Goal: Task Accomplishment & Management: Manage account settings

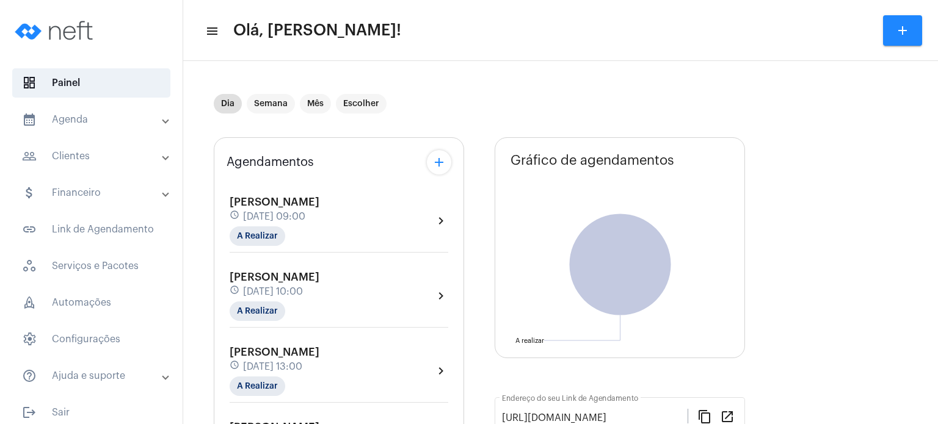
click at [76, 113] on mat-panel-title "calendar_month_outlined Agenda" at bounding box center [92, 119] width 141 height 15
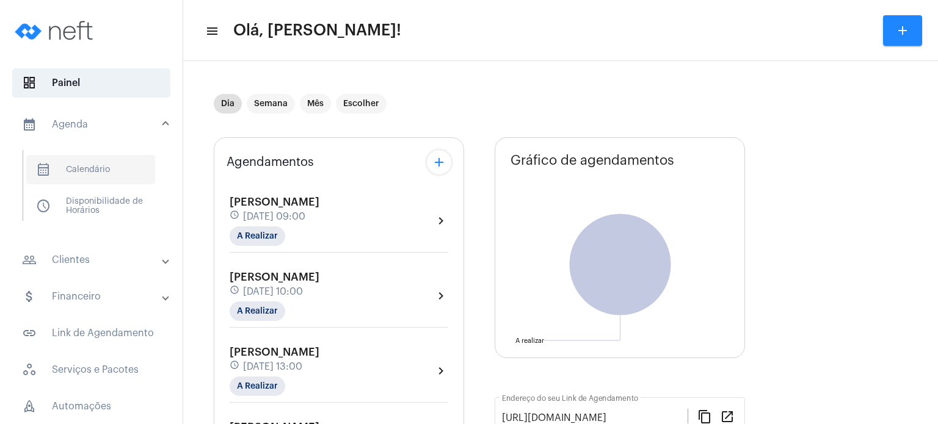
click at [76, 158] on span "calendar_month_outlined Calendário" at bounding box center [90, 169] width 129 height 29
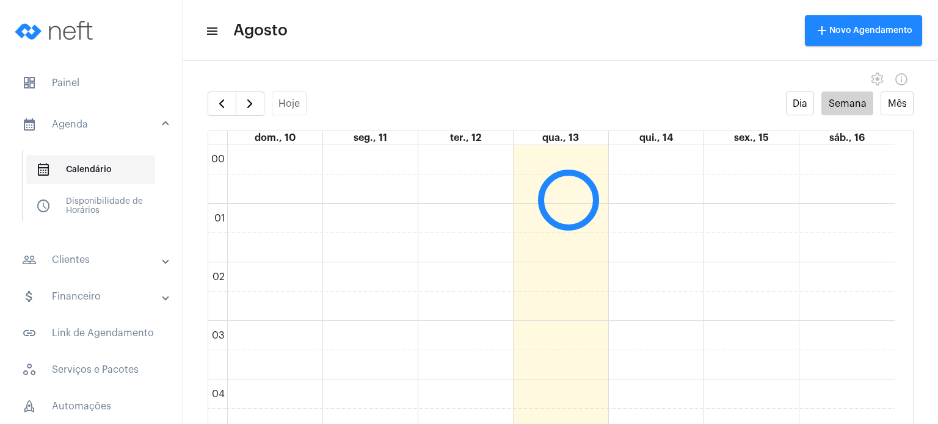
scroll to position [352, 0]
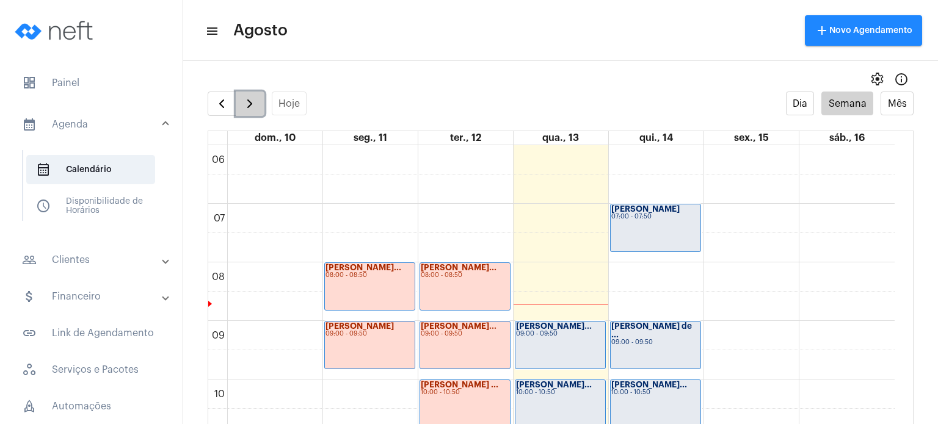
click at [245, 105] on span "button" at bounding box center [249, 103] width 15 height 15
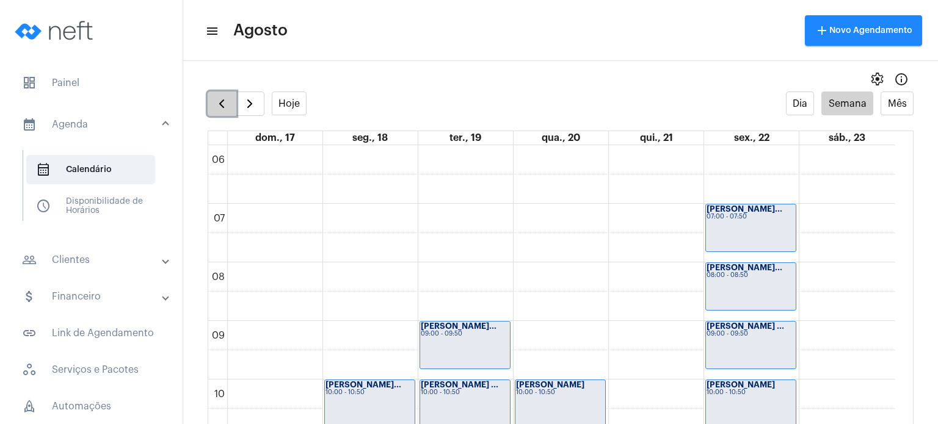
click at [218, 107] on span "button" at bounding box center [221, 103] width 15 height 15
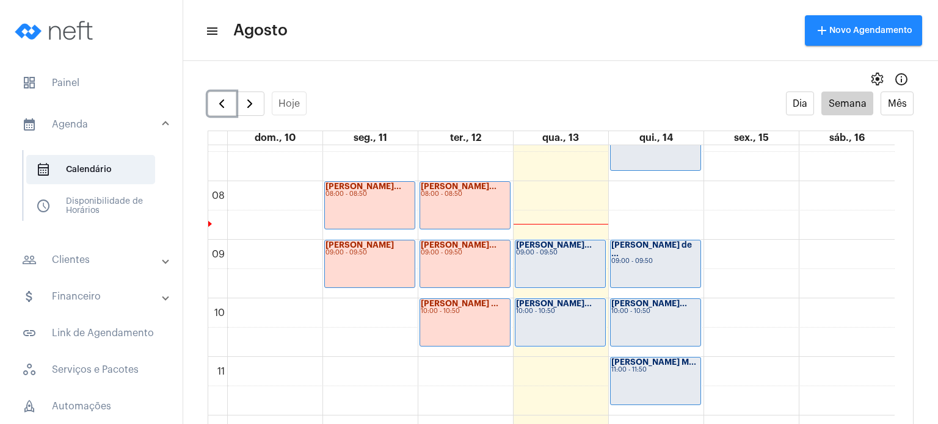
scroll to position [394, 0]
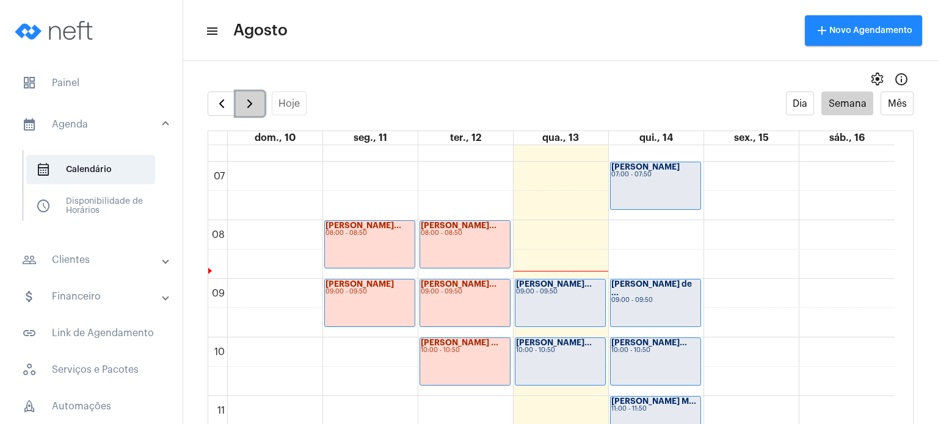
click at [250, 103] on span "button" at bounding box center [249, 103] width 15 height 15
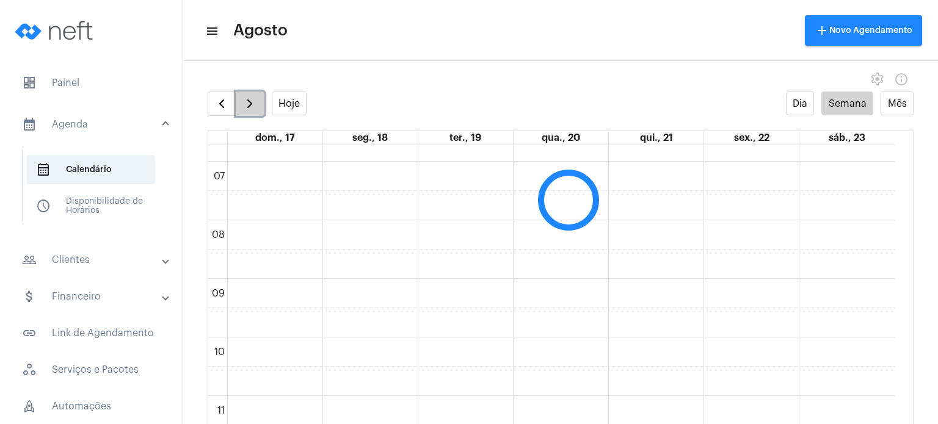
scroll to position [352, 0]
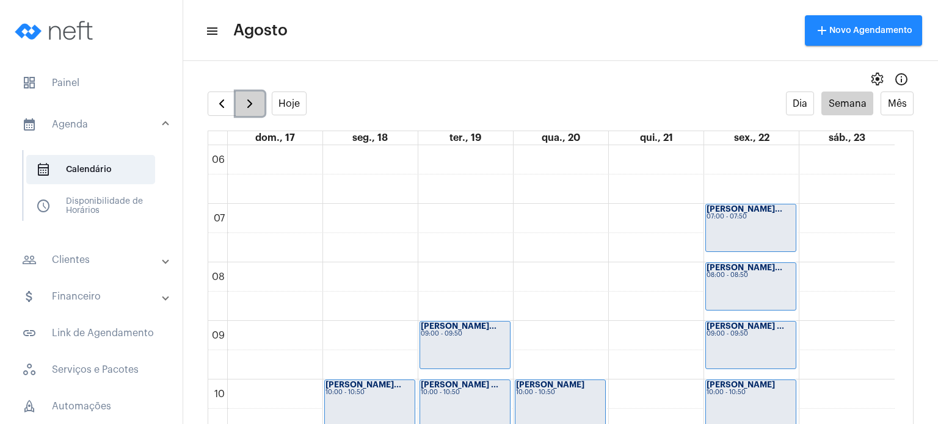
click at [250, 103] on span "button" at bounding box center [249, 103] width 15 height 15
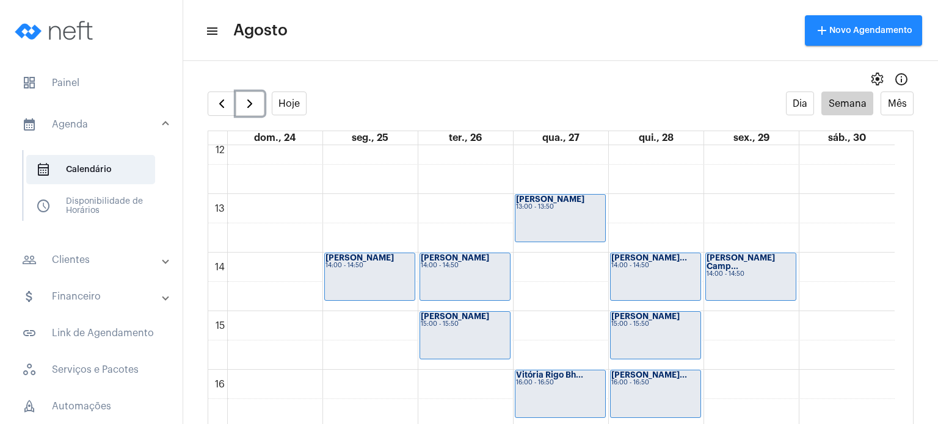
scroll to position [698, 0]
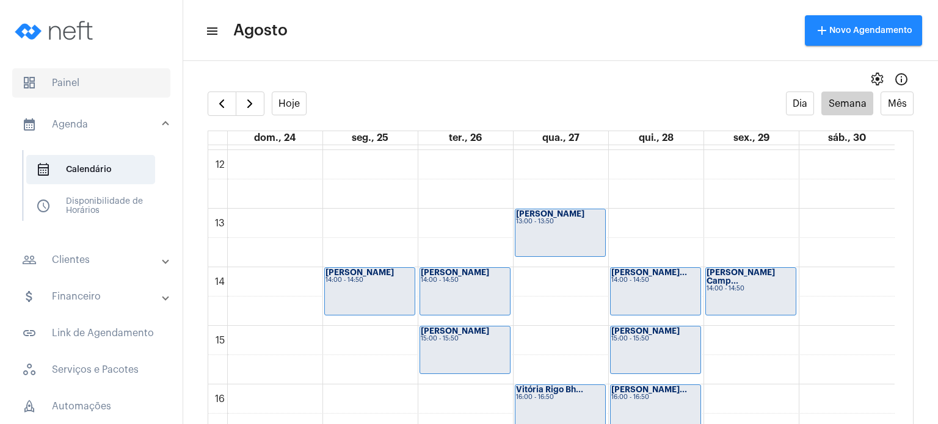
click at [87, 78] on span "dashboard Painel" at bounding box center [91, 82] width 158 height 29
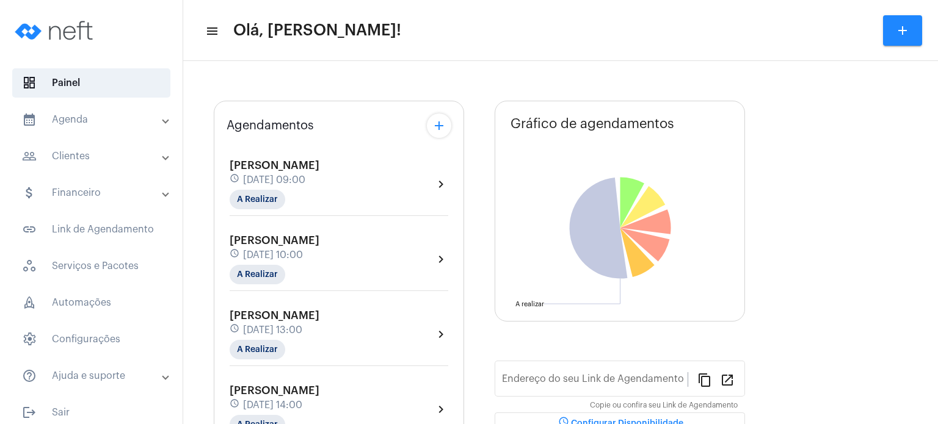
type input "[URL][DOMAIN_NAME]"
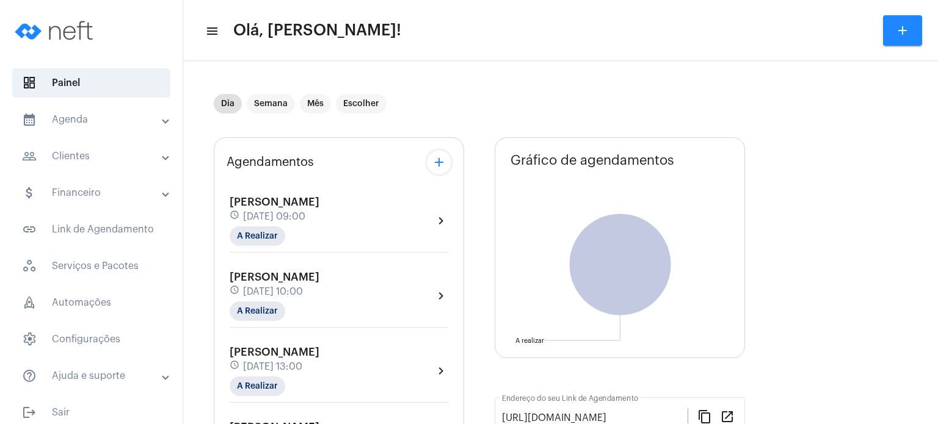
click at [86, 112] on mat-panel-title "calendar_month_outlined Agenda" at bounding box center [92, 119] width 141 height 15
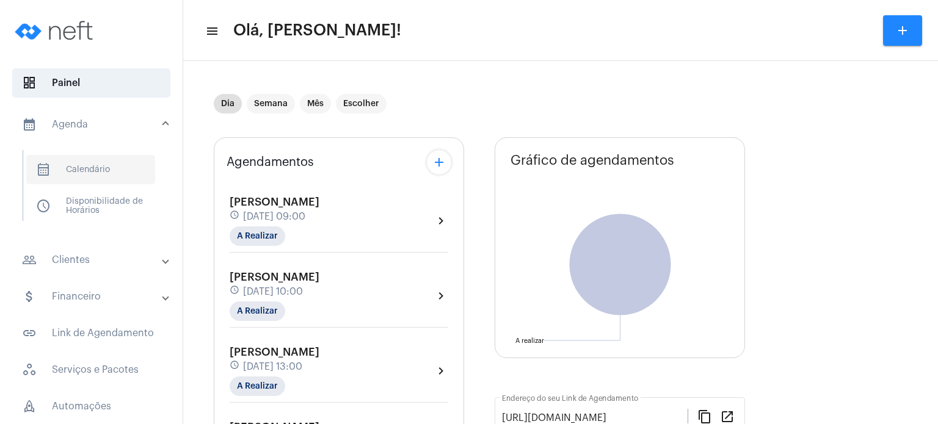
click at [117, 178] on span "calendar_month_outlined Calendário" at bounding box center [90, 169] width 129 height 29
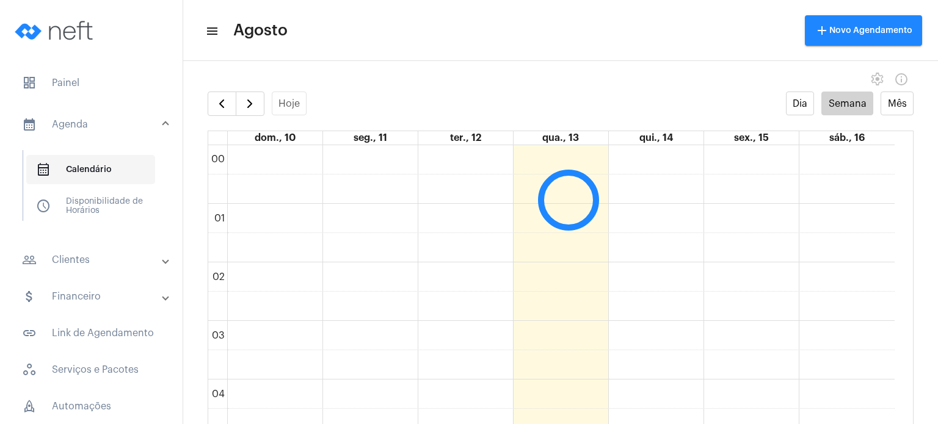
scroll to position [352, 0]
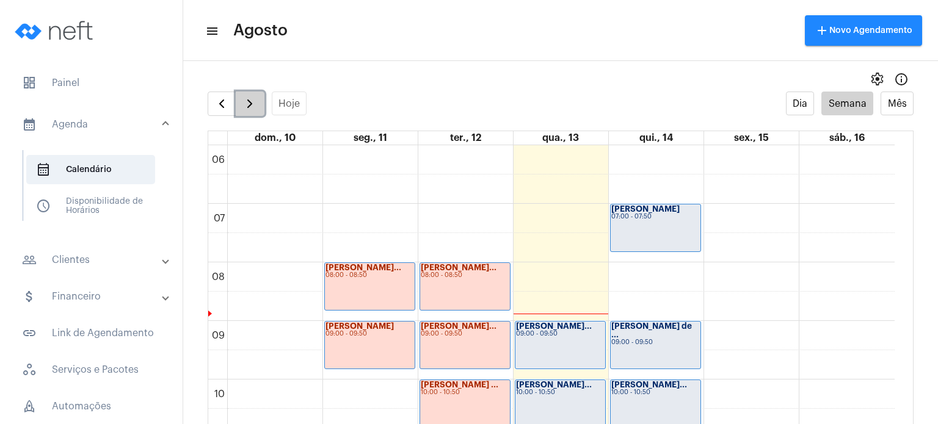
click at [249, 100] on span "button" at bounding box center [249, 103] width 15 height 15
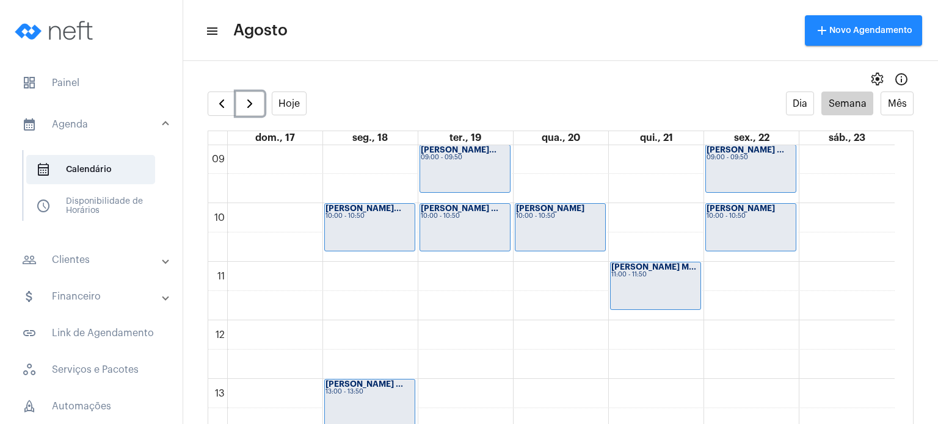
scroll to position [489, 0]
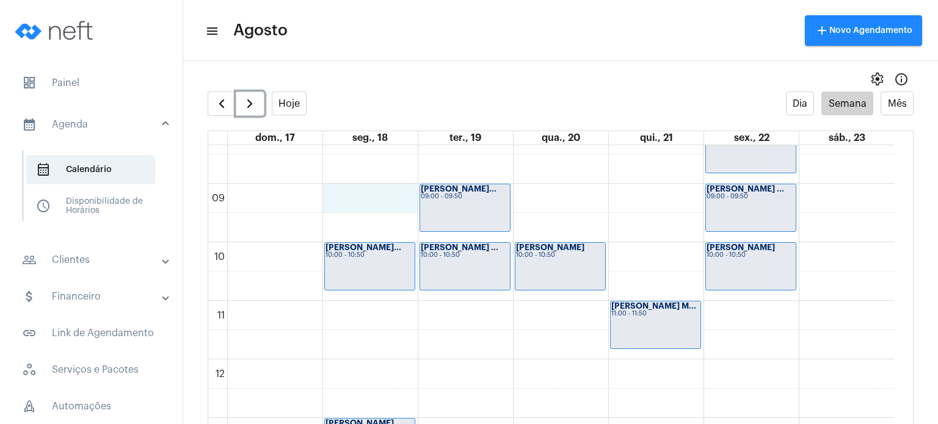
click at [364, 200] on div "00 01 02 03 04 05 06 07 08 09 10 11 12 13 14 15 16 17 18 19 20 21 22 23 [PERSON…" at bounding box center [551, 359] width 686 height 1407
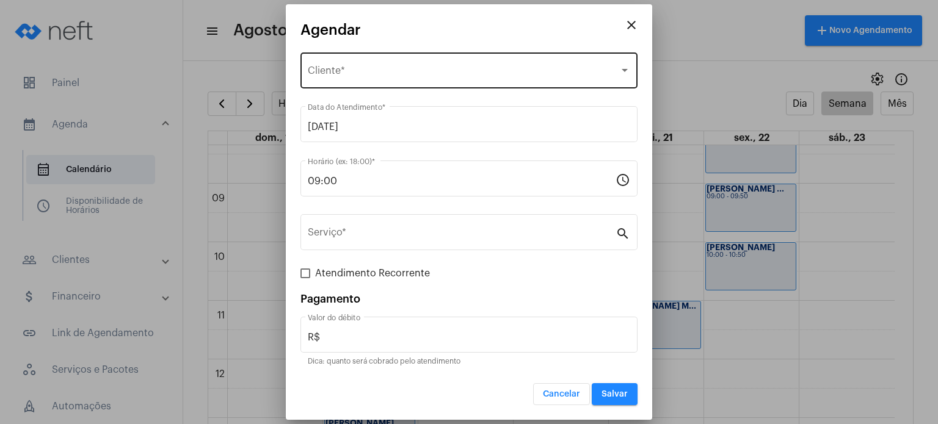
click at [386, 67] on div "Selecione o Cliente Cliente *" at bounding box center [469, 69] width 322 height 38
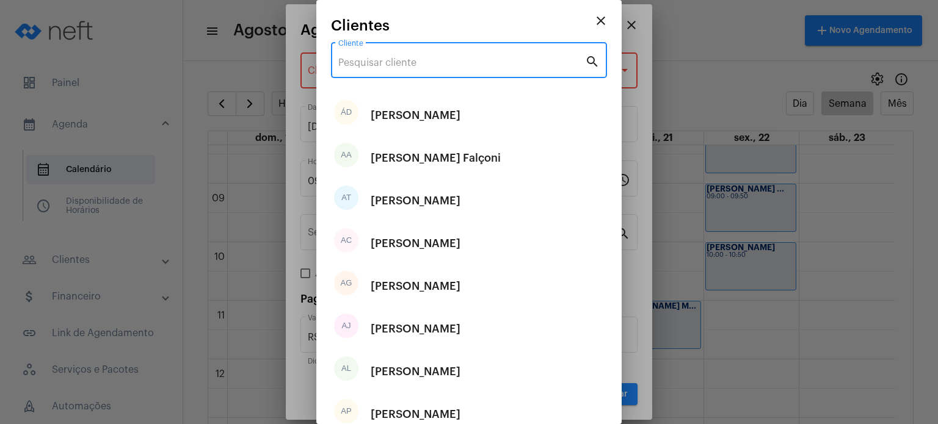
click at [374, 63] on input "Cliente" at bounding box center [461, 62] width 247 height 11
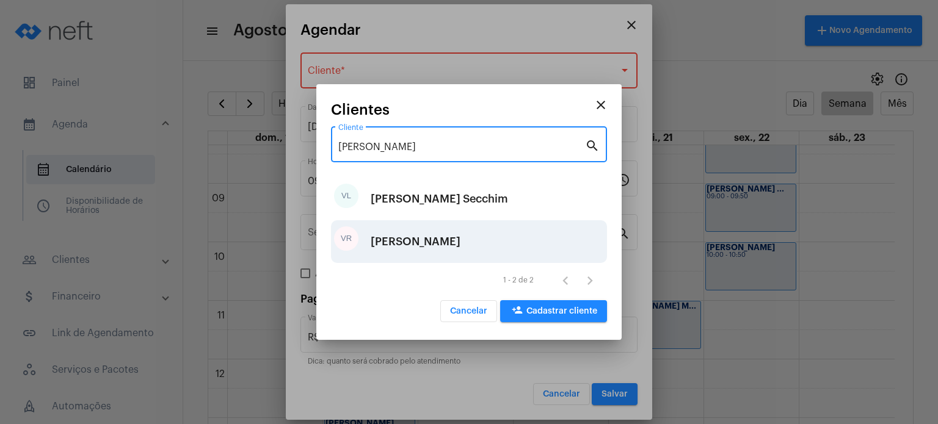
type input "[PERSON_NAME]"
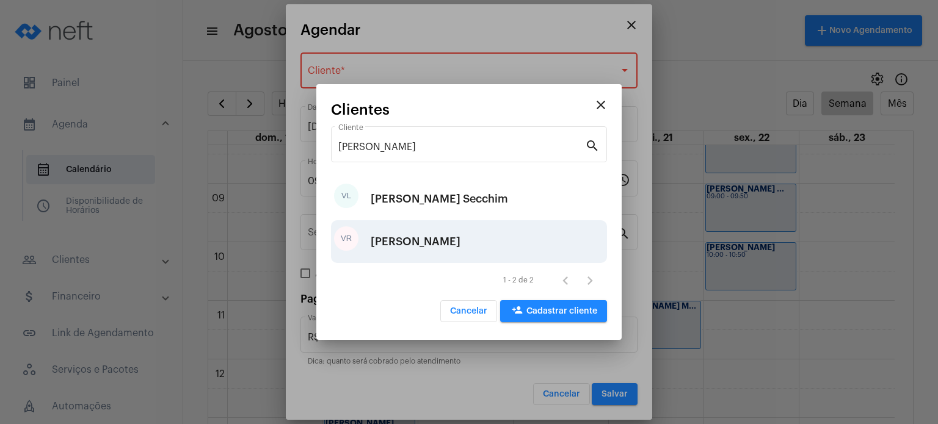
click at [410, 235] on div "[PERSON_NAME]" at bounding box center [416, 241] width 90 height 37
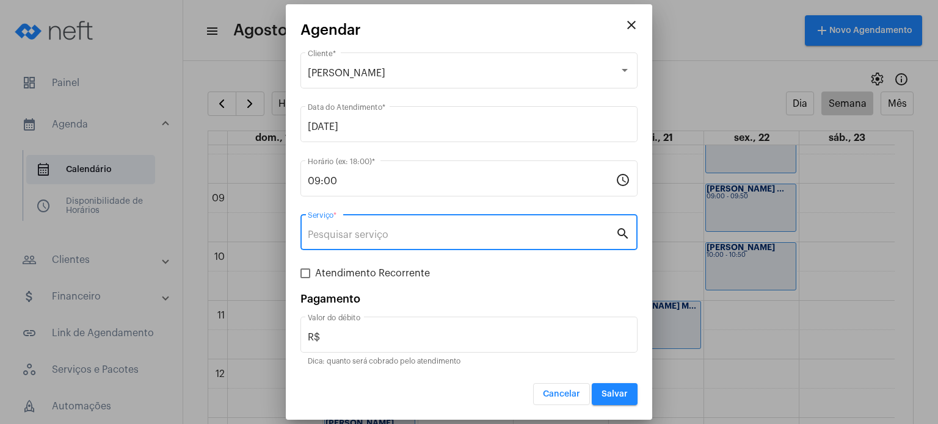
click at [391, 236] on input "Serviço *" at bounding box center [462, 235] width 308 height 11
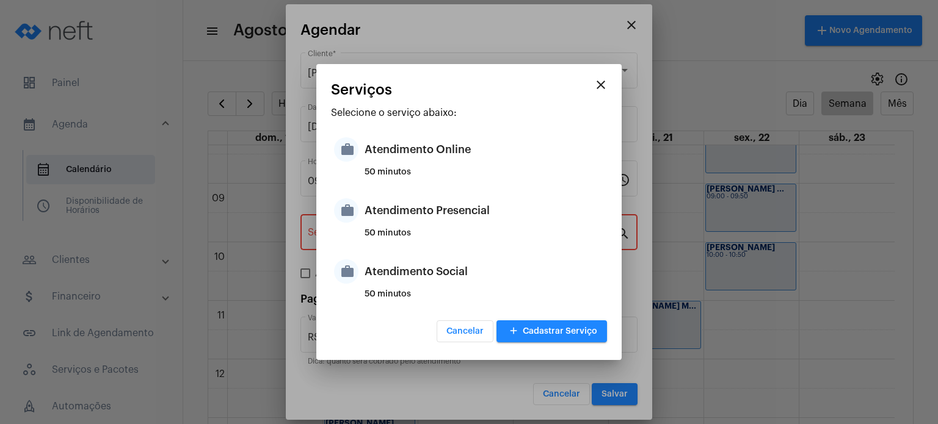
click at [391, 236] on div "50 minutos" at bounding box center [483, 238] width 239 height 18
type input "Atendimento Presencial"
type input "R$ 170"
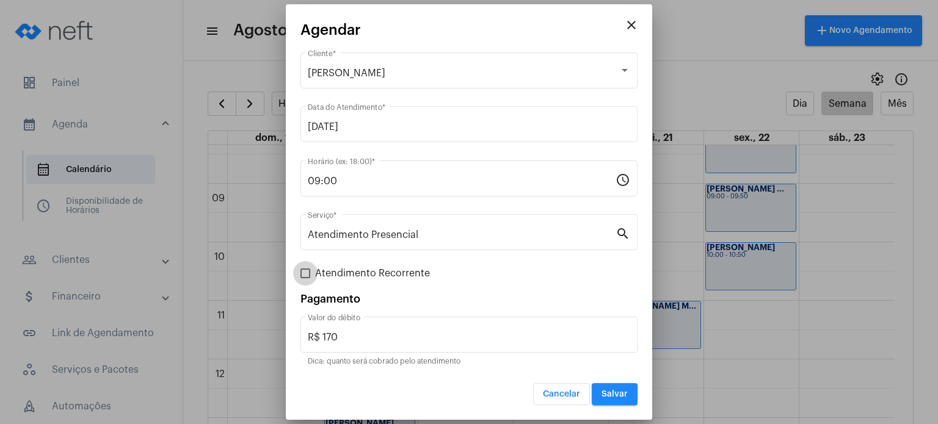
click at [364, 271] on span "Atendimento Recorrente" at bounding box center [372, 273] width 115 height 15
click at [305, 278] on input "Atendimento Recorrente" at bounding box center [305, 278] width 1 height 1
checkbox input "true"
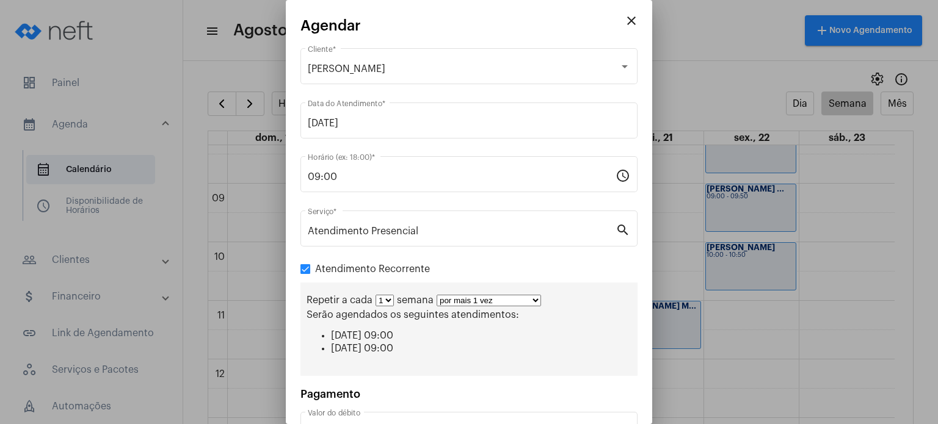
click at [381, 297] on select "1 2 3 4 5 6 7 8" at bounding box center [384, 301] width 18 height 12
select select "1: 2"
click at [375, 295] on select "1 2 3 4 5 6 7 8" at bounding box center [384, 301] width 18 height 12
click at [461, 302] on select "por mais 1 vez por mais 2 vezes por mais 3 vezes por mais 4 vezes por mais 5 ve…" at bounding box center [493, 301] width 104 height 12
select select "4: 5"
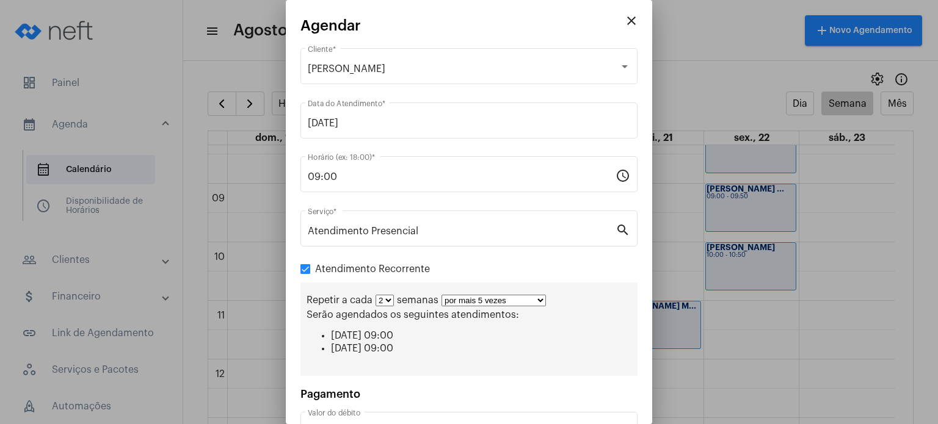
click at [441, 295] on select "por mais 1 vez por mais 2 vezes por mais 3 vezes por mais 4 vezes por mais 5 ve…" at bounding box center [493, 301] width 104 height 12
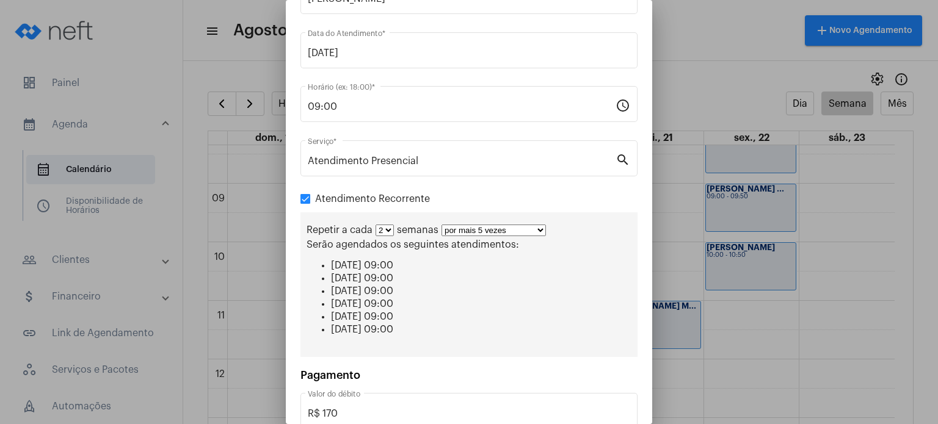
scroll to position [139, 0]
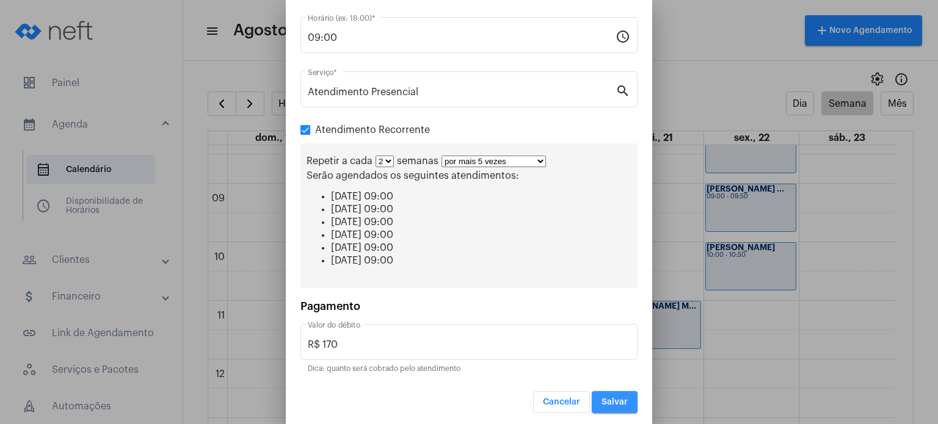
click at [614, 400] on span "Salvar" at bounding box center [614, 402] width 26 height 9
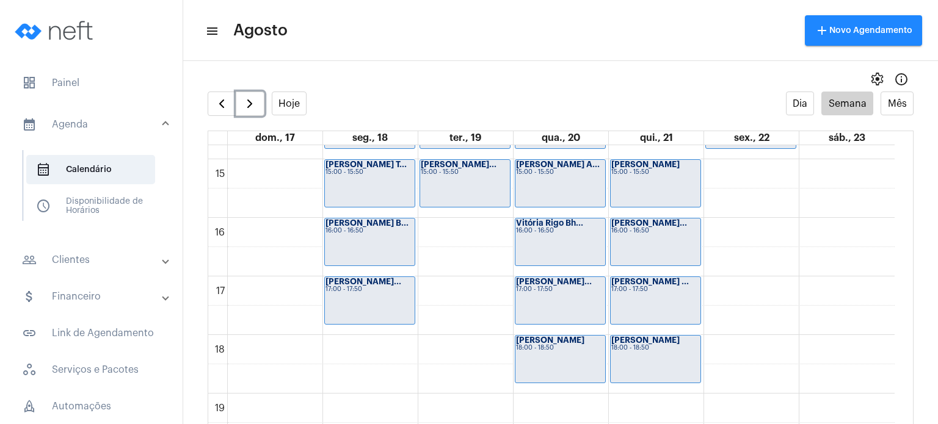
scroll to position [880, 0]
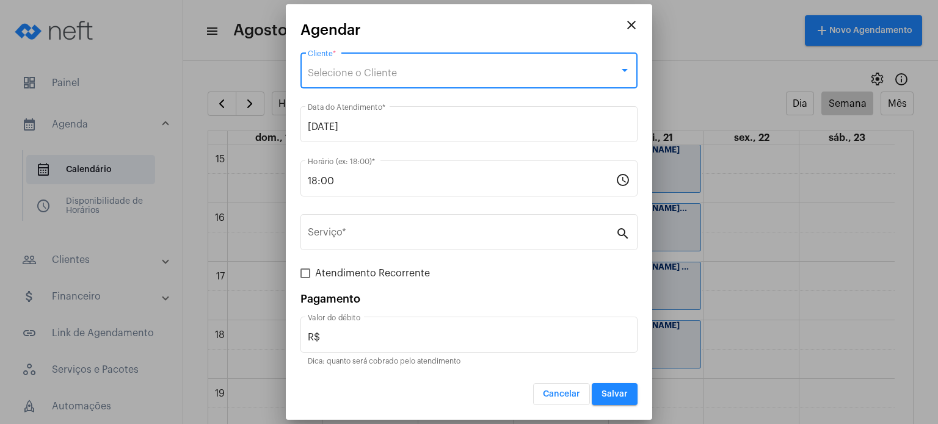
click at [422, 68] on div "Selecione o Cliente" at bounding box center [463, 73] width 311 height 11
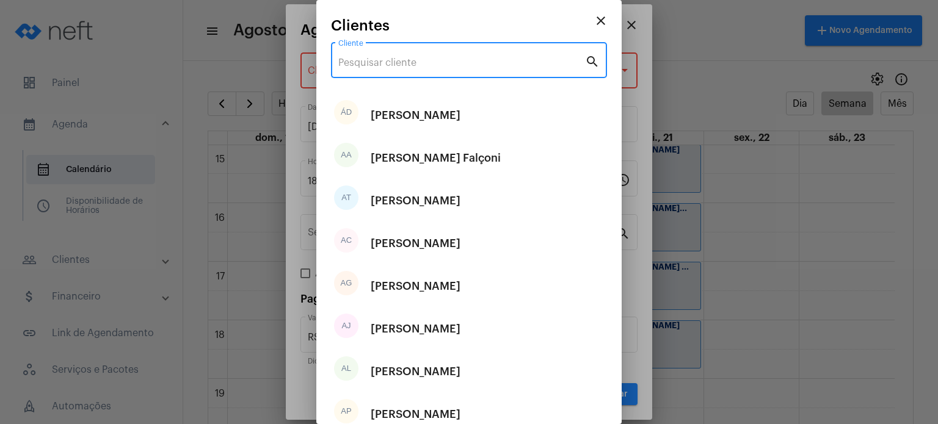
click at [422, 68] on input "Cliente" at bounding box center [461, 62] width 247 height 11
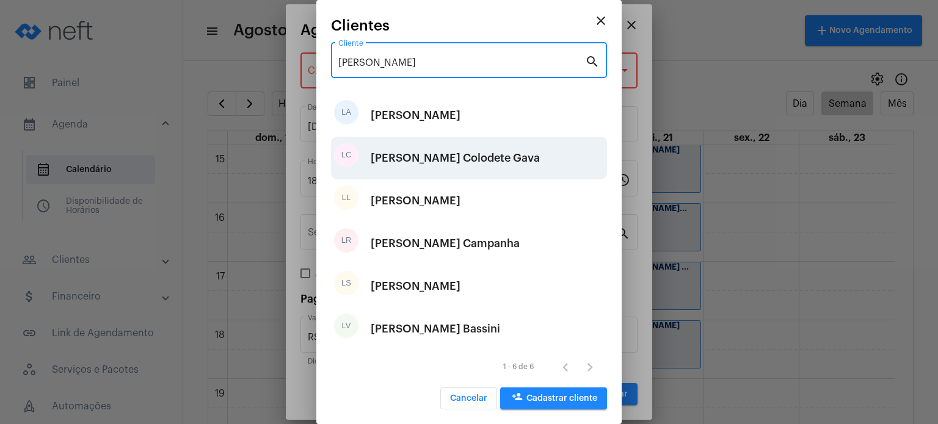
type input "[PERSON_NAME]"
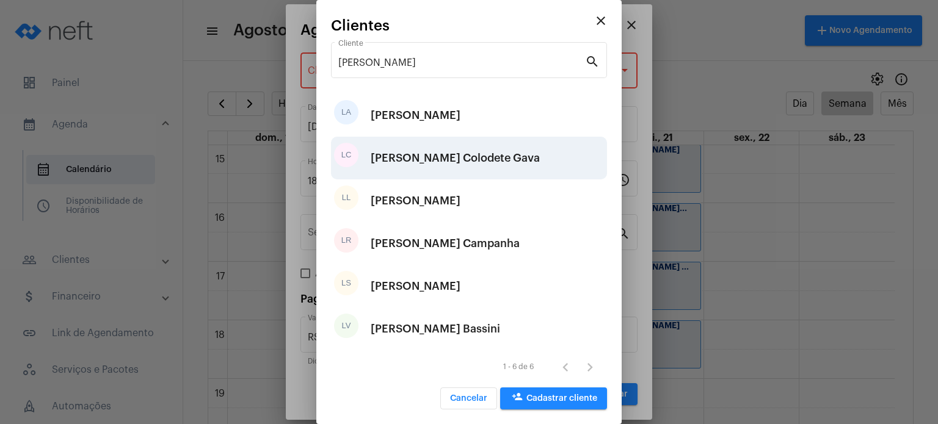
click at [436, 157] on div "[PERSON_NAME] Colodete Gava" at bounding box center [455, 158] width 169 height 37
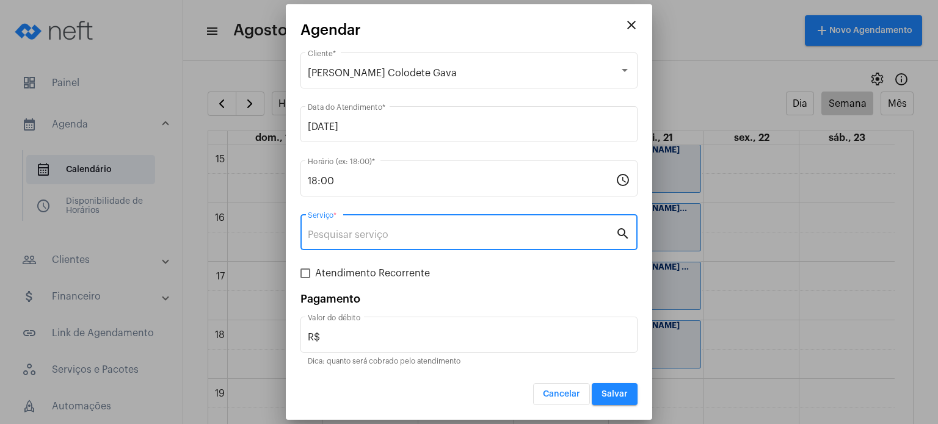
click at [389, 231] on input "Serviço *" at bounding box center [462, 235] width 308 height 11
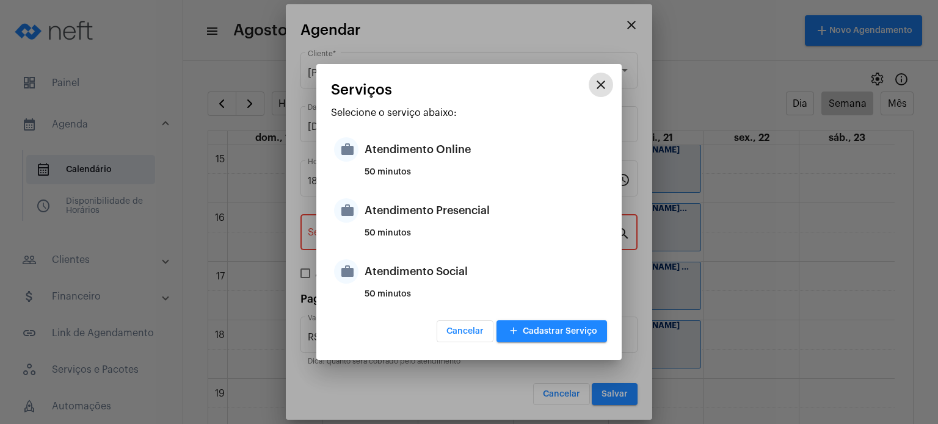
click at [389, 231] on div "50 minutos" at bounding box center [483, 238] width 239 height 18
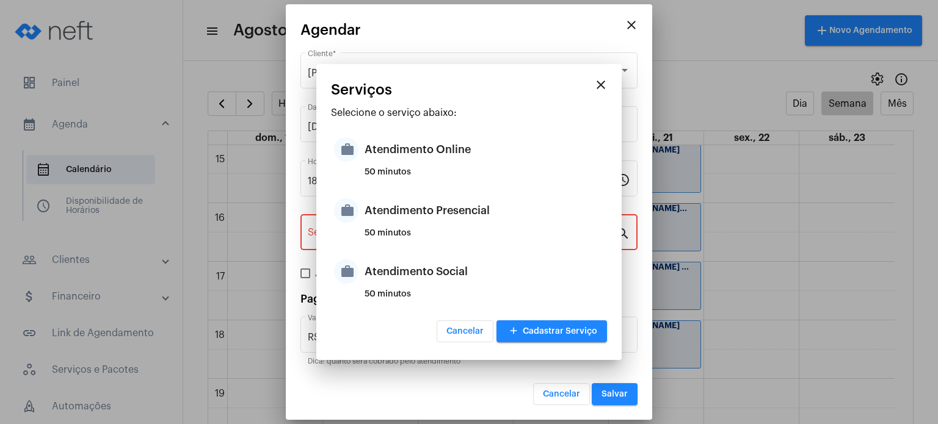
type input "Atendimento Presencial"
type input "R$ 170"
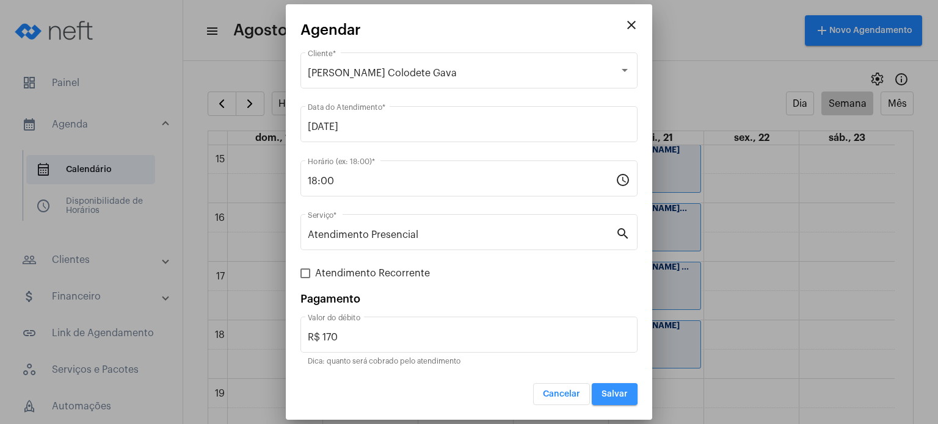
click at [598, 394] on button "Salvar" at bounding box center [615, 394] width 46 height 22
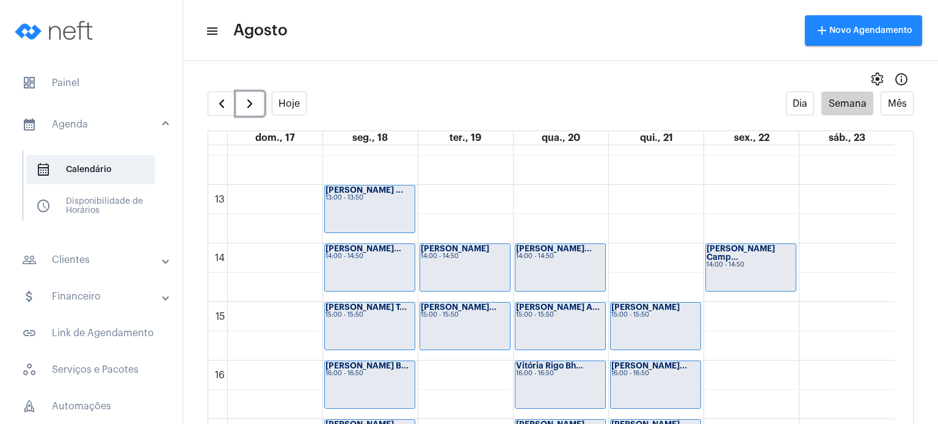
scroll to position [725, 0]
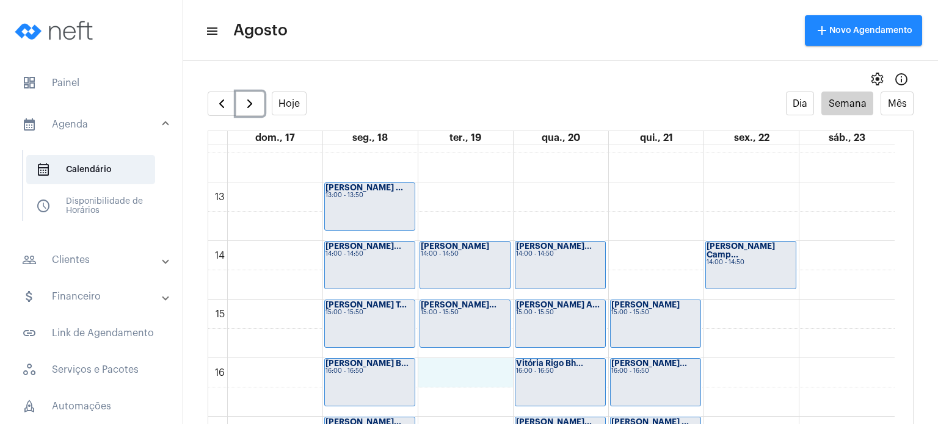
click at [470, 371] on div "00 01 02 03 04 05 06 07 08 09 10 11 12 13 14 15 16 17 18 19 20 21 22 23 [PERSON…" at bounding box center [551, 124] width 686 height 1407
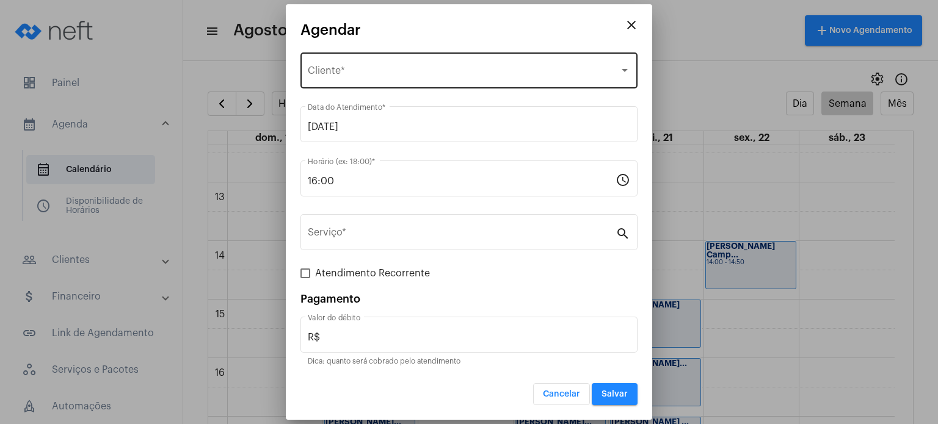
click at [457, 62] on div "Selecione o Cliente Cliente *" at bounding box center [469, 69] width 322 height 38
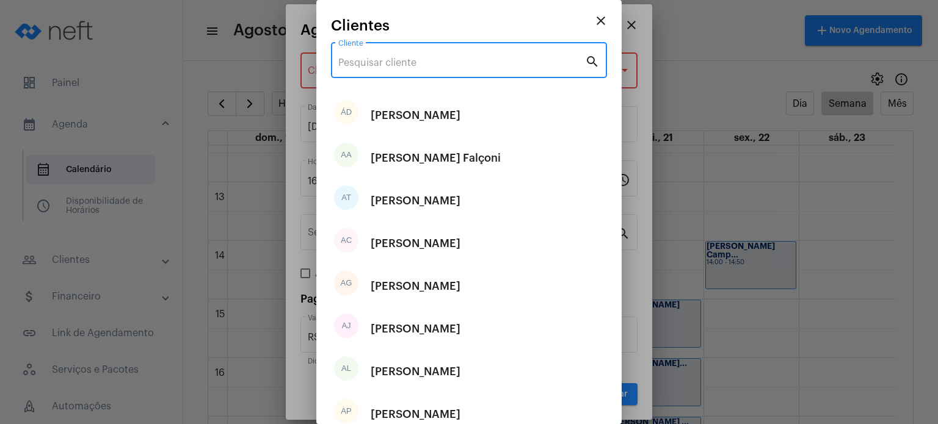
click at [457, 62] on input "Cliente" at bounding box center [461, 62] width 247 height 11
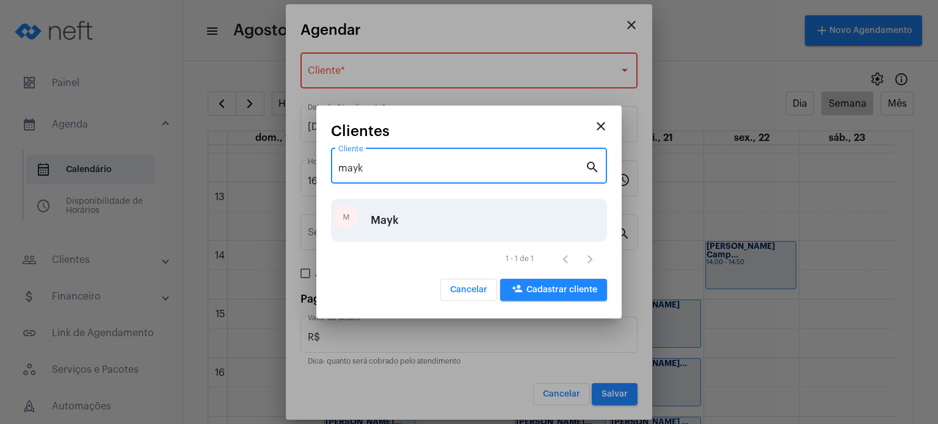
type input "mayk"
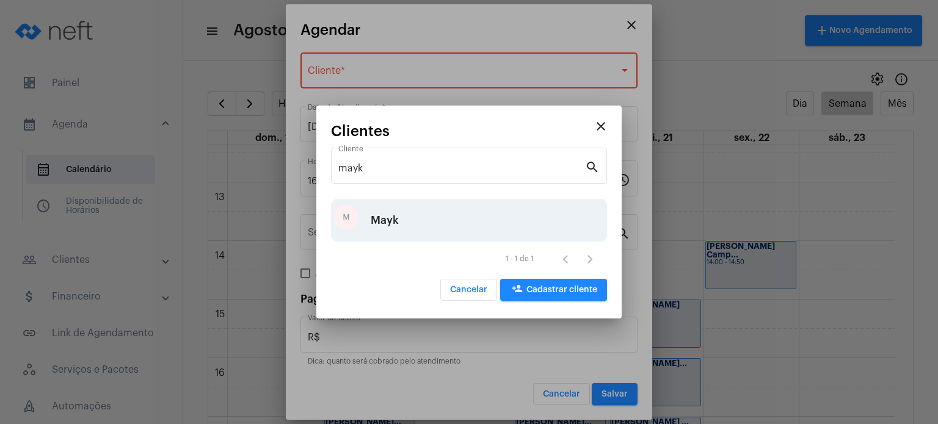
click at [397, 215] on div "Mayk" at bounding box center [385, 220] width 28 height 37
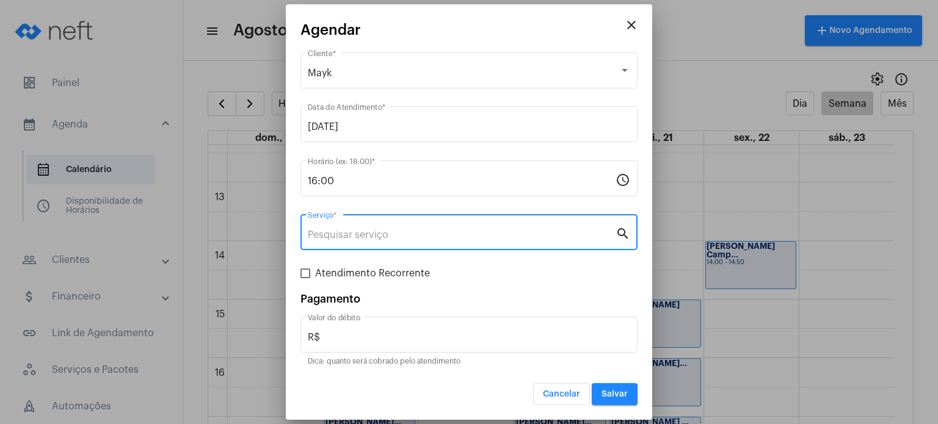
click at [374, 239] on input "Serviço *" at bounding box center [462, 235] width 308 height 11
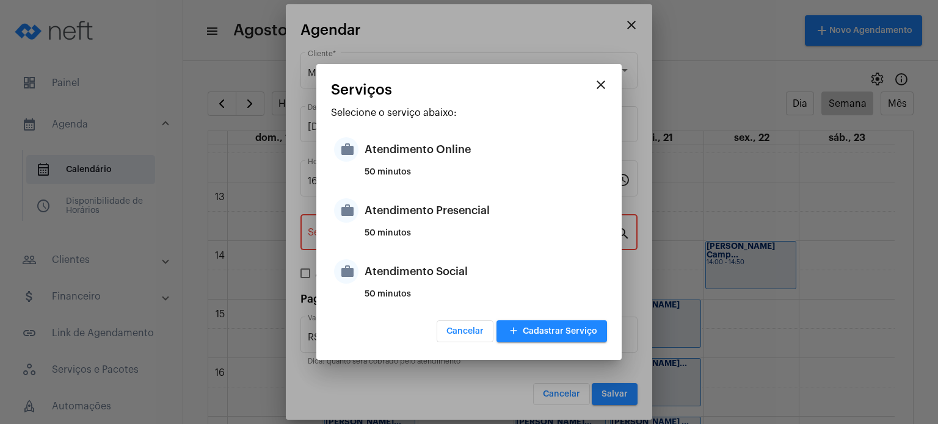
click at [374, 239] on div "50 minutos" at bounding box center [483, 238] width 239 height 18
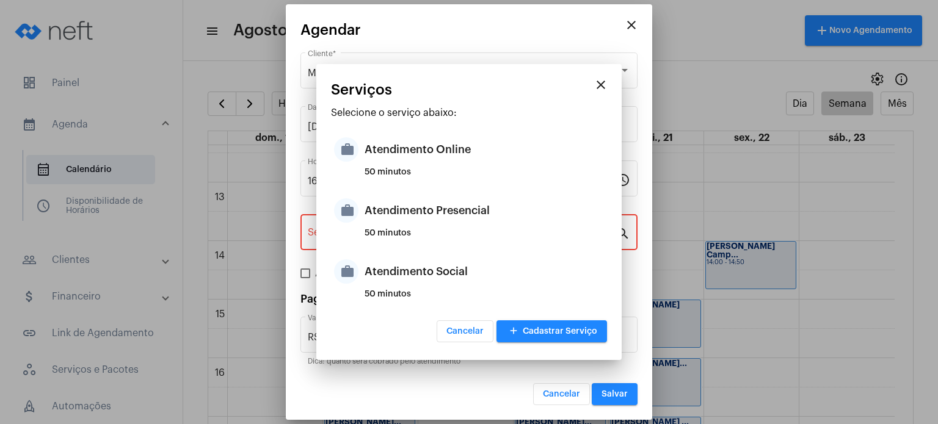
type input "Atendimento Presencial"
type input "R$ 170"
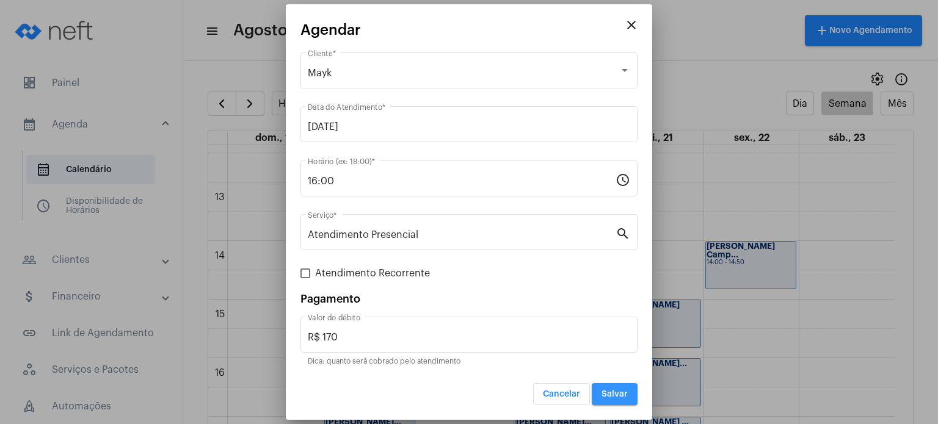
click at [621, 394] on span "Salvar" at bounding box center [614, 394] width 26 height 9
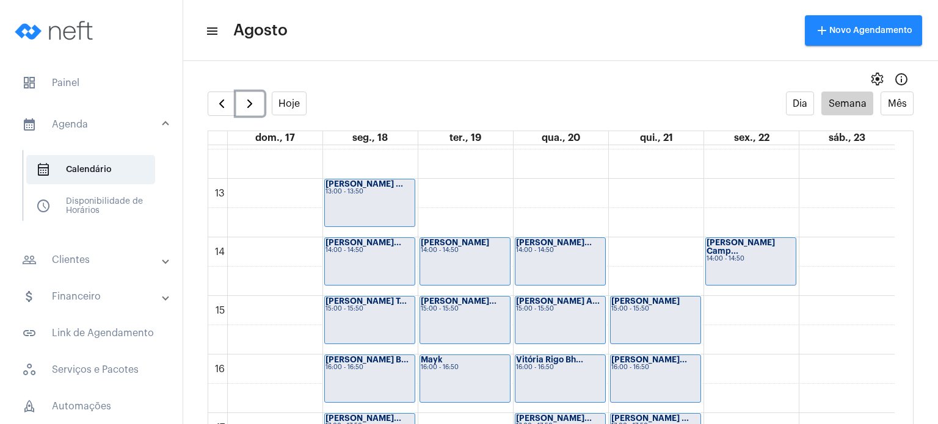
scroll to position [723, 0]
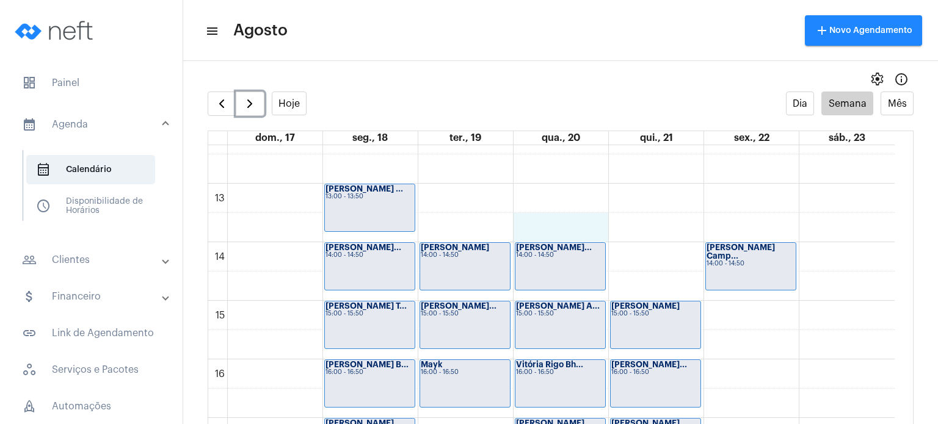
click at [573, 219] on div "00 01 02 03 04 05 06 07 08 09 10 11 12 13 14 15 16 17 18 19 20 21 22 23 [PERSON…" at bounding box center [551, 125] width 686 height 1407
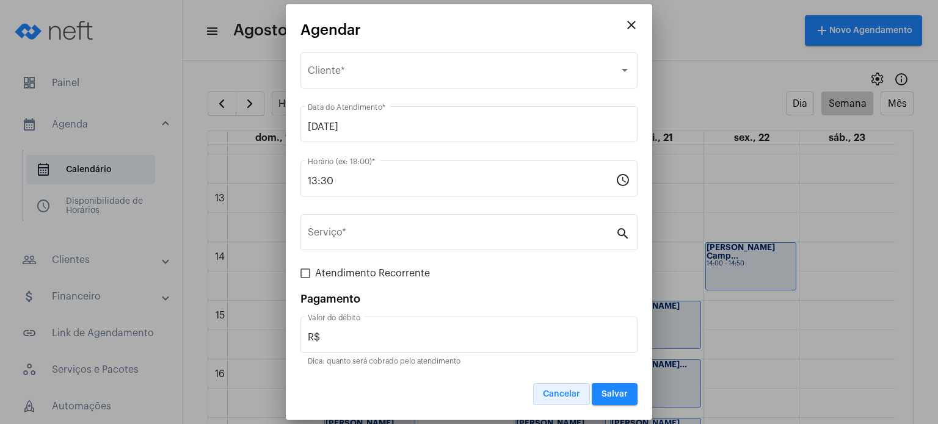
click at [565, 405] on button "Cancelar" at bounding box center [561, 394] width 57 height 22
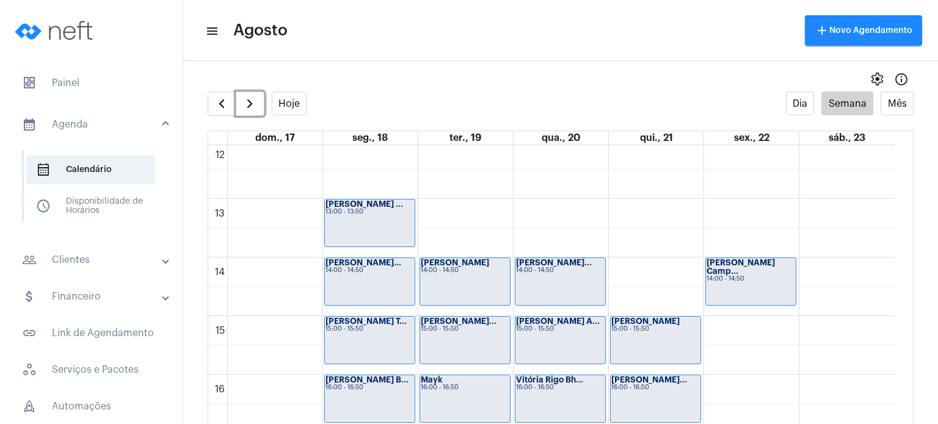
scroll to position [769, 0]
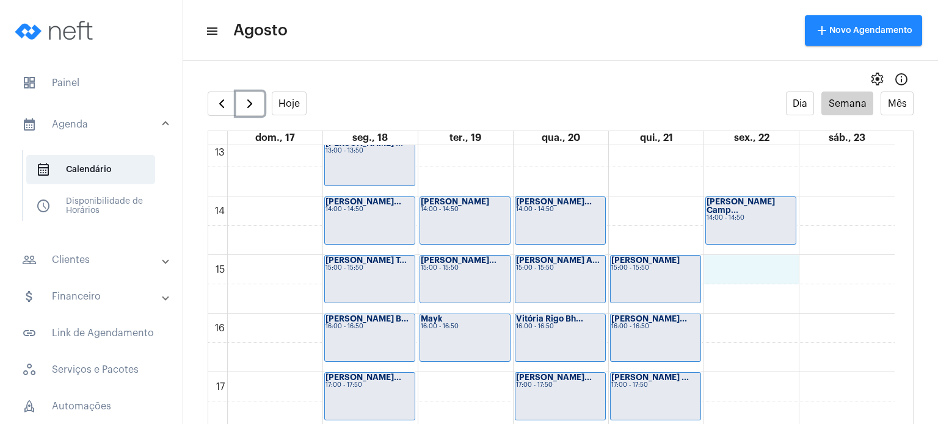
click at [759, 275] on div "00 01 02 03 04 05 06 07 08 09 10 11 12 13 14 15 16 17 18 19 20 21 22 23 [PERSON…" at bounding box center [551, 79] width 686 height 1407
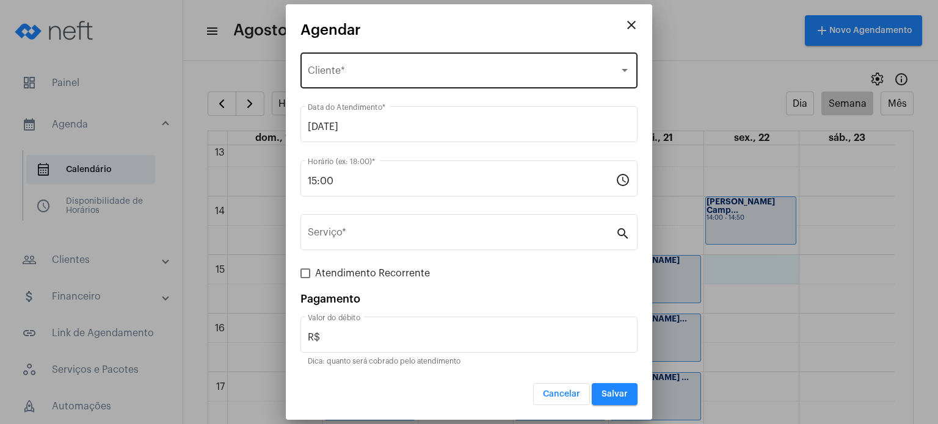
click at [545, 65] on div "Selecione o Cliente Cliente *" at bounding box center [469, 69] width 322 height 38
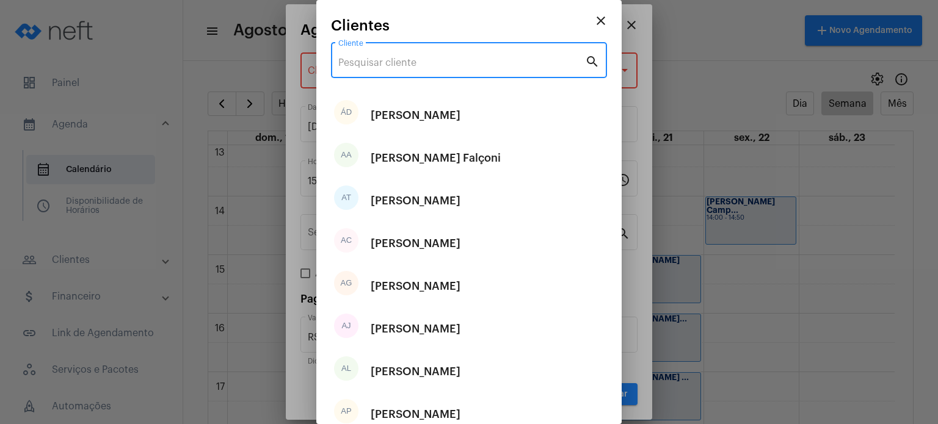
click at [545, 65] on input "Cliente" at bounding box center [461, 62] width 247 height 11
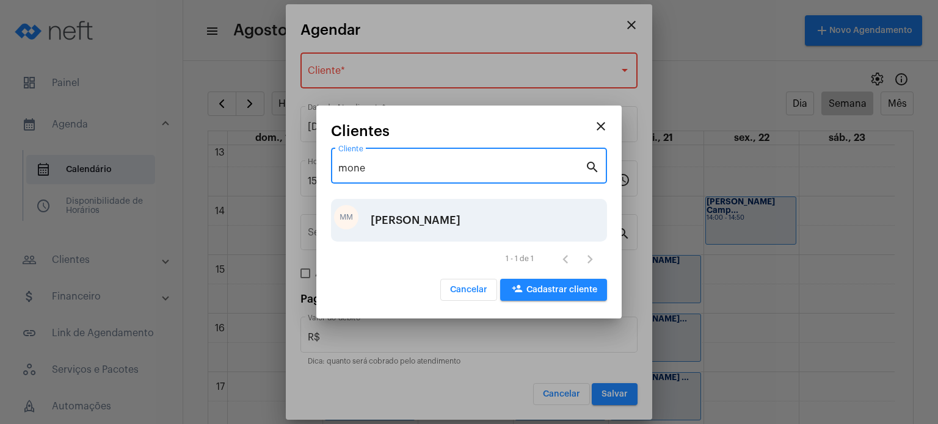
type input "mone"
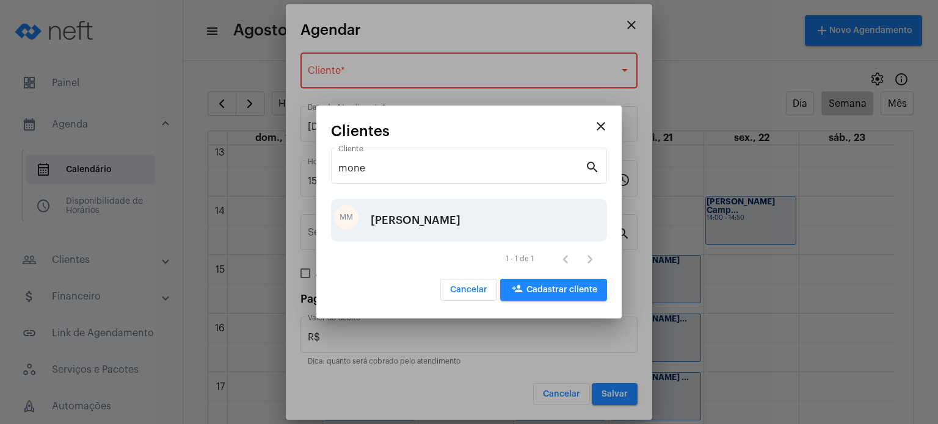
click at [469, 220] on div "MM [PERSON_NAME]" at bounding box center [469, 220] width 276 height 43
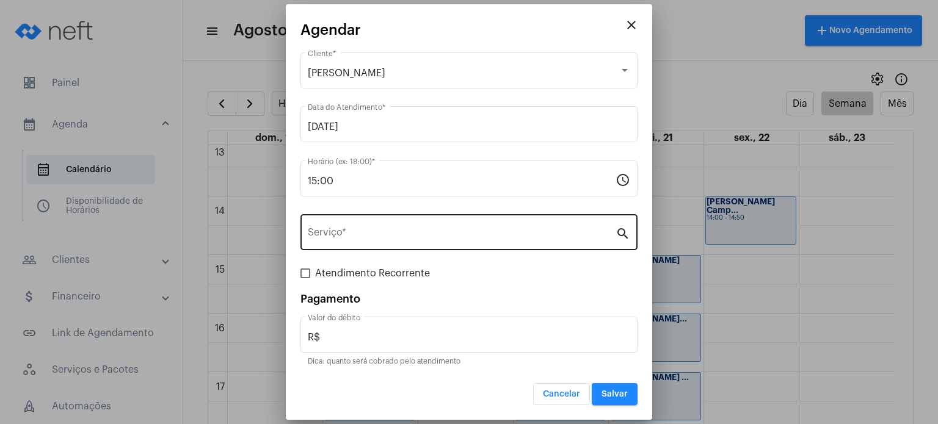
click at [446, 241] on div "Serviço *" at bounding box center [462, 231] width 308 height 38
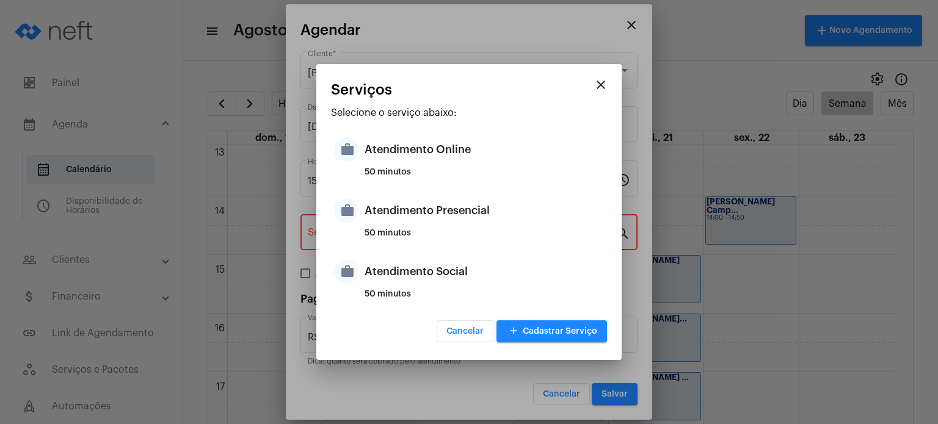
click at [446, 241] on div "50 minutos" at bounding box center [483, 238] width 239 height 18
type input "Atendimento Presencial"
type input "R$ 170"
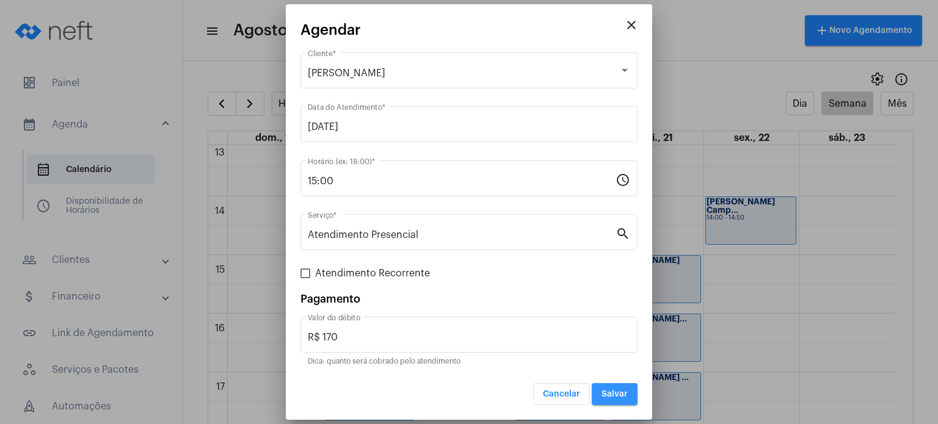
click at [605, 390] on span "Salvar" at bounding box center [614, 394] width 26 height 9
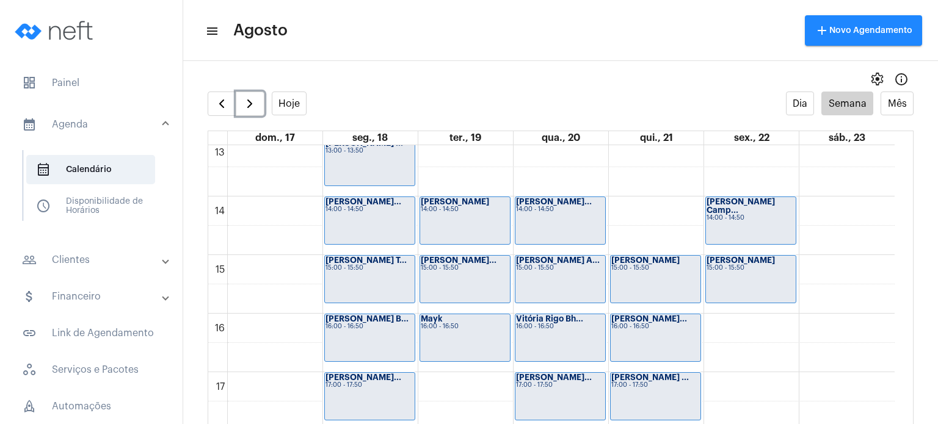
click at [744, 336] on div "00 01 02 03 04 05 06 07 08 09 10 11 12 13 14 15 16 17 18 19 20 21 22 23 [PERSON…" at bounding box center [551, 79] width 686 height 1407
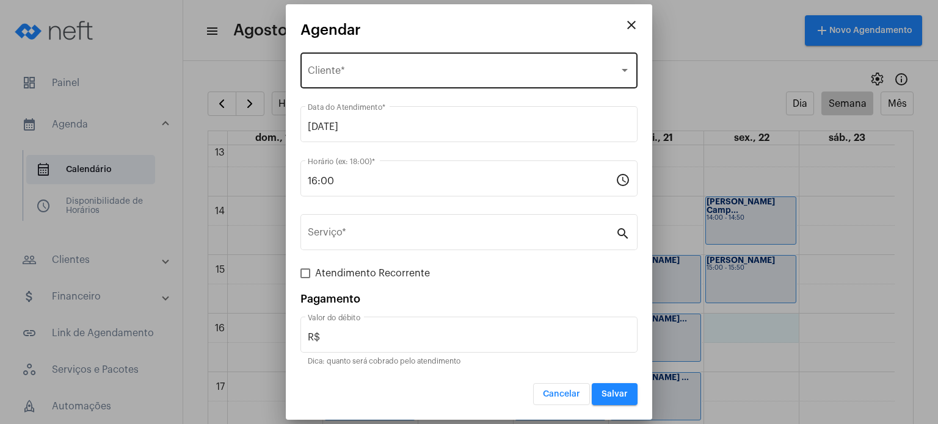
click at [546, 60] on div "Selecione o Cliente Cliente *" at bounding box center [469, 69] width 322 height 38
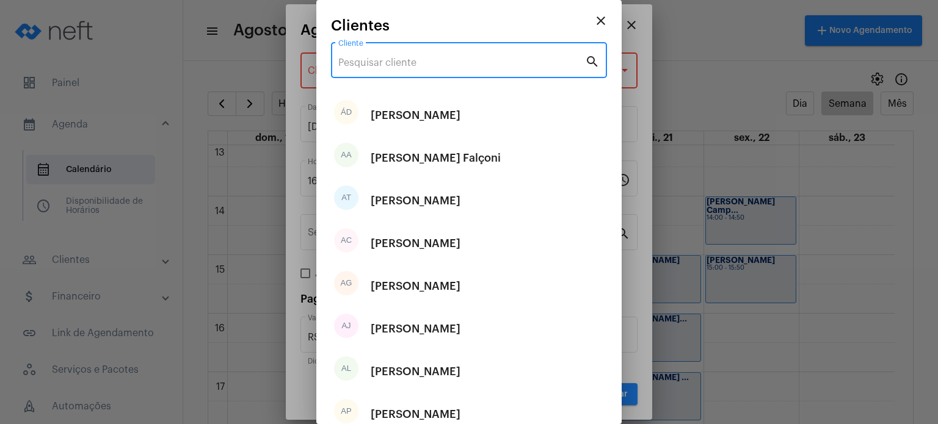
click at [546, 60] on input "Cliente" at bounding box center [461, 62] width 247 height 11
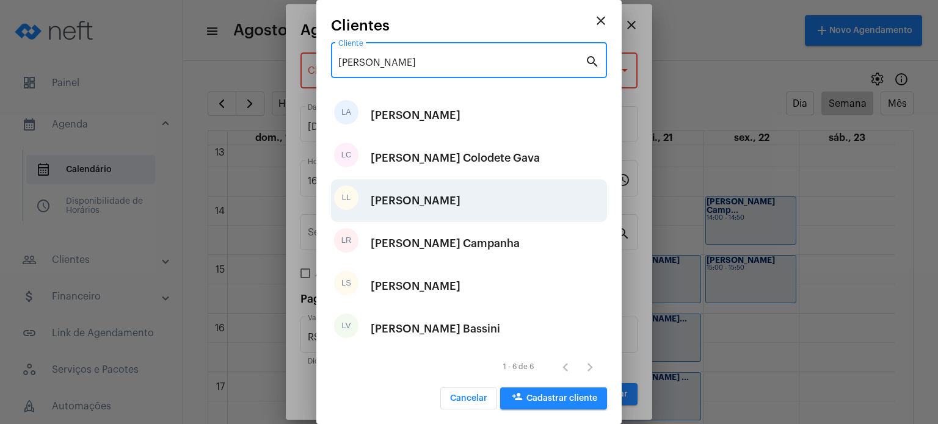
type input "[PERSON_NAME]"
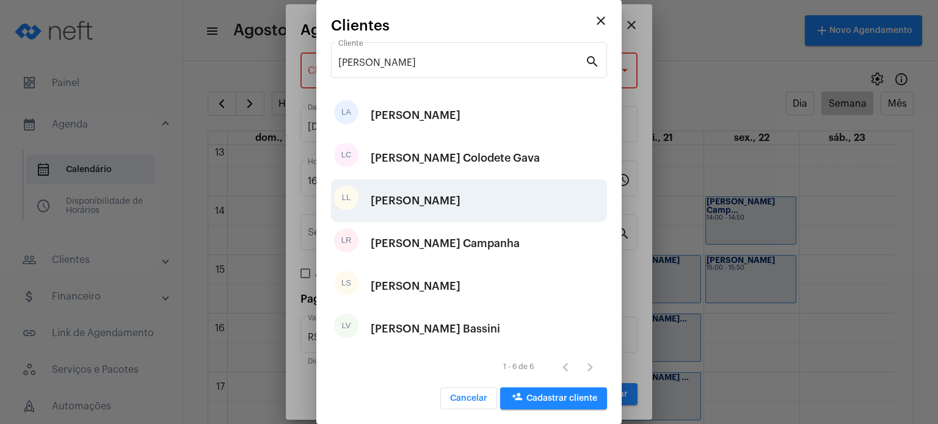
click at [460, 214] on div "[PERSON_NAME]" at bounding box center [469, 200] width 276 height 43
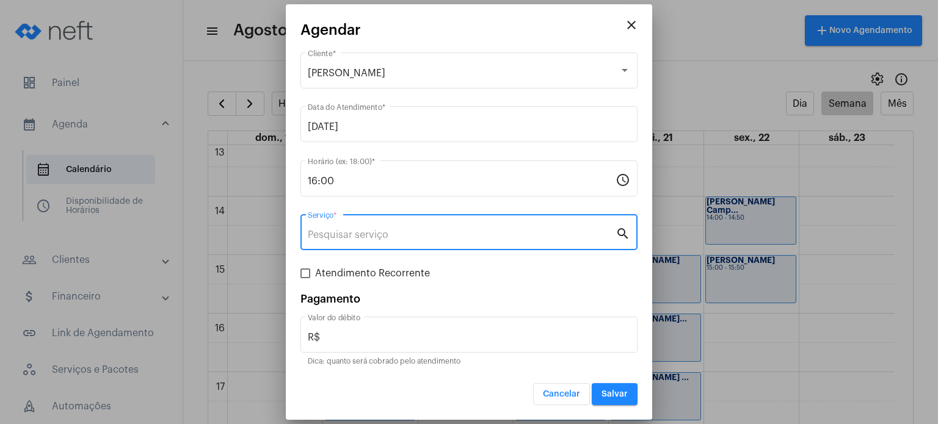
click at [440, 240] on input "Serviço *" at bounding box center [462, 235] width 308 height 11
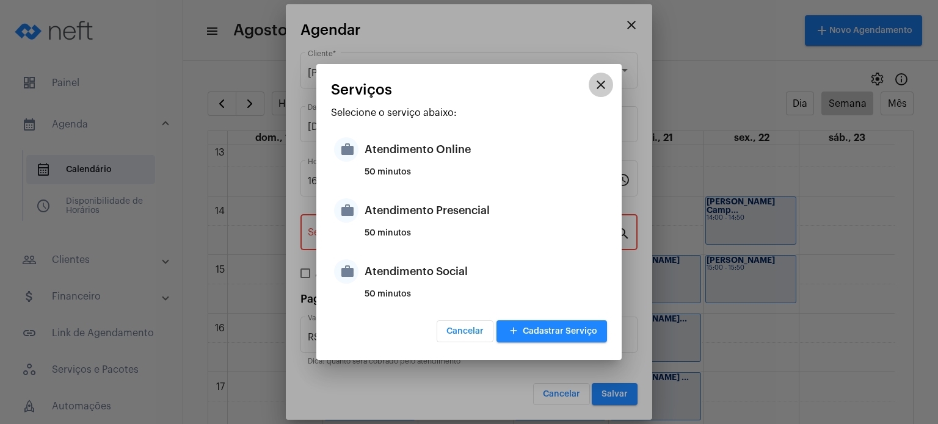
click at [598, 80] on mat-icon "close" at bounding box center [600, 85] width 15 height 15
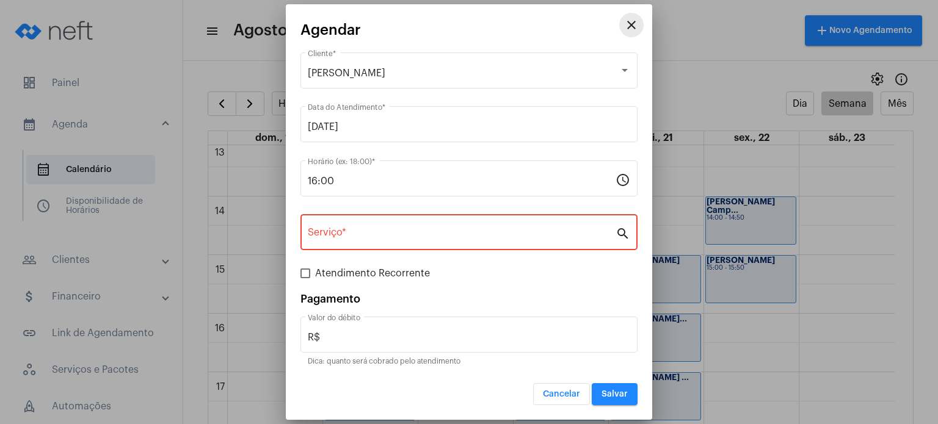
click at [630, 31] on mat-icon "close" at bounding box center [631, 25] width 15 height 15
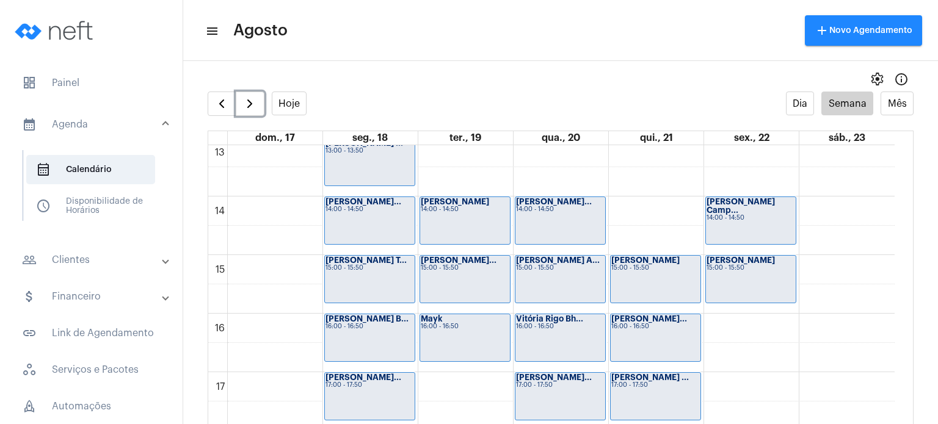
click at [726, 219] on div "[PERSON_NAME] Camp... 14:00 - 14:50" at bounding box center [751, 220] width 90 height 47
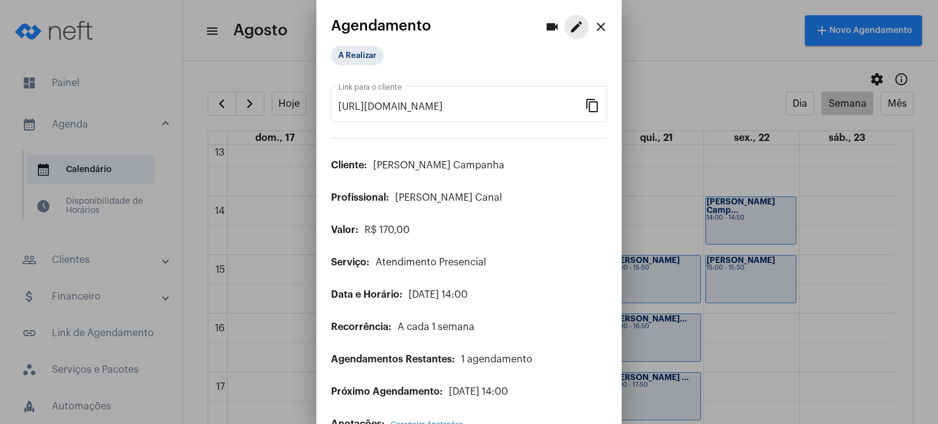
click at [573, 26] on mat-icon "edit" at bounding box center [576, 27] width 15 height 15
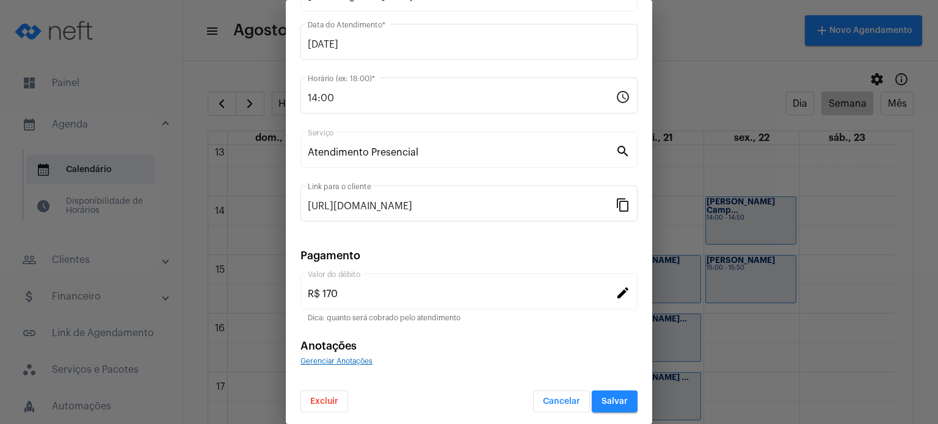
scroll to position [100, 0]
click at [336, 390] on button "Excluir" at bounding box center [324, 400] width 48 height 22
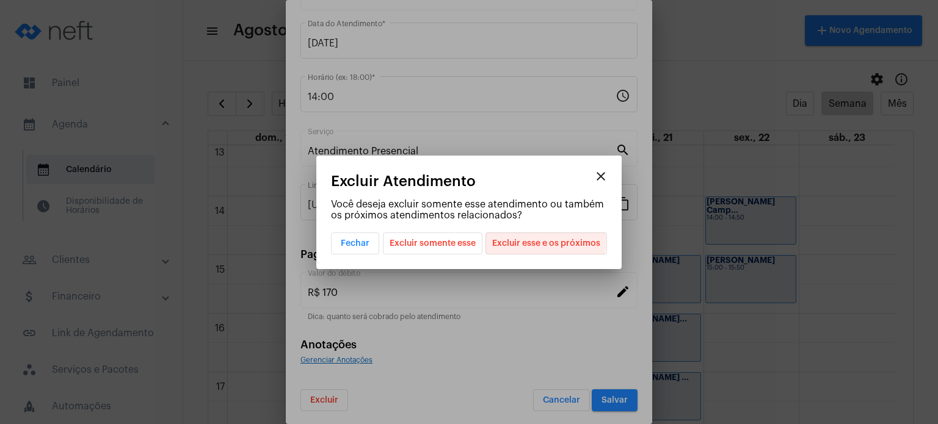
click at [508, 240] on span "Excluir esse e os próximos" at bounding box center [546, 243] width 108 height 21
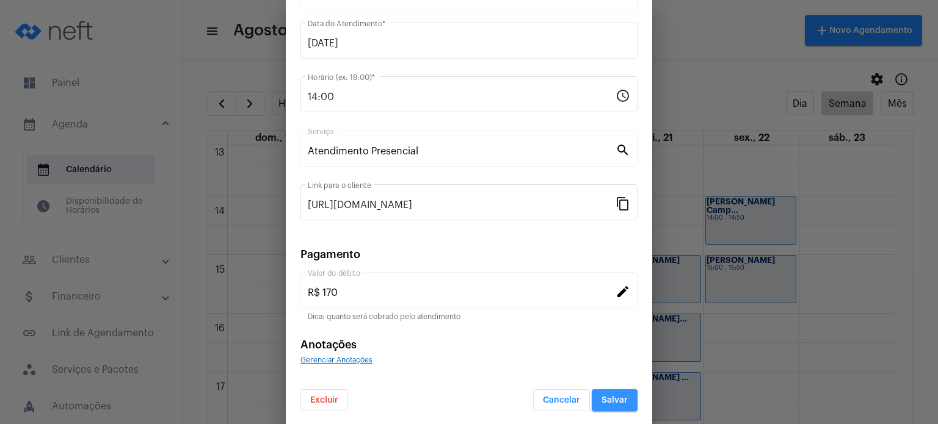
click at [604, 402] on span "Salvar" at bounding box center [614, 400] width 26 height 9
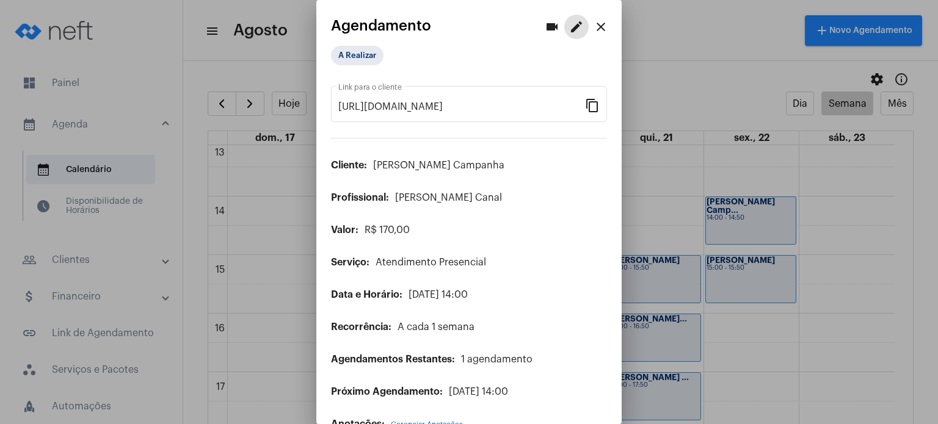
click at [593, 30] on mat-icon "close" at bounding box center [600, 27] width 15 height 15
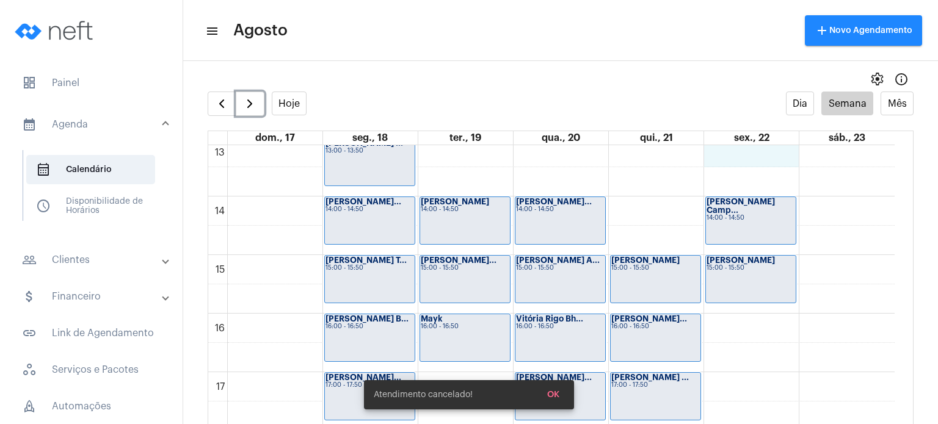
click at [750, 159] on div "00 01 02 03 04 05 06 07 08 09 10 11 12 13 14 15 16 17 18 19 20 21 22 23 [PERSON…" at bounding box center [551, 79] width 686 height 1407
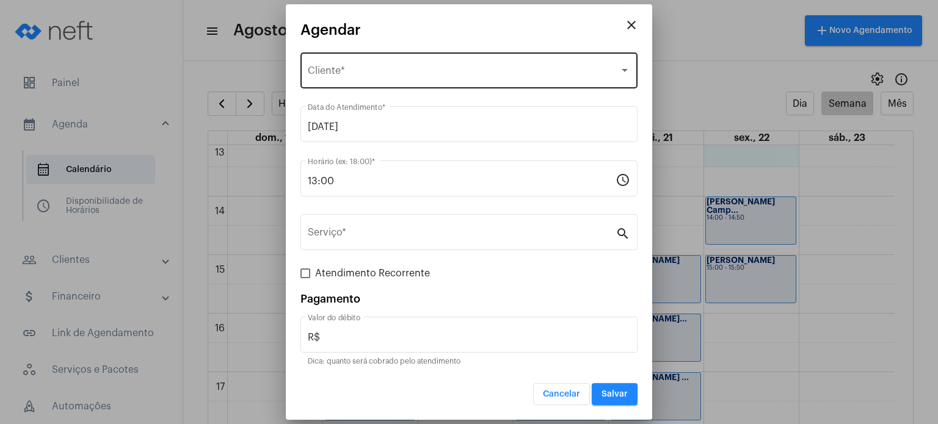
click at [480, 72] on div "Selecione o Cliente" at bounding box center [463, 73] width 311 height 11
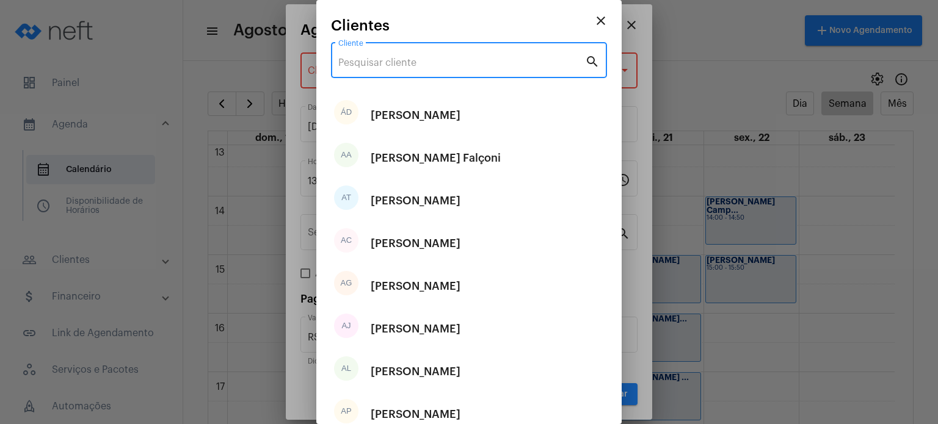
click at [483, 63] on input "Cliente" at bounding box center [461, 62] width 247 height 11
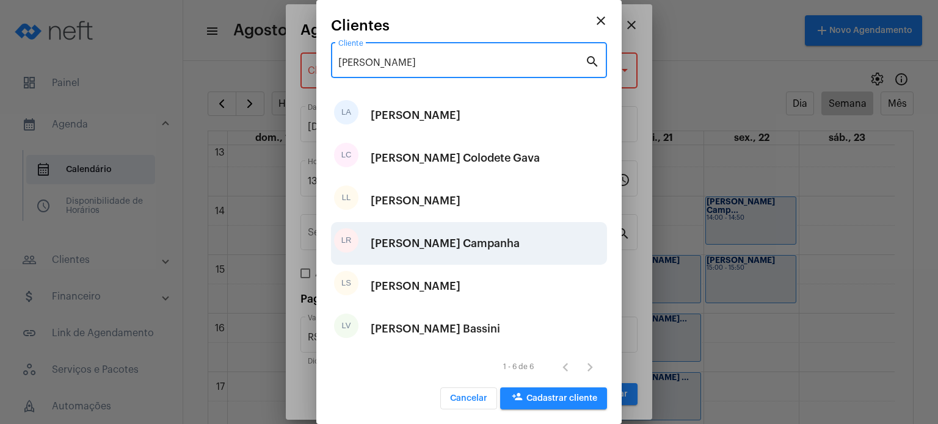
type input "[PERSON_NAME]"
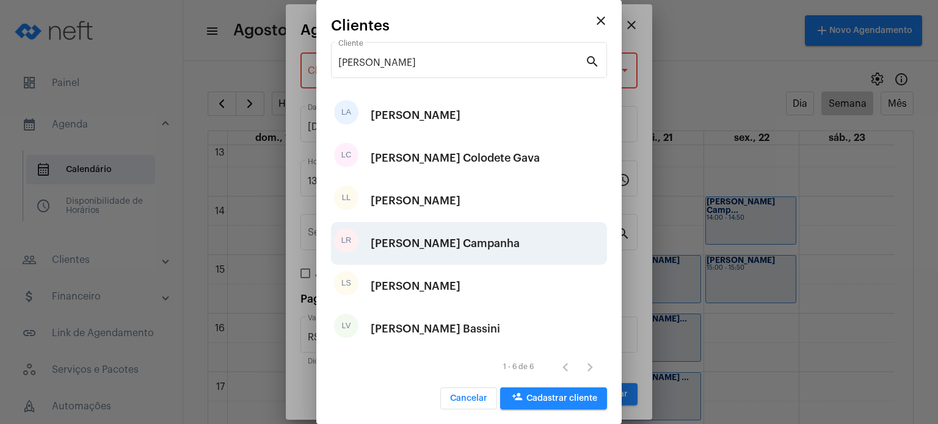
click at [438, 250] on div "[PERSON_NAME] Campanha" at bounding box center [445, 243] width 149 height 37
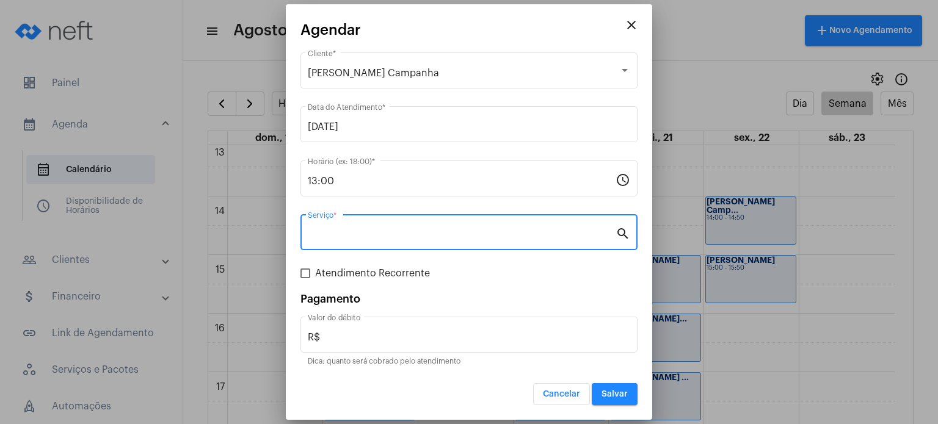
click at [418, 237] on input "Serviço *" at bounding box center [462, 235] width 308 height 11
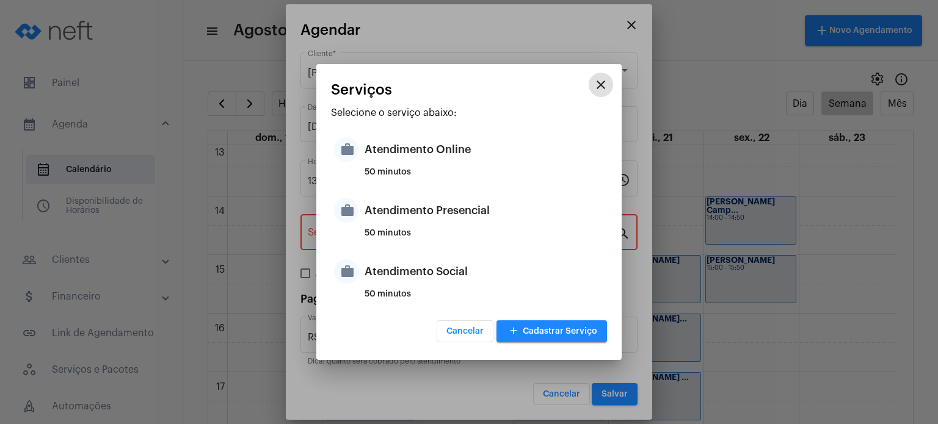
click at [418, 237] on div "50 minutos" at bounding box center [483, 238] width 239 height 18
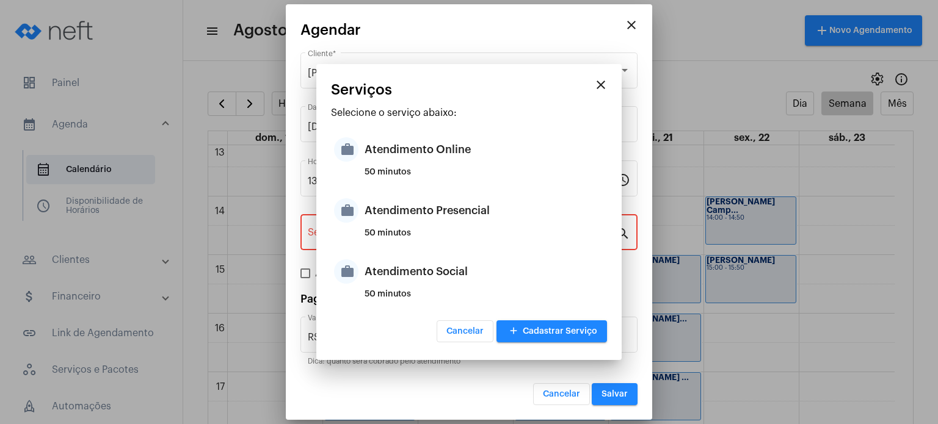
type input "Atendimento Presencial"
type input "R$ 170"
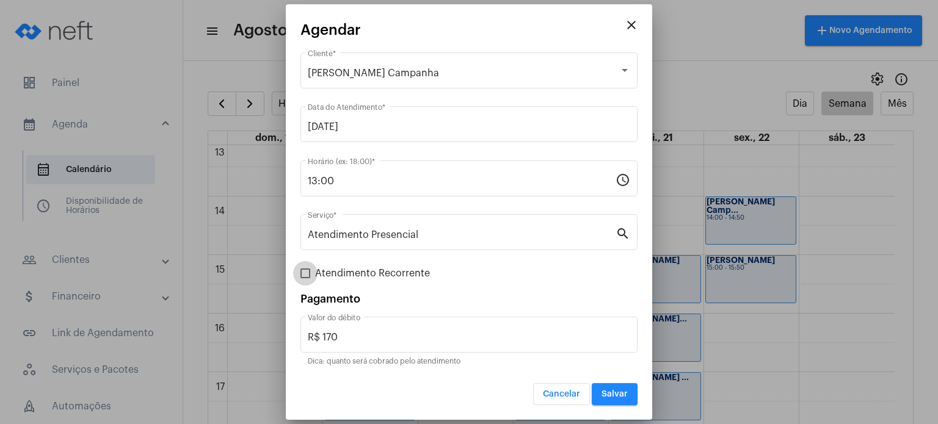
click at [378, 270] on span "Atendimento Recorrente" at bounding box center [372, 273] width 115 height 15
click at [305, 278] on input "Atendimento Recorrente" at bounding box center [305, 278] width 1 height 1
checkbox input "true"
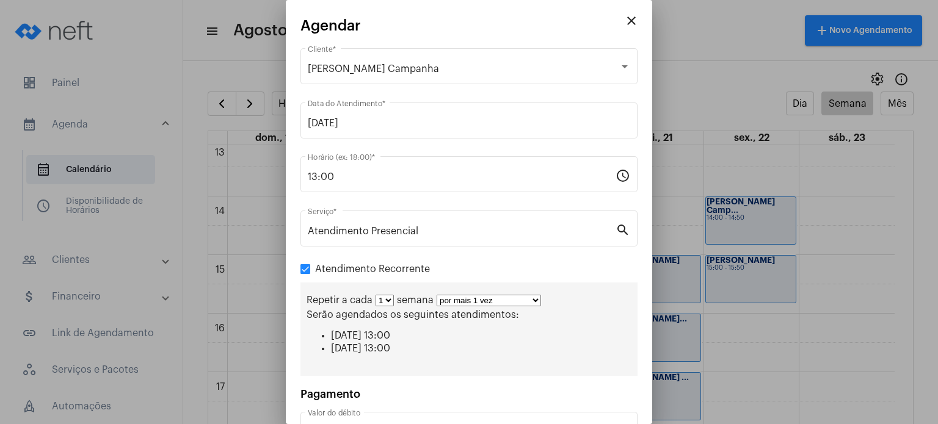
click at [388, 300] on select "1 2 3 4 5 6 7 8" at bounding box center [384, 301] width 18 height 12
click at [443, 300] on select "por mais 1 vez por mais 2 vezes por mais 3 vezes por mais 4 vezes por mais 5 ve…" at bounding box center [488, 301] width 104 height 12
select select "3: 4"
click at [436, 295] on select "por mais 1 vez por mais 2 vezes por mais 3 vezes por mais 4 vezes por mais 5 ve…" at bounding box center [488, 301] width 104 height 12
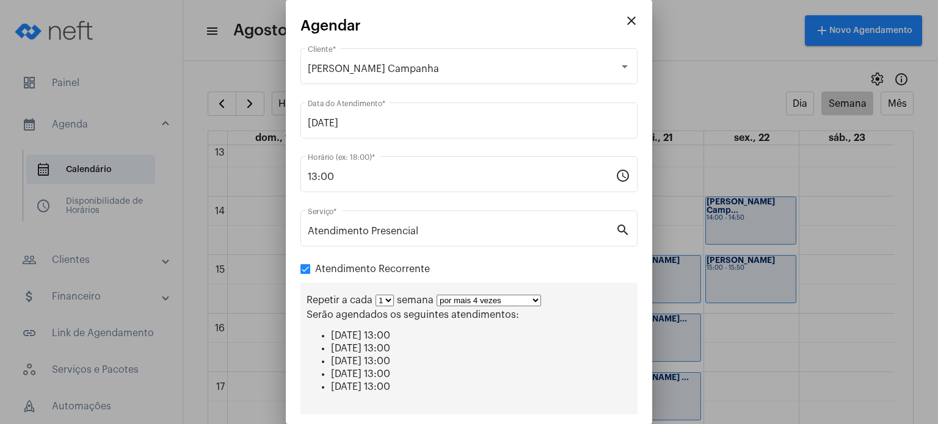
scroll to position [127, 0]
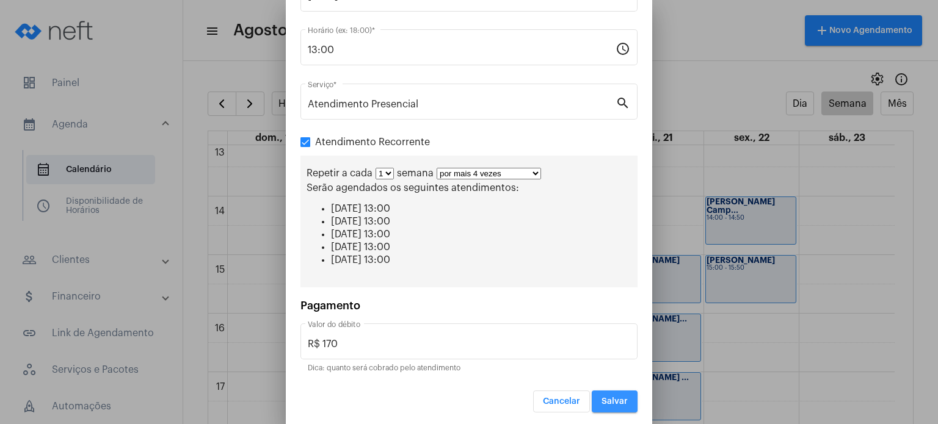
click at [613, 394] on button "Salvar" at bounding box center [615, 402] width 46 height 22
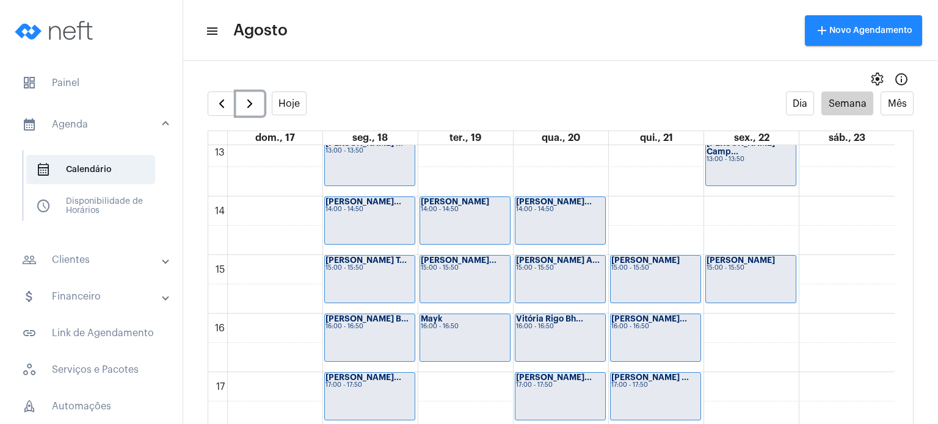
click at [727, 266] on div "15:00 - 15:50" at bounding box center [750, 268] width 89 height 7
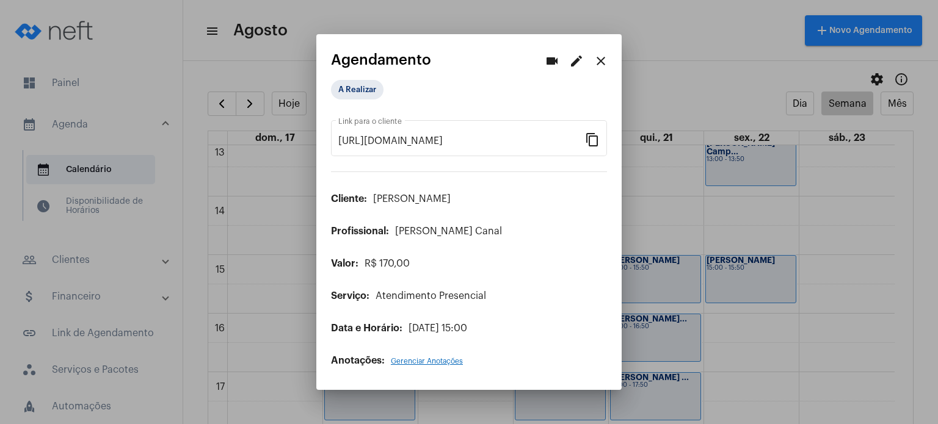
click at [572, 62] on mat-icon "edit" at bounding box center [576, 61] width 15 height 15
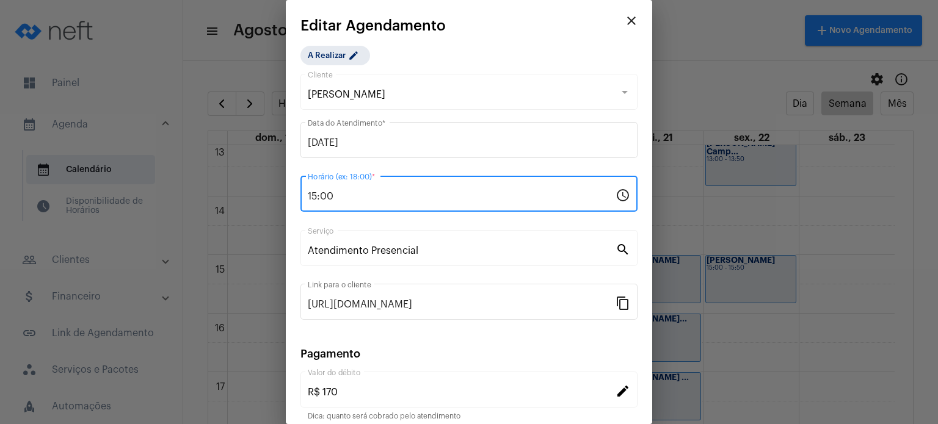
click at [366, 195] on input "15:00" at bounding box center [462, 196] width 308 height 11
type input "17:00"
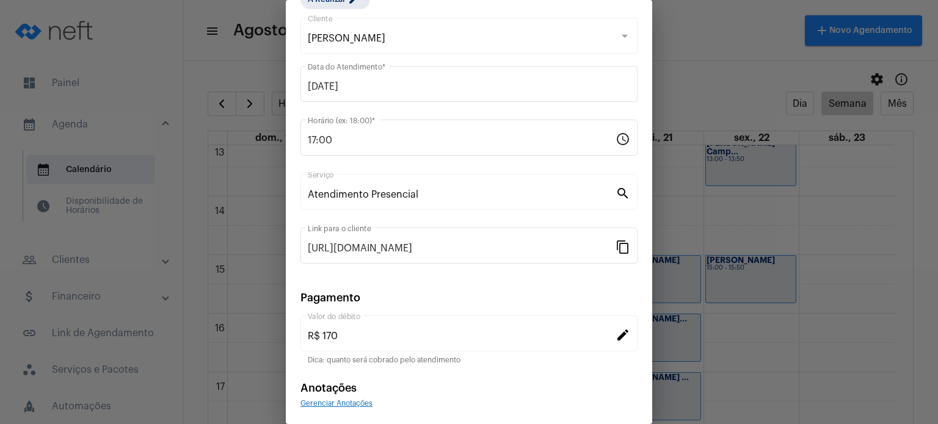
scroll to position [100, 0]
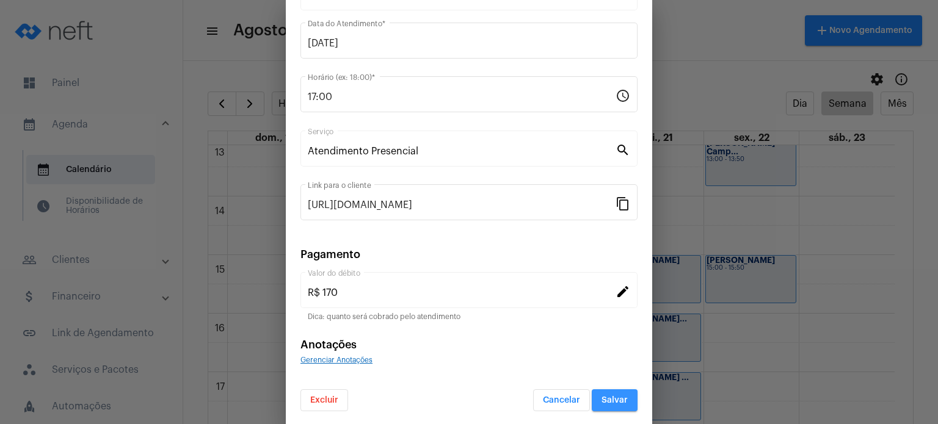
click at [601, 399] on span "Salvar" at bounding box center [614, 400] width 26 height 9
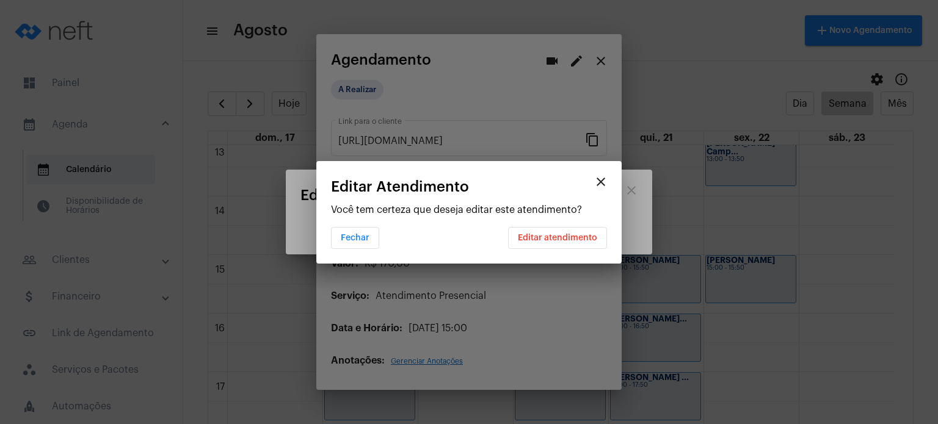
scroll to position [0, 0]
click at [574, 230] on button "Editar atendimento" at bounding box center [557, 238] width 99 height 22
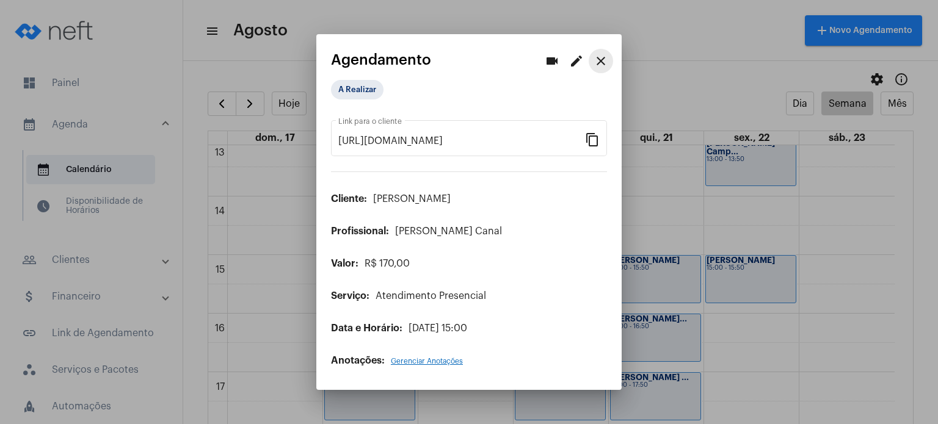
click at [603, 67] on mat-icon "close" at bounding box center [600, 61] width 15 height 15
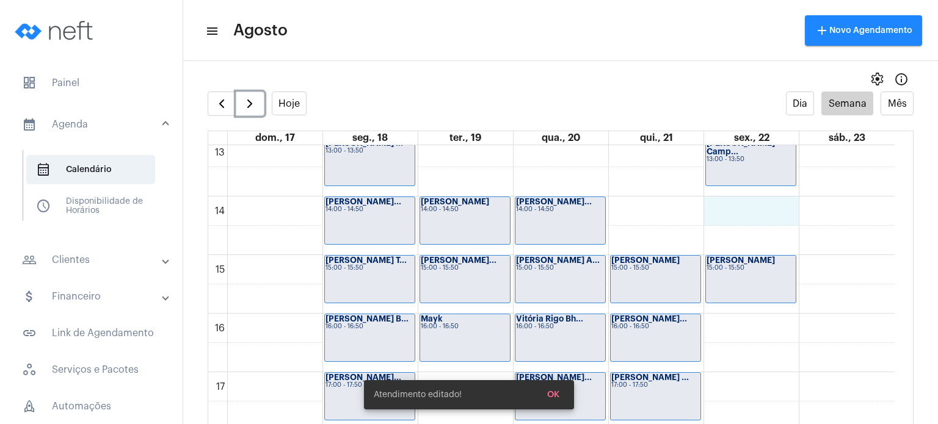
click at [742, 217] on div "00 01 02 03 04 05 06 07 08 09 10 11 12 13 14 15 16 17 18 19 20 21 22 23 [PERSON…" at bounding box center [551, 79] width 686 height 1407
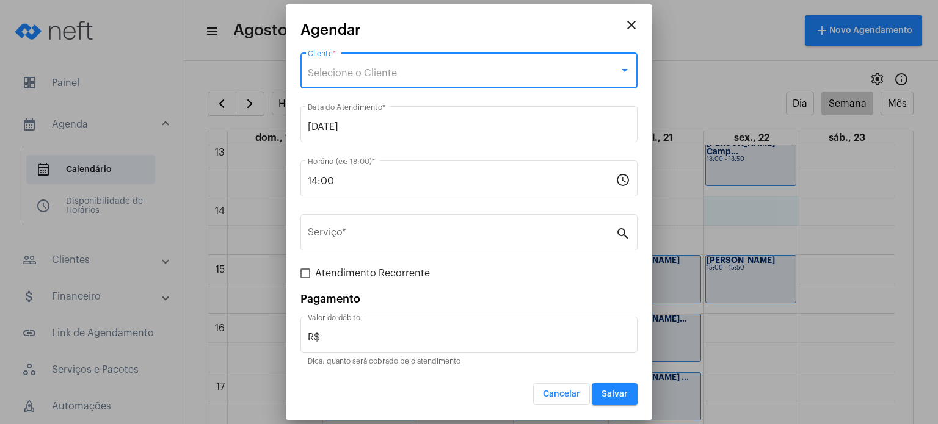
click at [545, 69] on div "Selecione o Cliente" at bounding box center [463, 73] width 311 height 11
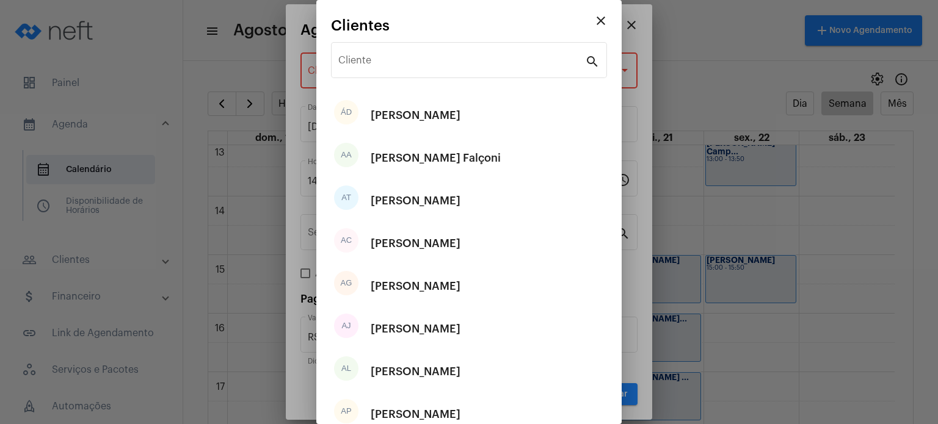
click at [545, 69] on div "Cliente" at bounding box center [461, 59] width 247 height 38
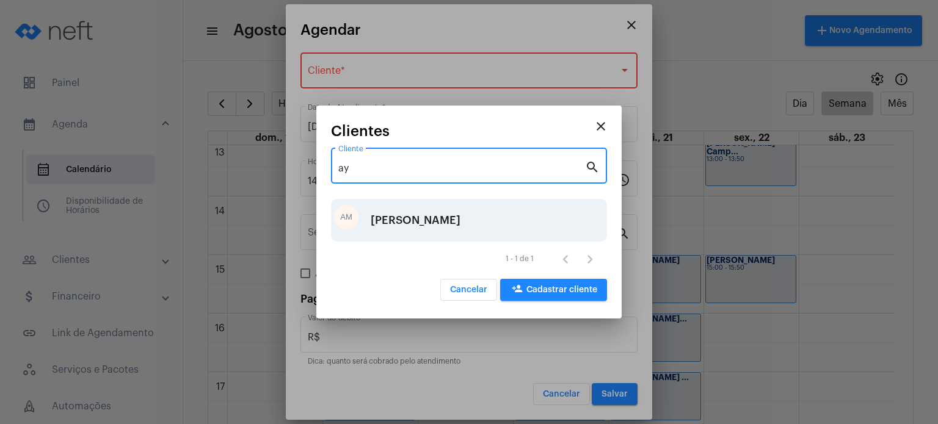
type input "ay"
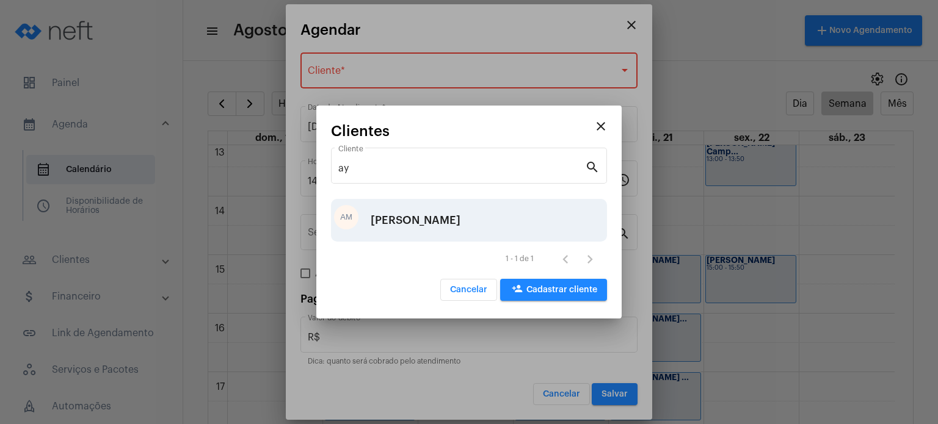
click at [429, 234] on div "[PERSON_NAME]" at bounding box center [416, 220] width 90 height 37
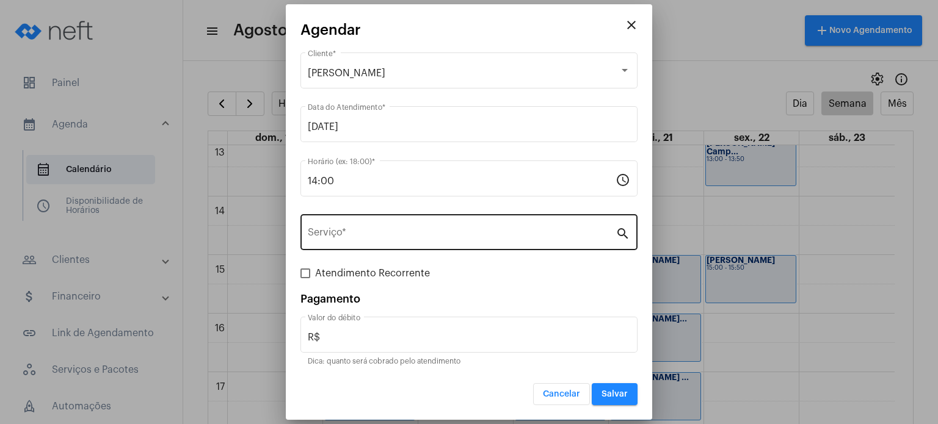
click at [416, 244] on div "Serviço *" at bounding box center [462, 231] width 308 height 38
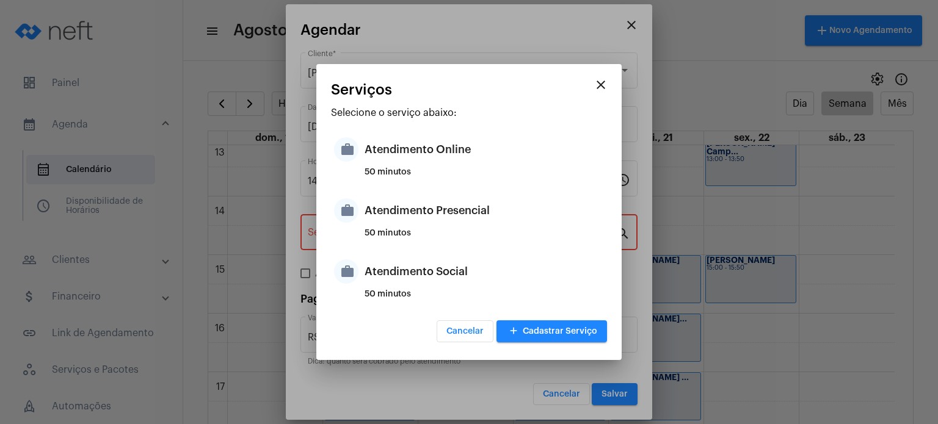
click at [416, 244] on div "50 minutos" at bounding box center [483, 238] width 239 height 18
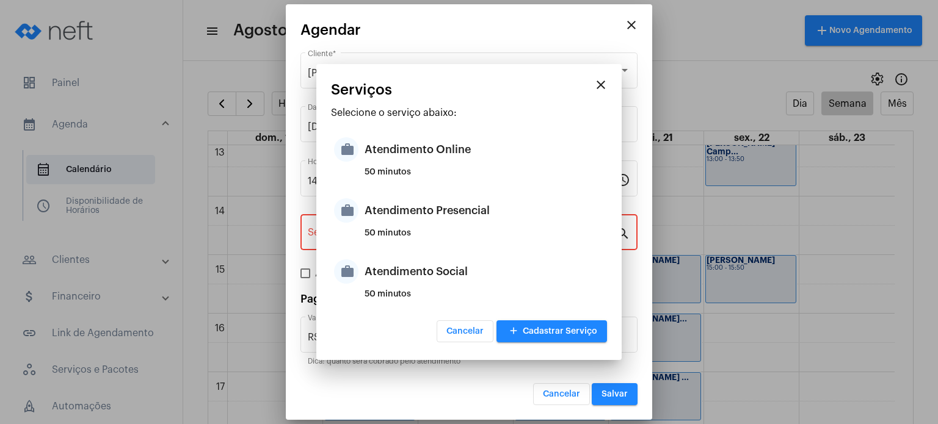
type input "Atendimento Presencial"
type input "R$ 170"
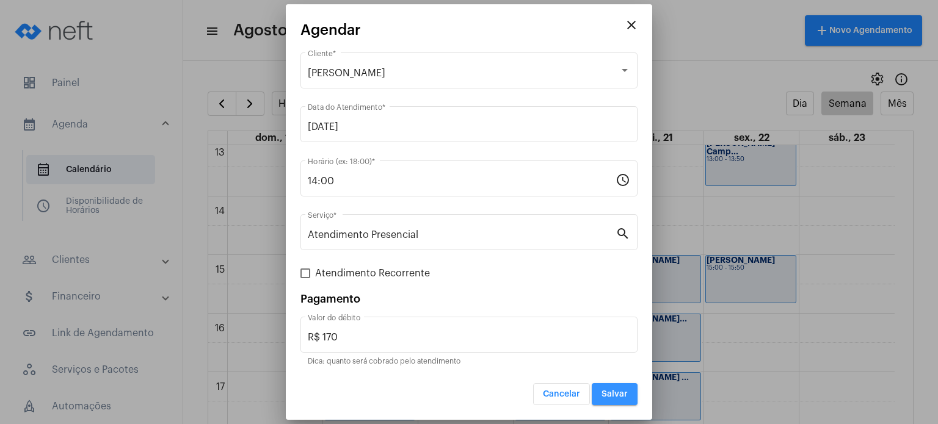
click at [601, 396] on button "Salvar" at bounding box center [615, 394] width 46 height 22
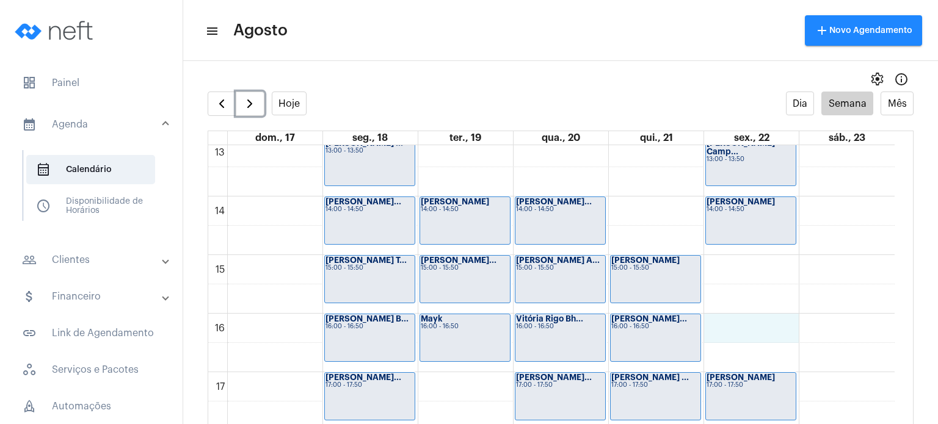
click at [723, 327] on div "00 01 02 03 04 05 06 07 08 09 10 11 12 13 14 15 16 17 18 19 20 21 22 23 [PERSON…" at bounding box center [551, 79] width 686 height 1407
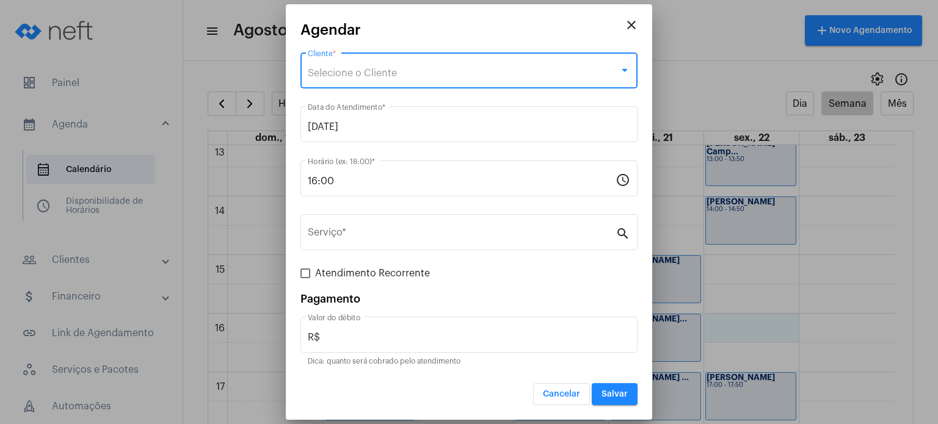
click at [477, 74] on div "Selecione o Cliente" at bounding box center [463, 73] width 311 height 11
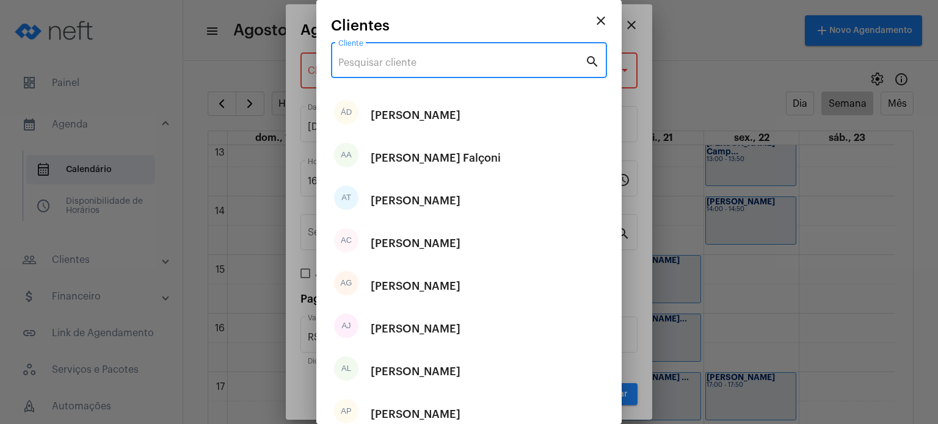
click at [473, 65] on input "Cliente" at bounding box center [461, 62] width 247 height 11
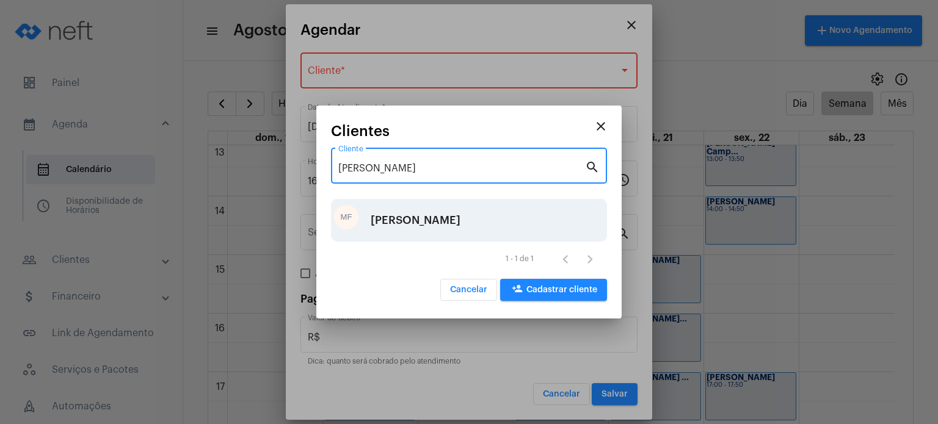
type input "[PERSON_NAME]"
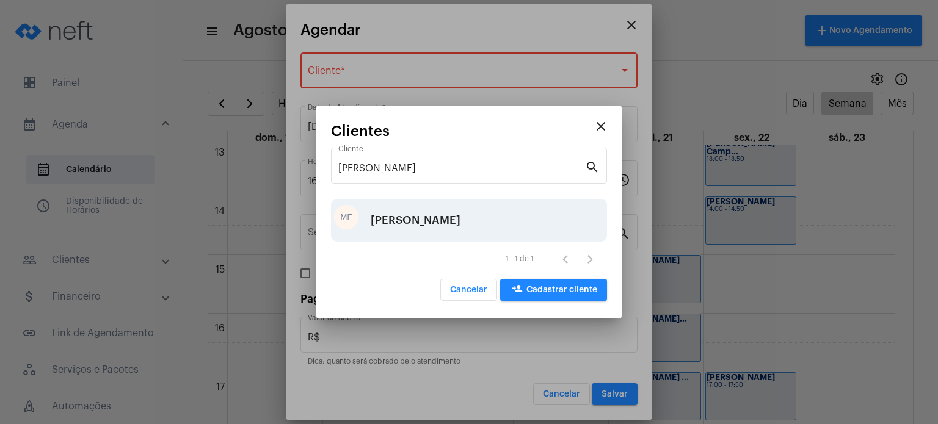
click at [411, 242] on div "1 - 1 de 1" at bounding box center [469, 259] width 276 height 34
click at [416, 224] on div "[PERSON_NAME]" at bounding box center [416, 220] width 90 height 37
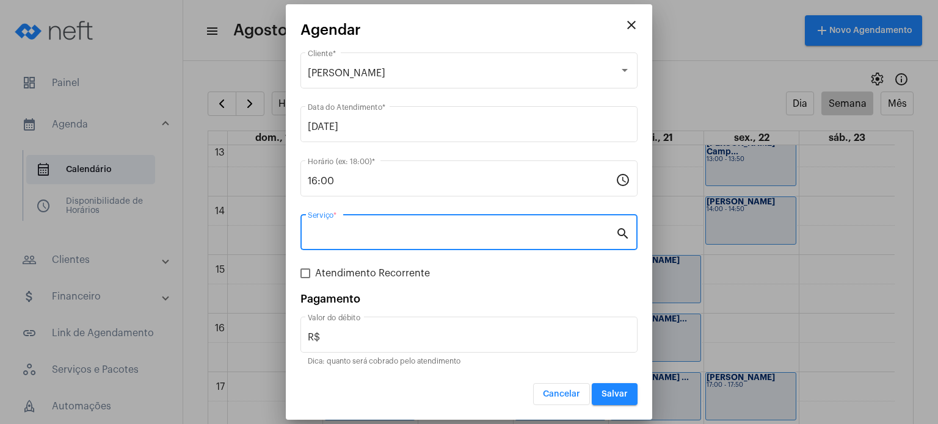
click at [408, 235] on input "Serviço *" at bounding box center [462, 235] width 308 height 11
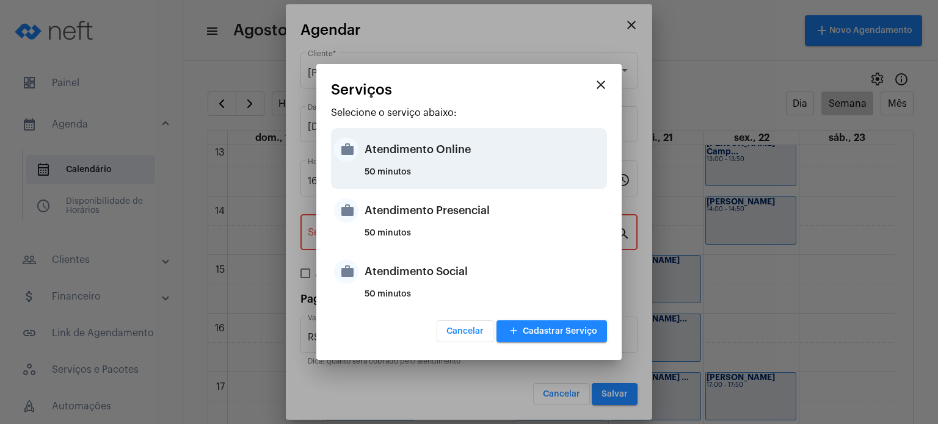
click at [432, 167] on div "Atendimento Online" at bounding box center [483, 149] width 239 height 37
type input "Atendimento Online"
type input "R$ 170"
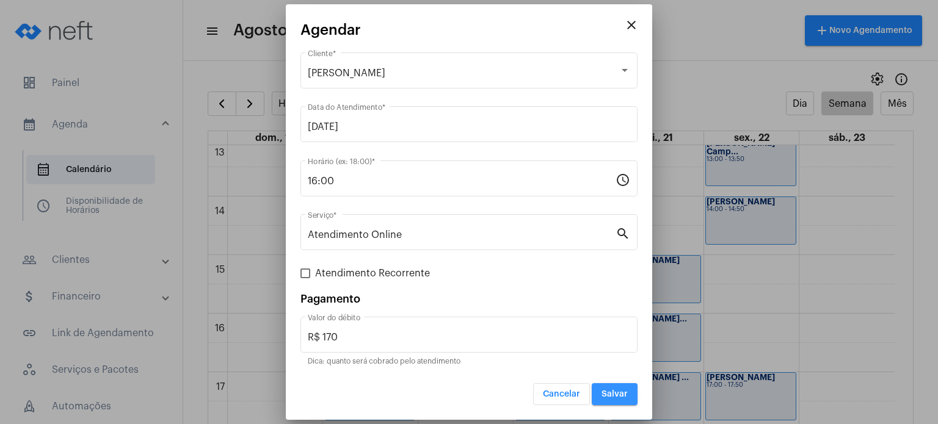
click at [610, 395] on span "Salvar" at bounding box center [614, 394] width 26 height 9
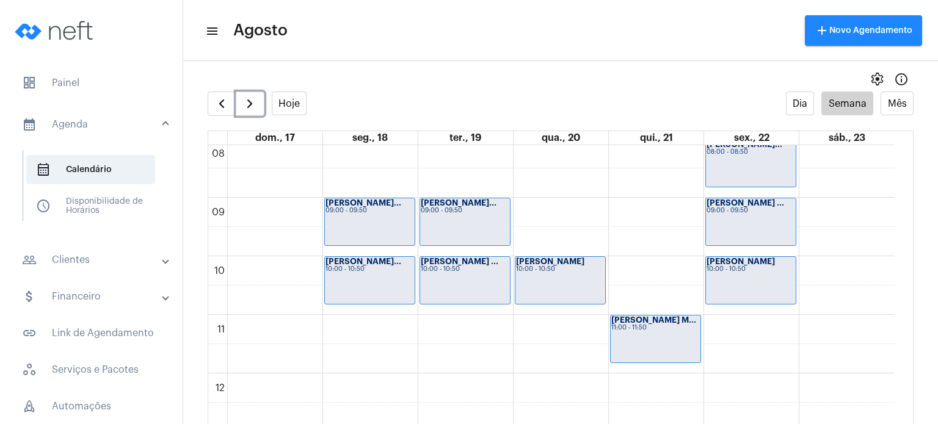
scroll to position [482, 0]
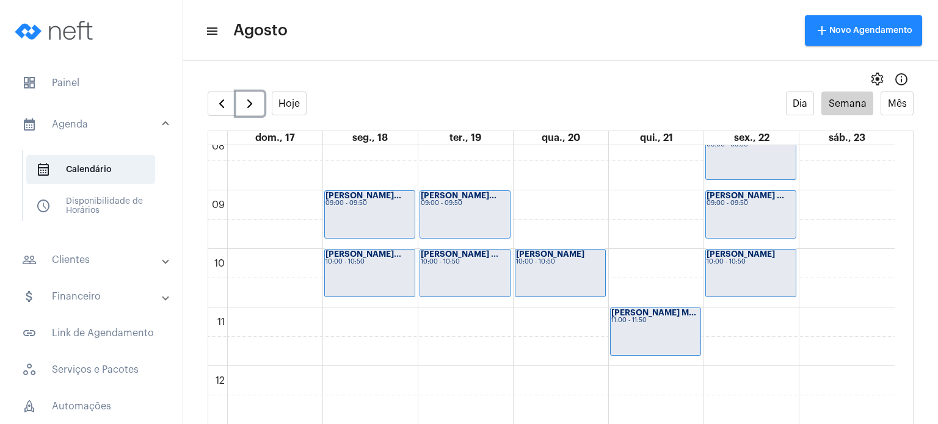
click at [660, 268] on div "00 01 02 03 04 05 06 07 08 09 10 11 12 13 14 15 16 17 18 19 20 21 22 23 [PERSON…" at bounding box center [551, 366] width 686 height 1407
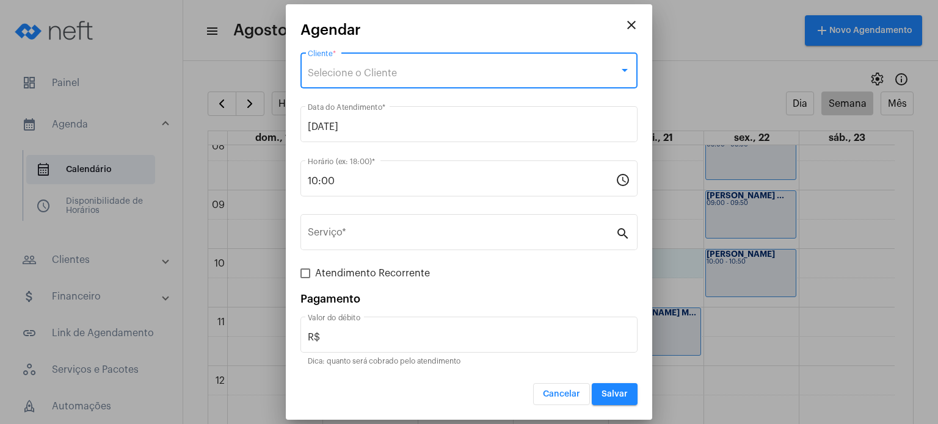
click at [486, 68] on div "Selecione o Cliente" at bounding box center [463, 73] width 311 height 11
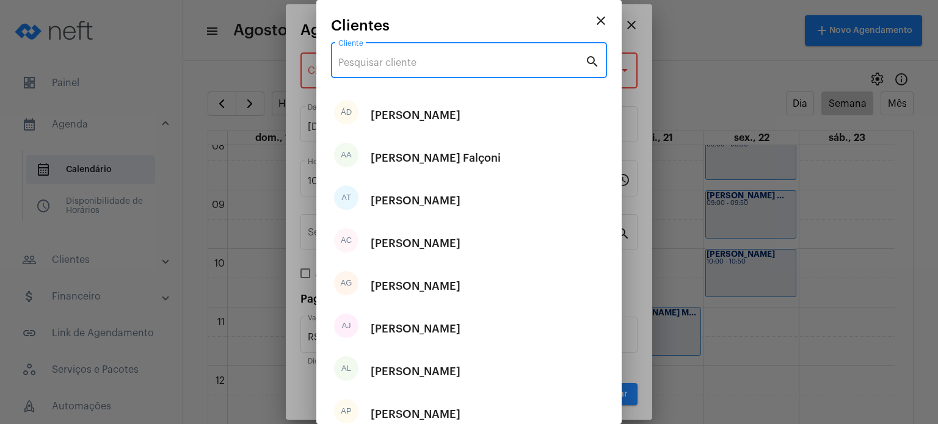
click at [486, 68] on input "Cliente" at bounding box center [461, 62] width 247 height 11
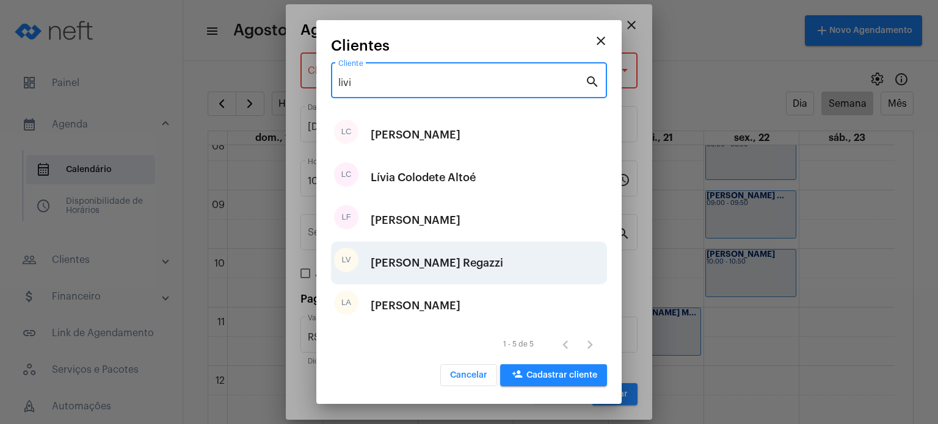
type input "livi"
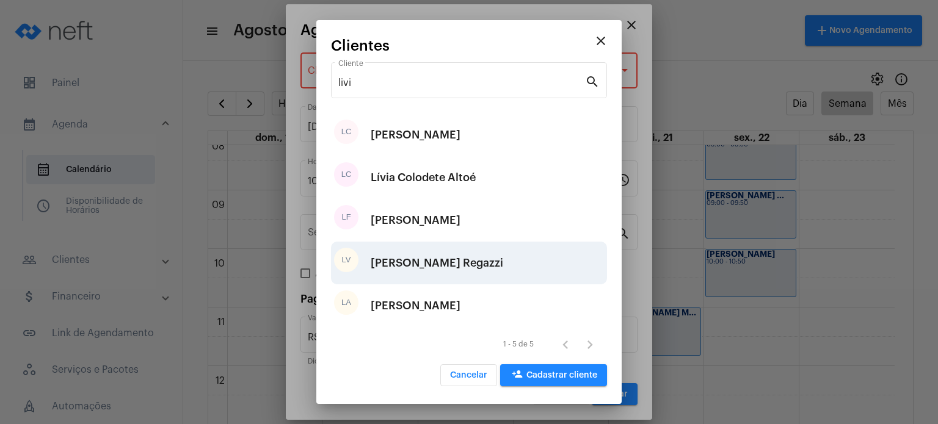
click at [424, 266] on div "[PERSON_NAME] Regazzi" at bounding box center [437, 263] width 132 height 37
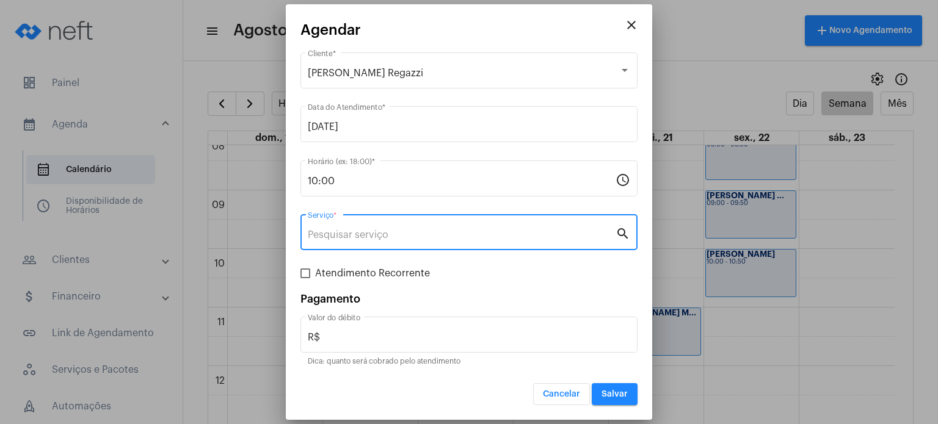
click at [395, 230] on input "Serviço *" at bounding box center [462, 235] width 308 height 11
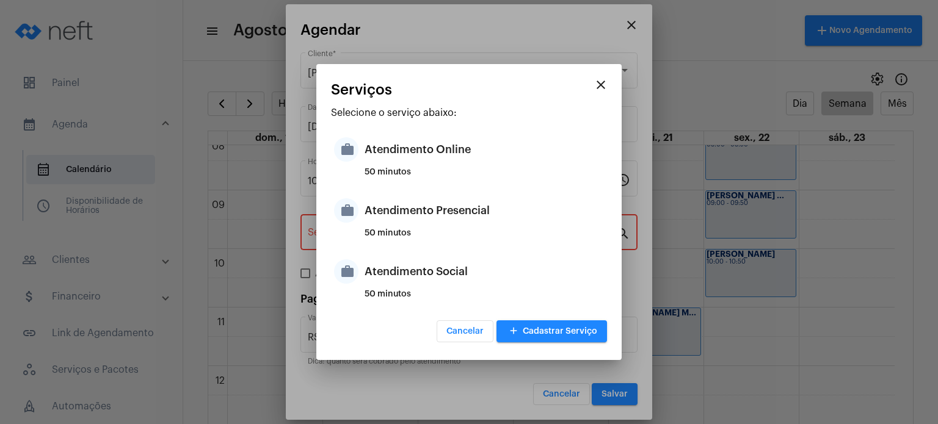
click at [395, 230] on div "50 minutos" at bounding box center [483, 238] width 239 height 18
type input "Atendimento Presencial"
type input "R$ 170"
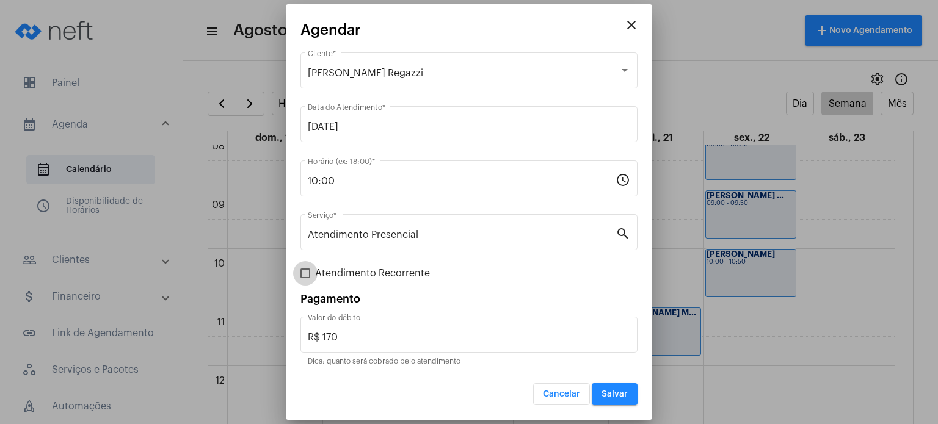
click at [361, 275] on span "Atendimento Recorrente" at bounding box center [372, 273] width 115 height 15
click at [305, 278] on input "Atendimento Recorrente" at bounding box center [305, 278] width 1 height 1
checkbox input "true"
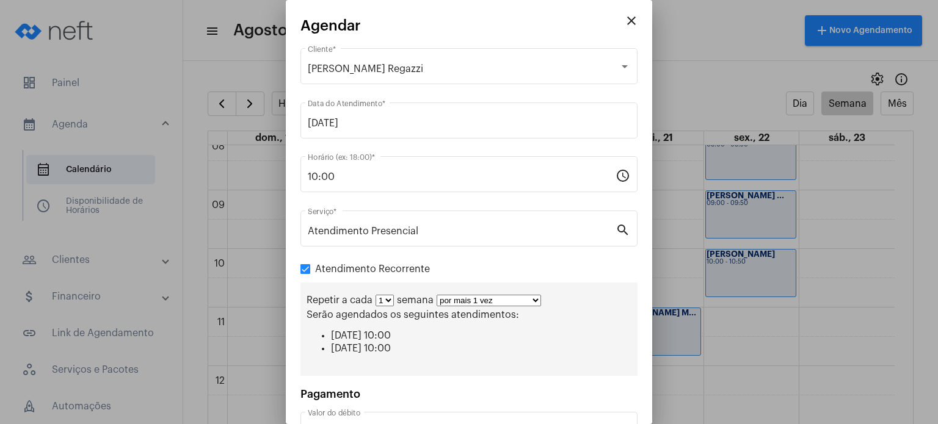
click at [463, 299] on select "por mais 1 vez por mais 2 vezes por mais 3 vezes por mais 4 vezes por mais 5 ve…" at bounding box center [488, 301] width 104 height 12
select select "3: 4"
click at [436, 295] on select "por mais 1 vez por mais 2 vezes por mais 3 vezes por mais 4 vezes por mais 5 ve…" at bounding box center [488, 301] width 104 height 12
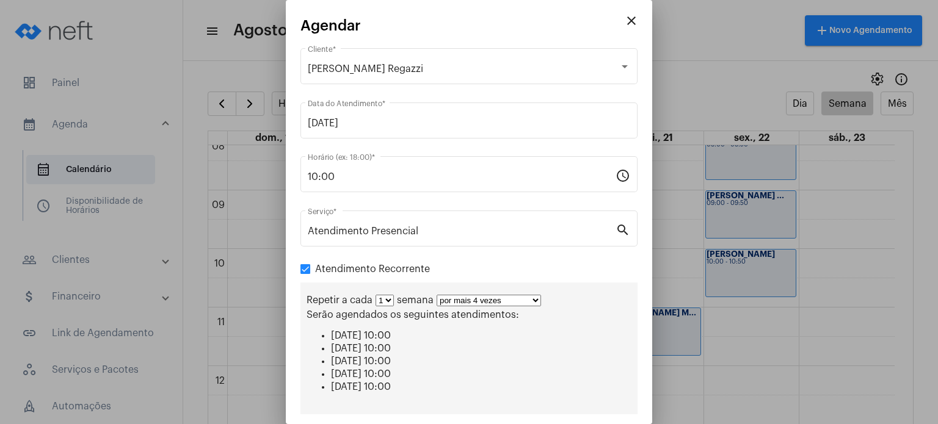
scroll to position [127, 0]
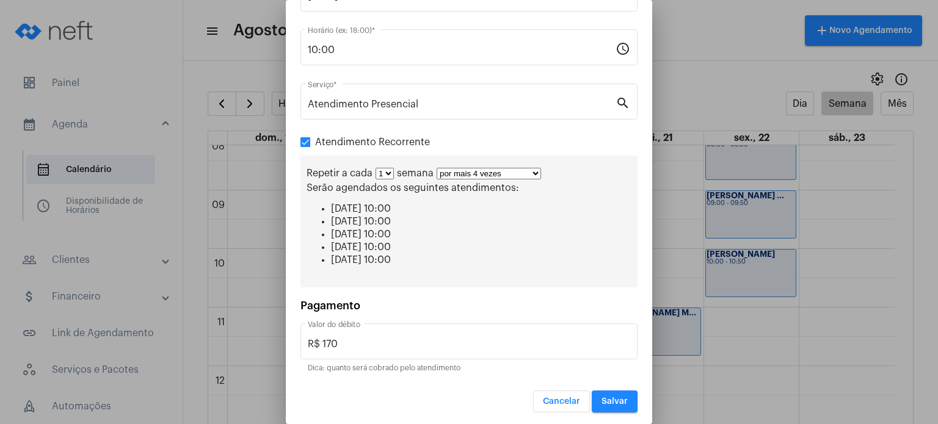
click at [617, 399] on span "Salvar" at bounding box center [614, 401] width 26 height 9
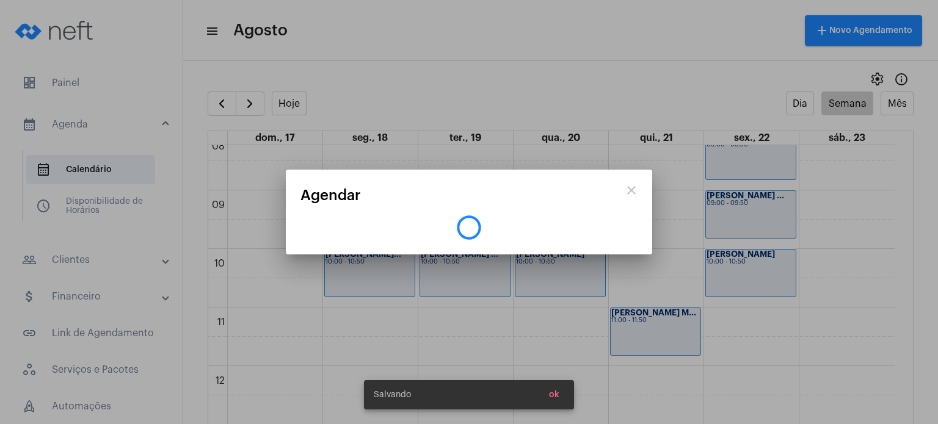
scroll to position [0, 0]
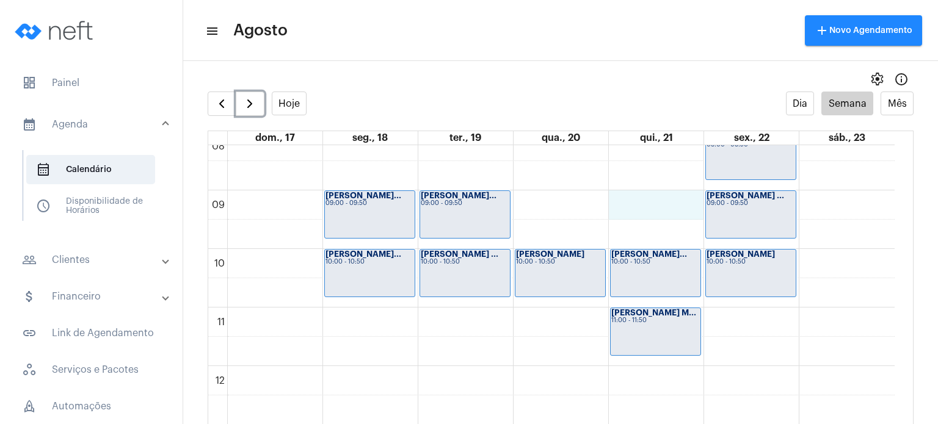
click at [656, 205] on div "00 01 02 03 04 05 06 07 08 09 10 11 12 13 14 15 16 17 18 19 20 21 22 23 [PERSON…" at bounding box center [551, 366] width 686 height 1407
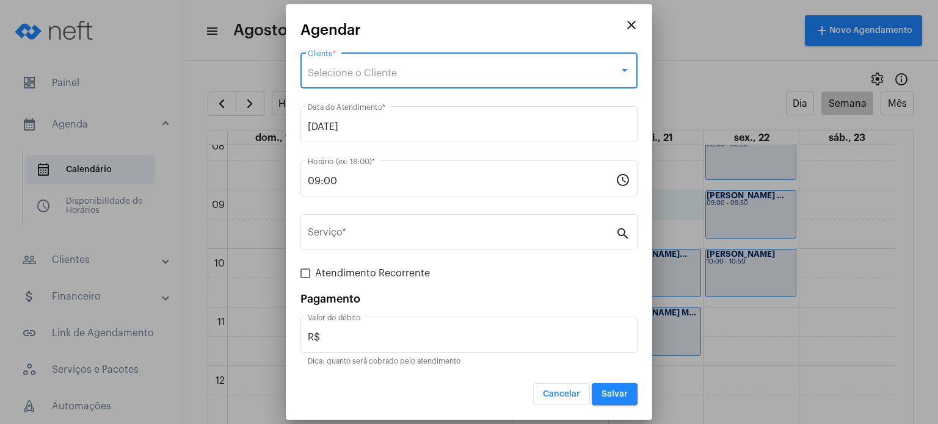
click at [521, 72] on div "Selecione o Cliente" at bounding box center [463, 73] width 311 height 11
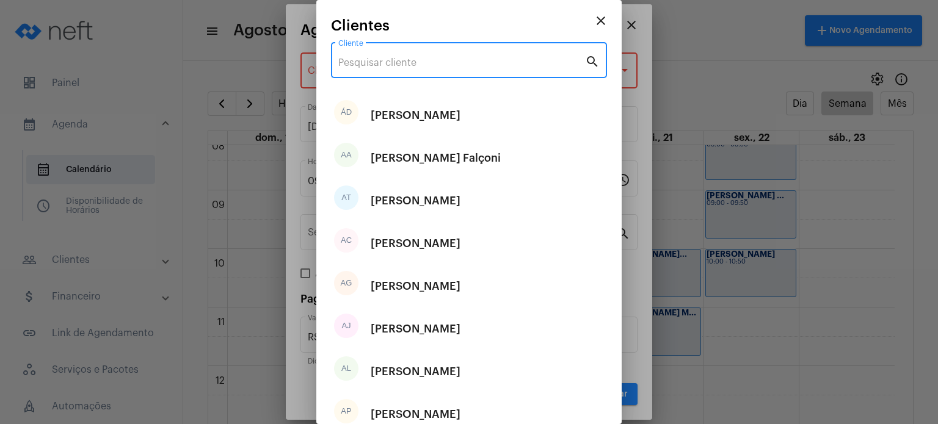
click at [523, 65] on input "Cliente" at bounding box center [461, 62] width 247 height 11
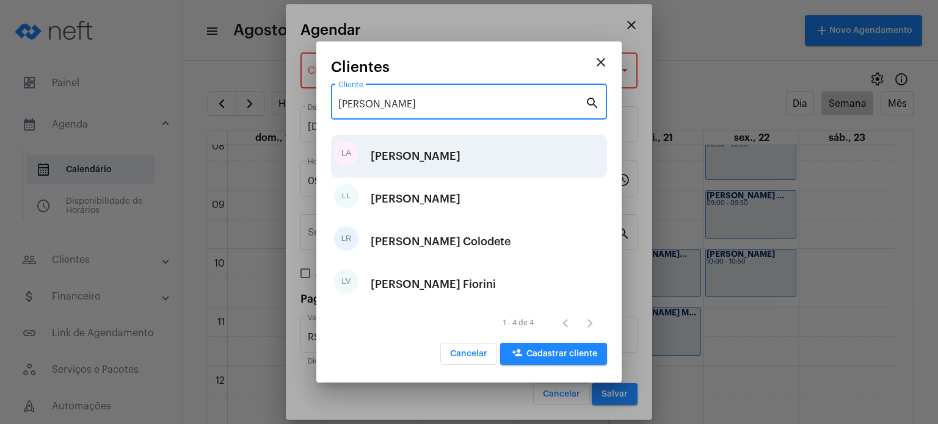
type input "[PERSON_NAME]"
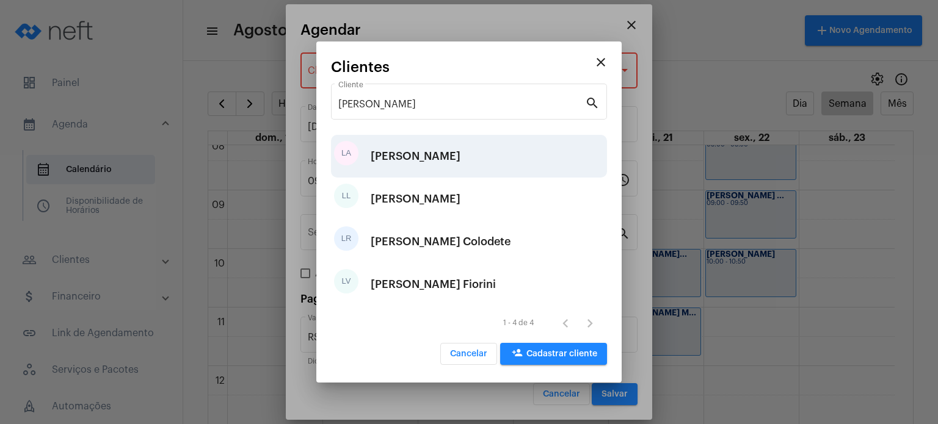
click at [460, 157] on div "[PERSON_NAME]" at bounding box center [416, 156] width 90 height 37
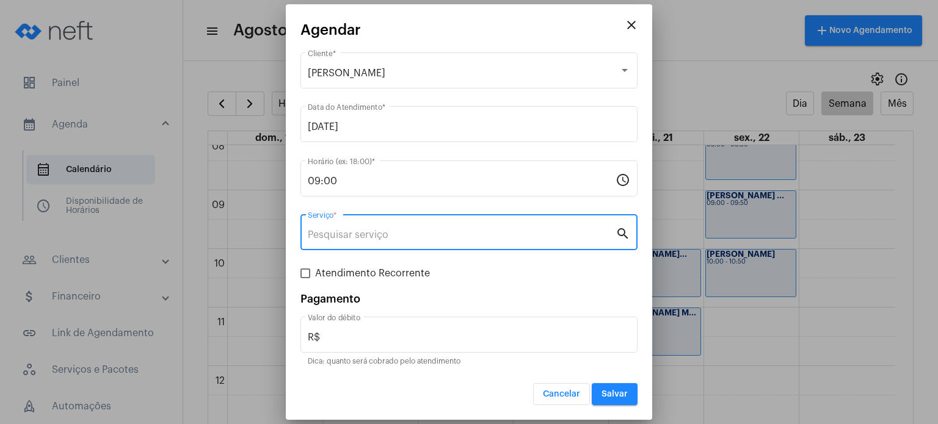
click at [443, 231] on input "Serviço *" at bounding box center [462, 235] width 308 height 11
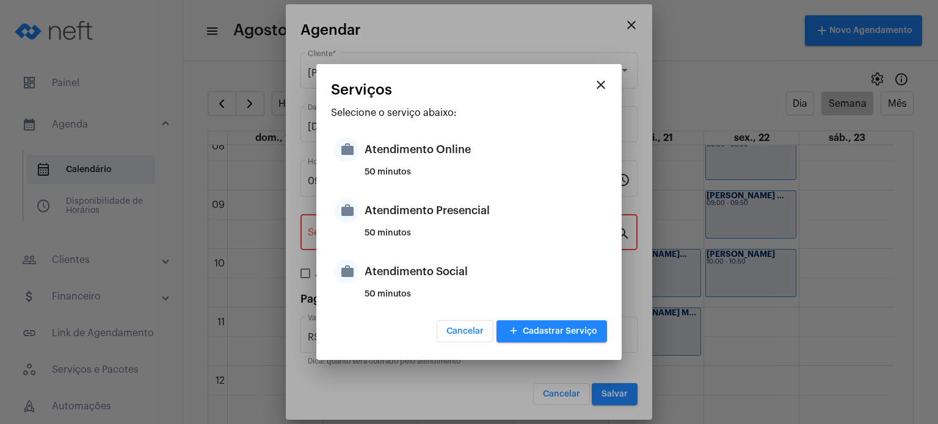
click at [443, 231] on div "50 minutos" at bounding box center [483, 238] width 239 height 18
type input "Atendimento Presencial"
type input "R$ 170"
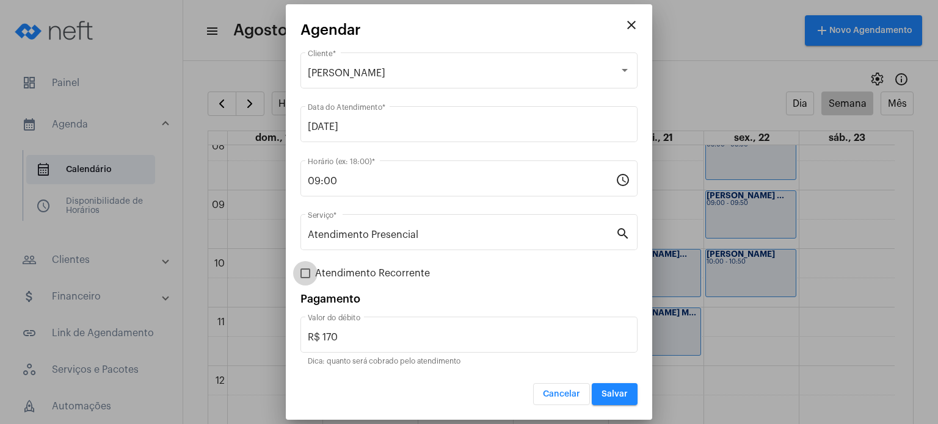
click at [410, 275] on span "Atendimento Recorrente" at bounding box center [372, 273] width 115 height 15
click at [305, 278] on input "Atendimento Recorrente" at bounding box center [305, 278] width 1 height 1
checkbox input "true"
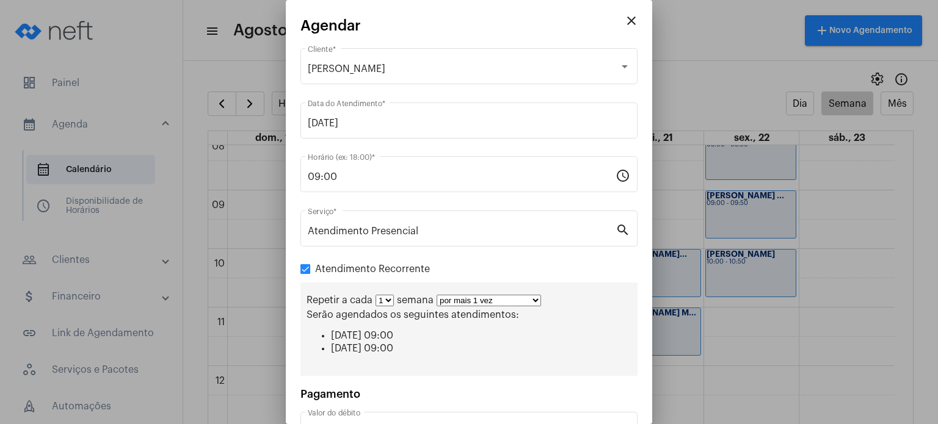
click at [448, 299] on select "por mais 1 vez por mais 2 vezes por mais 3 vezes por mais 4 vezes por mais 5 ve…" at bounding box center [488, 301] width 104 height 12
select select "3: 4"
click at [436, 295] on select "por mais 1 vez por mais 2 vezes por mais 3 vezes por mais 4 vezes por mais 5 ve…" at bounding box center [488, 301] width 104 height 12
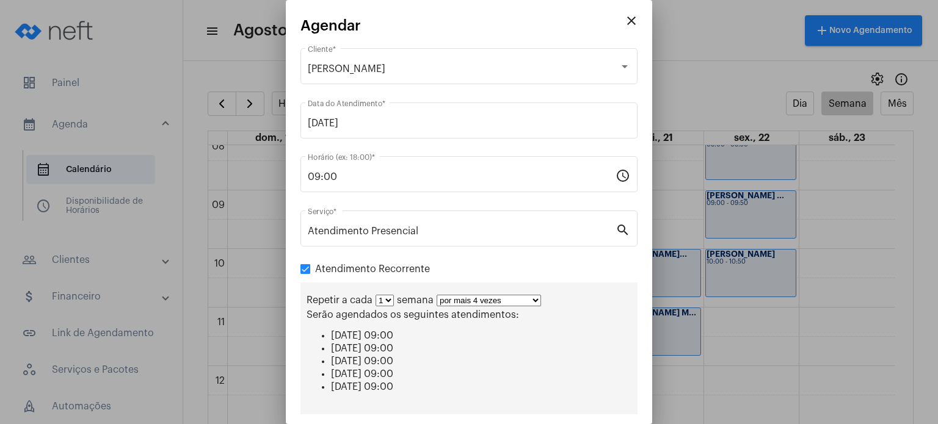
scroll to position [127, 0]
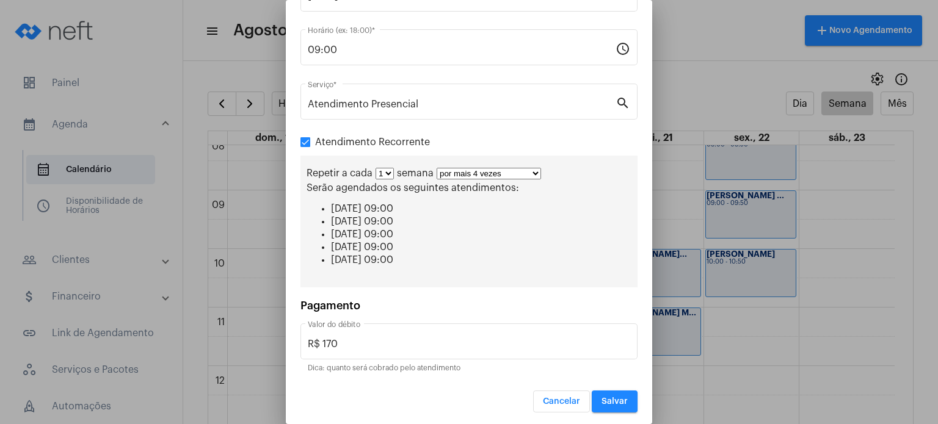
click at [620, 398] on button "Salvar" at bounding box center [615, 402] width 46 height 22
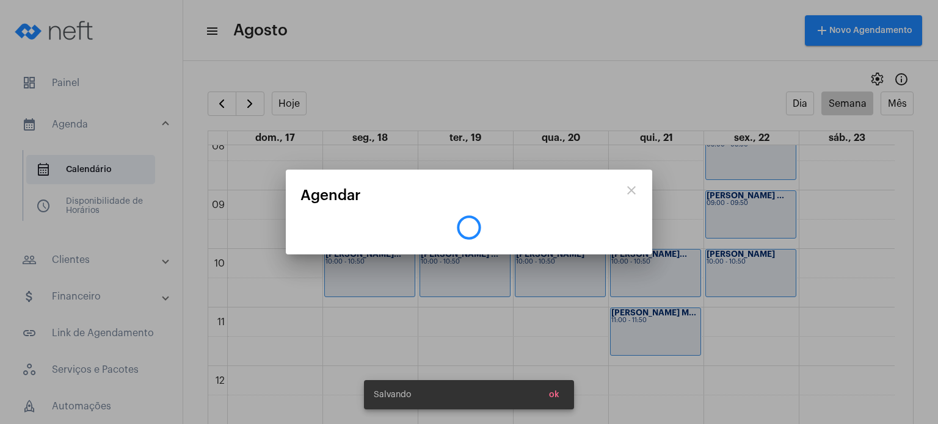
scroll to position [0, 0]
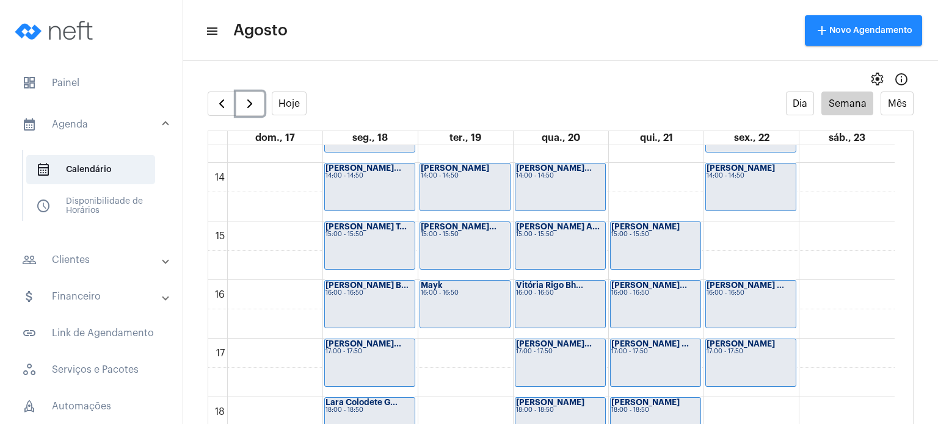
scroll to position [805, 0]
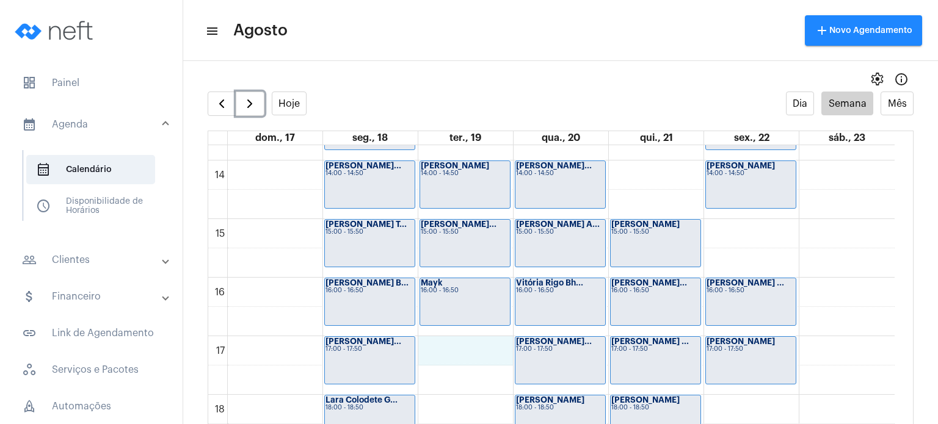
click at [485, 358] on div "00 01 02 03 04 05 06 07 08 09 10 11 12 13 14 15 16 17 18 19 20 21 22 23 [PERSON…" at bounding box center [551, 43] width 686 height 1407
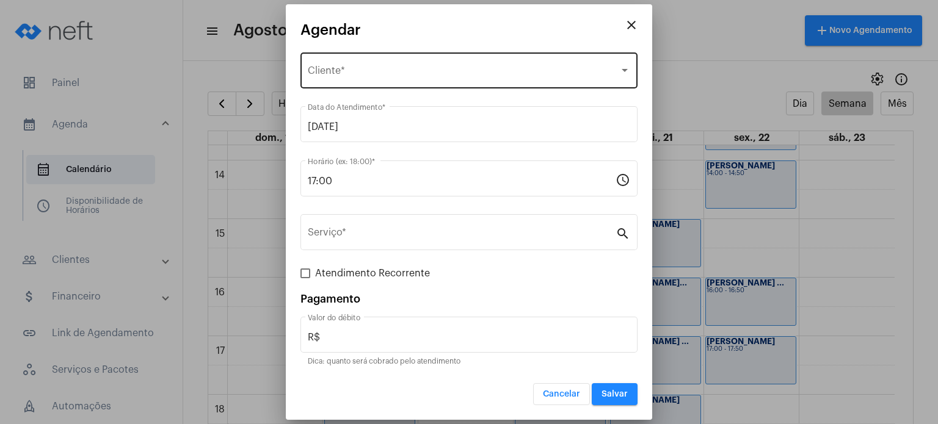
click at [451, 65] on div "Selecione o Cliente Cliente *" at bounding box center [469, 69] width 322 height 38
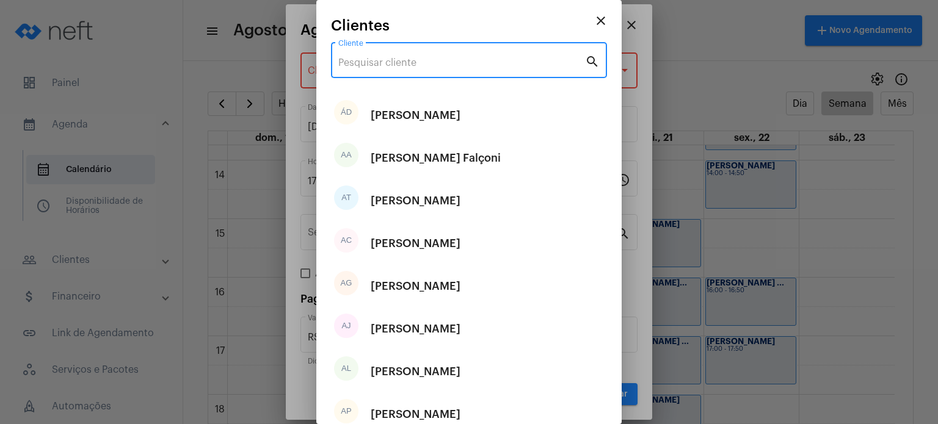
click at [451, 65] on input "Cliente" at bounding box center [461, 62] width 247 height 11
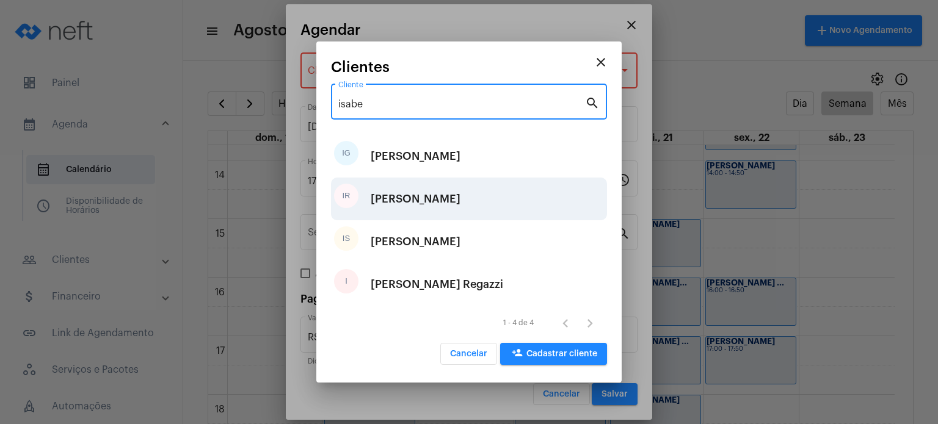
type input "isabe"
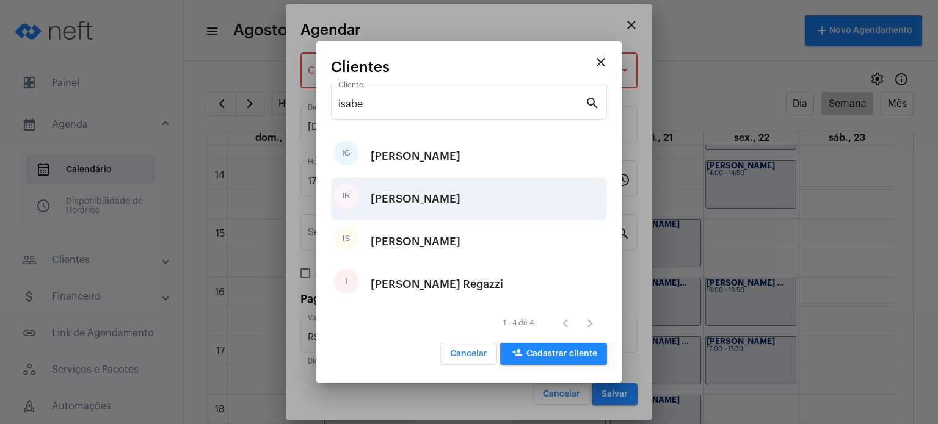
click at [436, 200] on div "[PERSON_NAME]" at bounding box center [416, 199] width 90 height 37
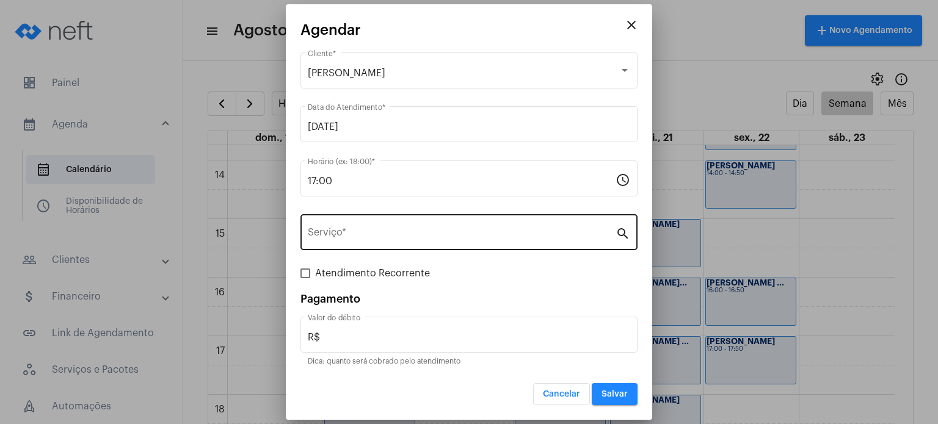
click at [418, 226] on div "Serviço *" at bounding box center [462, 231] width 308 height 38
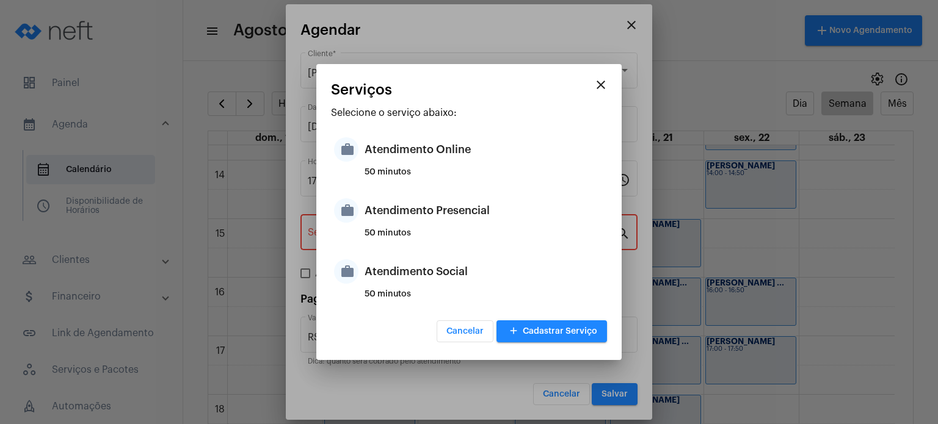
click at [418, 226] on div "Atendimento Presencial" at bounding box center [483, 210] width 239 height 37
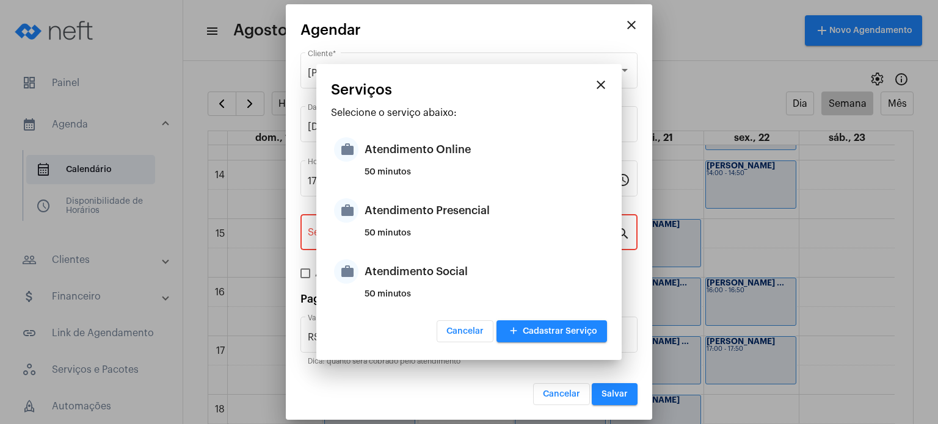
type input "Atendimento Presencial"
type input "R$ 170"
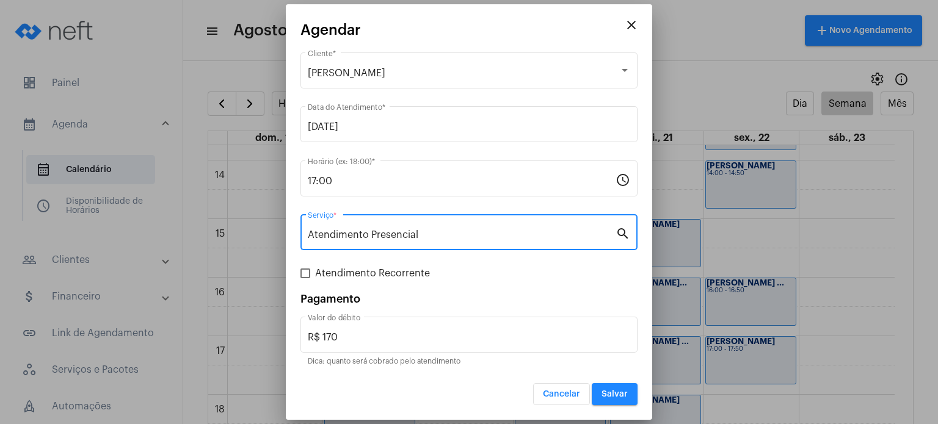
click at [618, 388] on button "Salvar" at bounding box center [615, 394] width 46 height 22
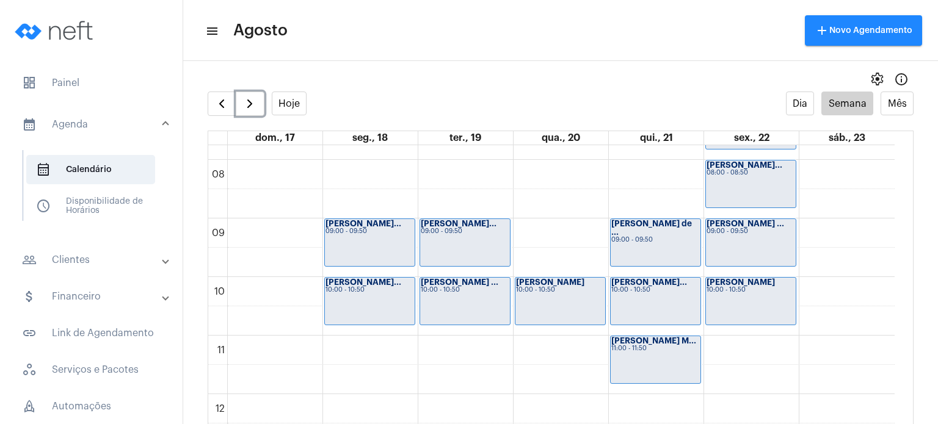
scroll to position [457, 0]
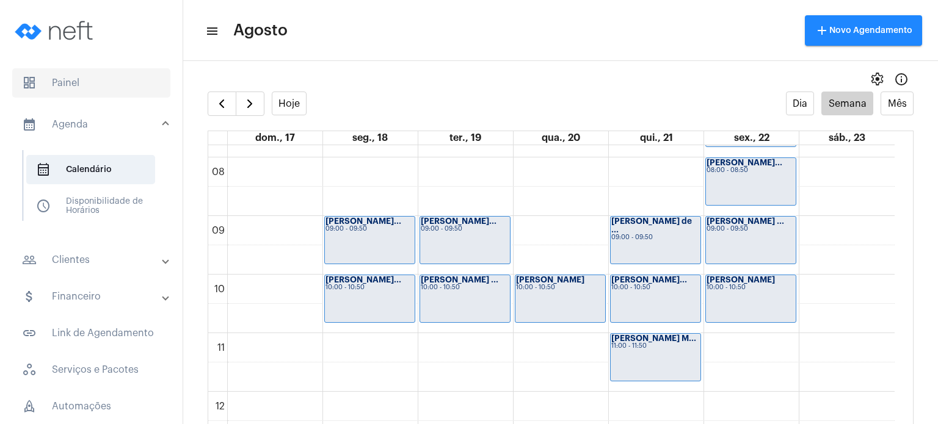
click at [93, 76] on span "dashboard Painel" at bounding box center [91, 82] width 158 height 29
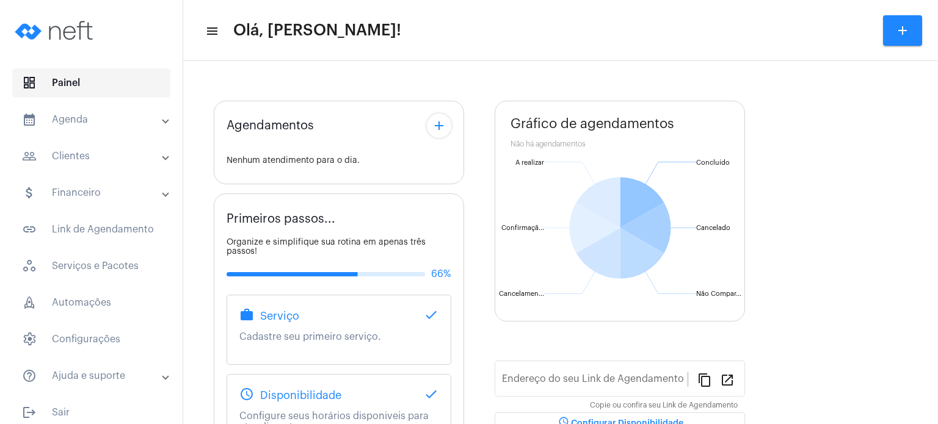
type input "[URL][DOMAIN_NAME]"
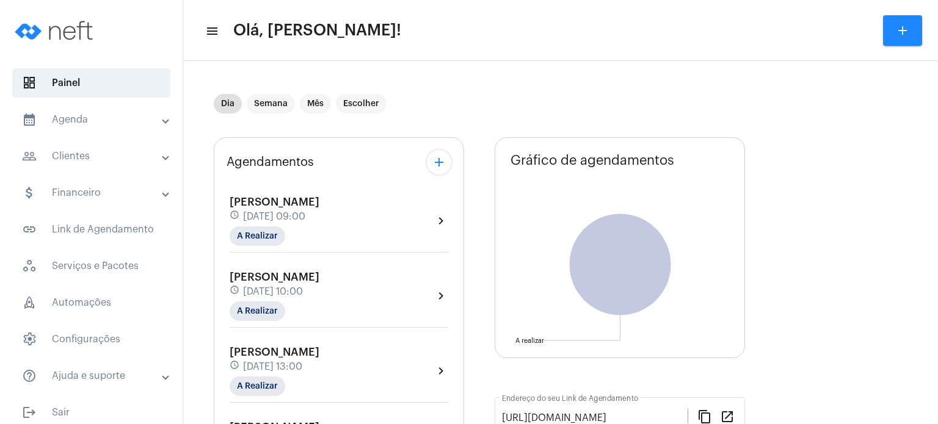
click at [288, 205] on span "[PERSON_NAME]" at bounding box center [275, 202] width 90 height 11
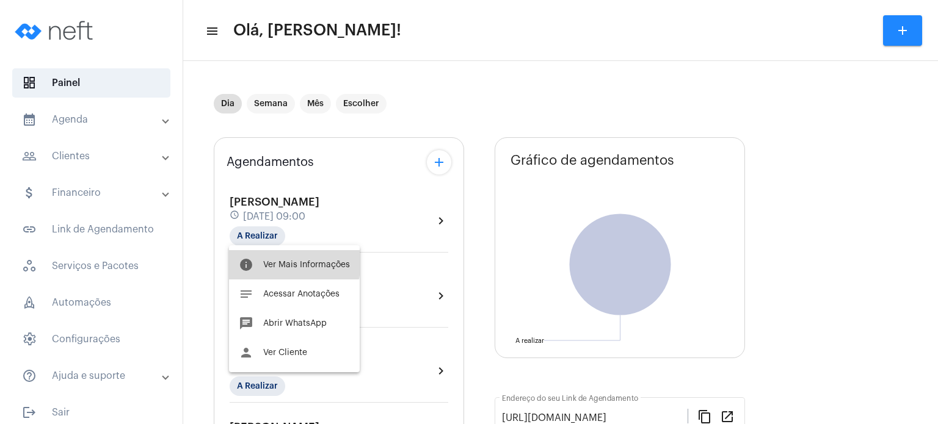
click at [277, 261] on span "Ver Mais Informações" at bounding box center [306, 265] width 87 height 9
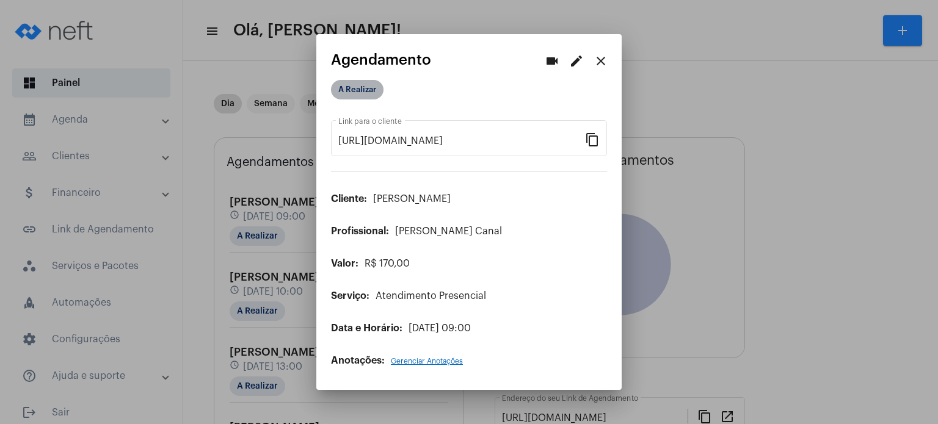
click at [362, 95] on mat-chip "A Realizar" at bounding box center [357, 90] width 52 height 20
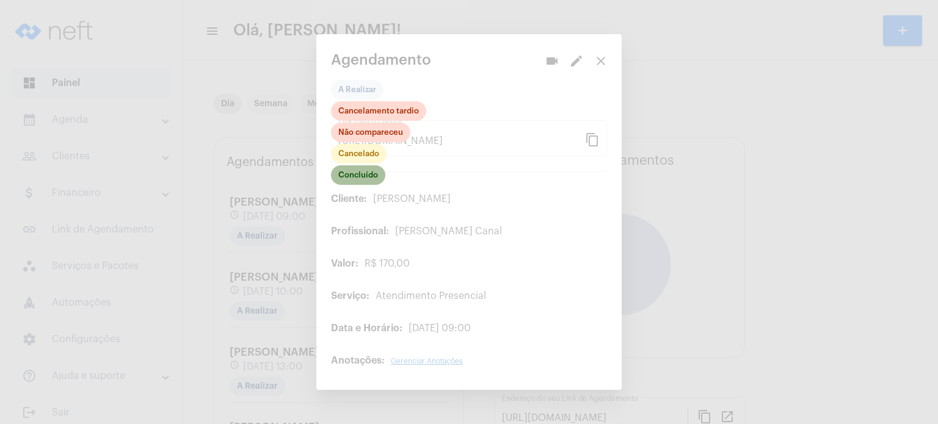
click at [367, 177] on mat-chip "Concluído" at bounding box center [358, 175] width 54 height 20
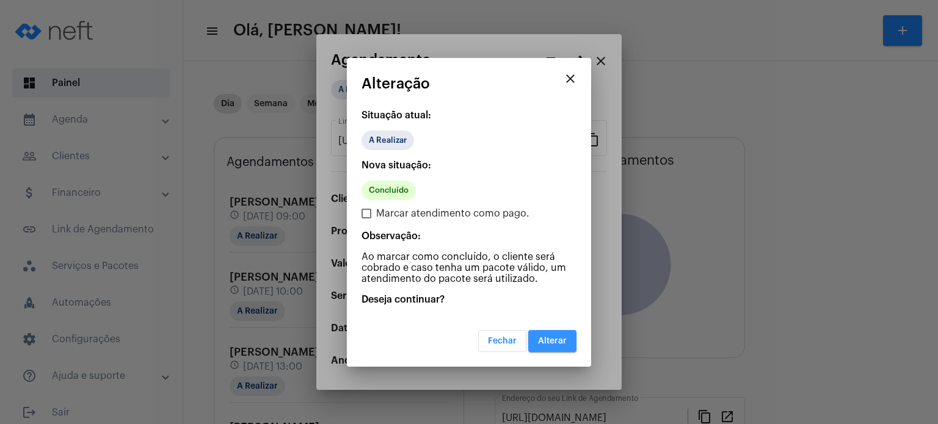
click at [554, 338] on span "Alterar" at bounding box center [552, 341] width 29 height 9
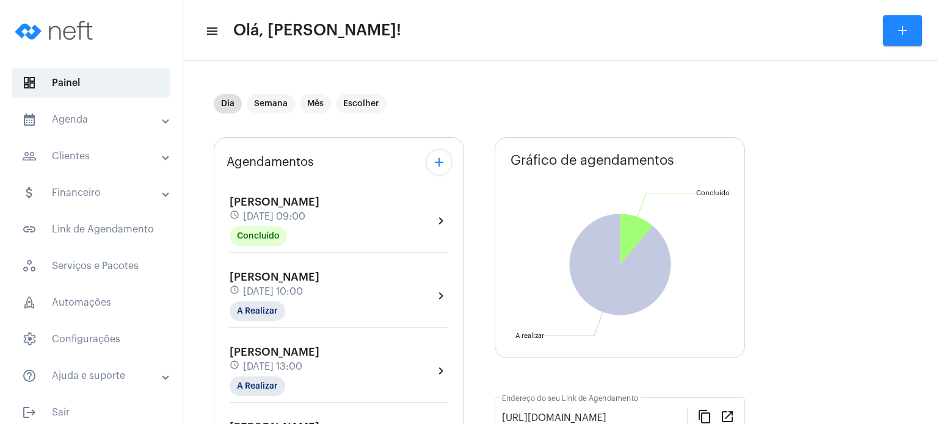
click at [85, 121] on mat-panel-title "calendar_month_outlined Agenda" at bounding box center [92, 119] width 141 height 15
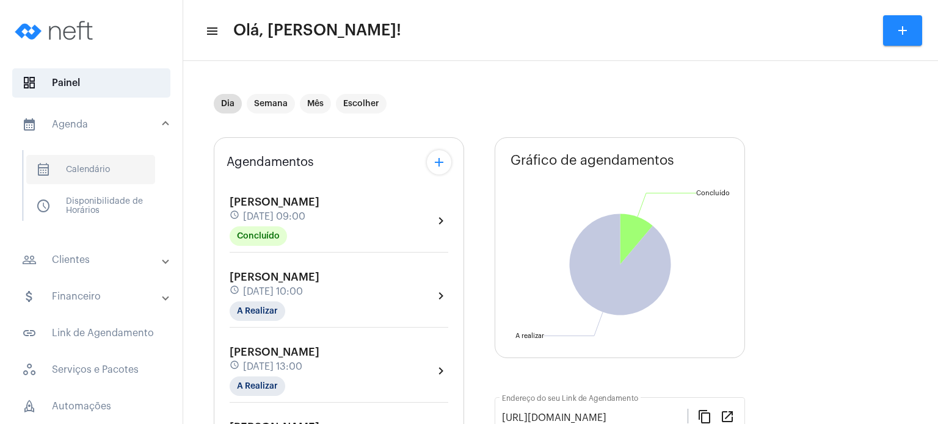
click at [84, 162] on span "calendar_month_outlined Calendário" at bounding box center [90, 169] width 129 height 29
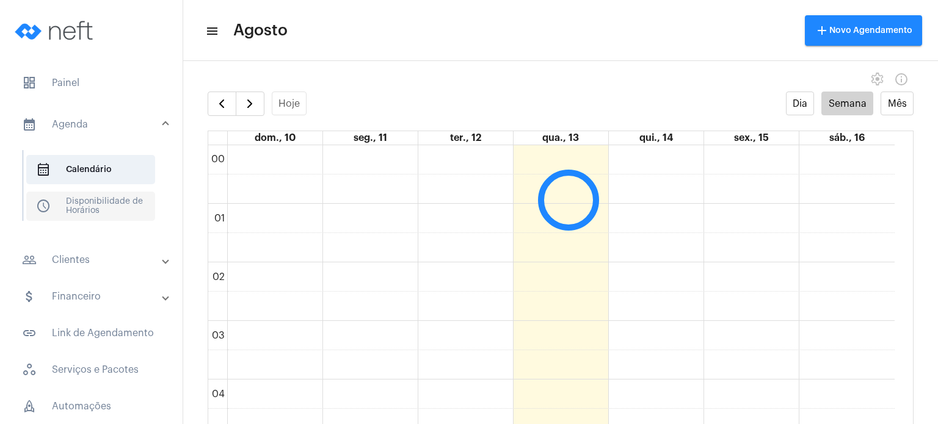
scroll to position [352, 0]
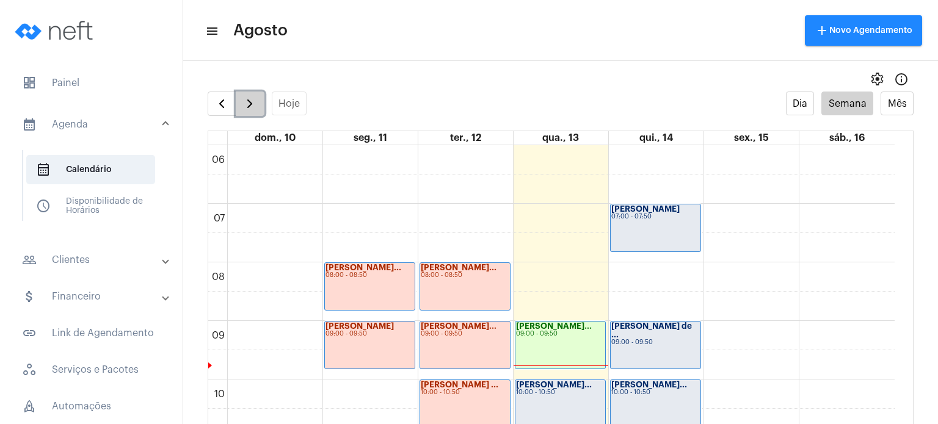
click at [256, 106] on span "button" at bounding box center [249, 103] width 15 height 15
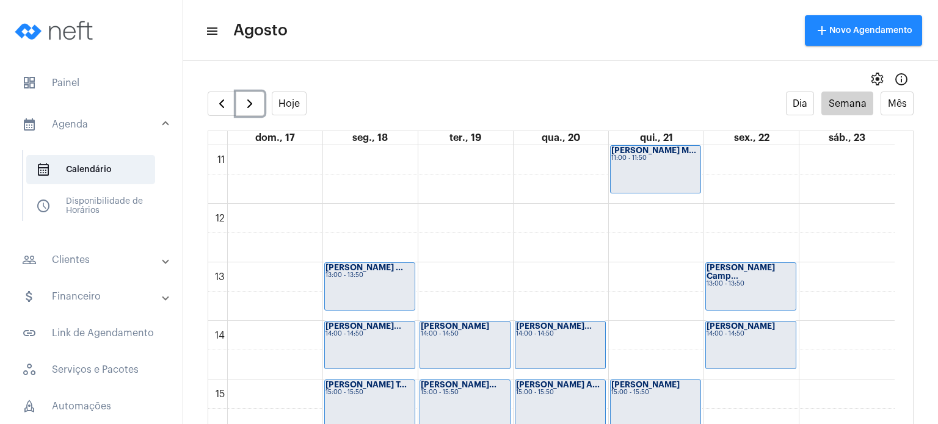
scroll to position [669, 0]
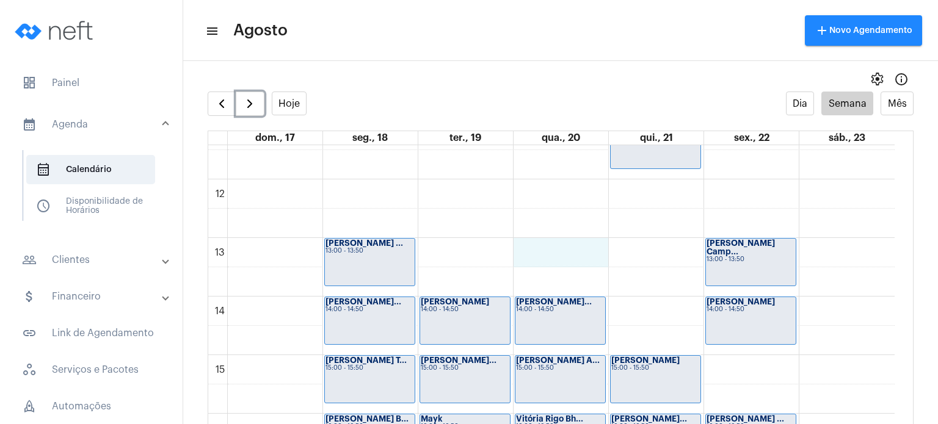
click at [548, 258] on div "00 01 02 03 04 05 06 07 08 09 10 11 12 13 14 15 16 17 18 19 20 21 22 23 [PERSON…" at bounding box center [551, 179] width 686 height 1407
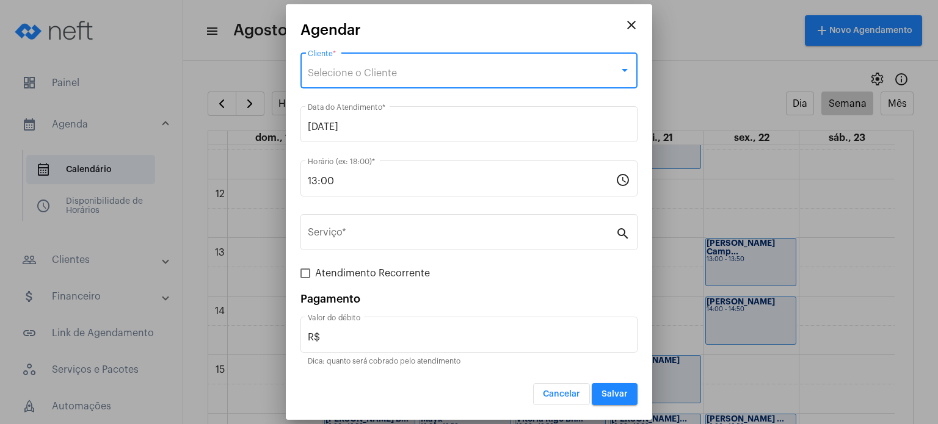
click at [487, 70] on div "Selecione o Cliente" at bounding box center [463, 73] width 311 height 11
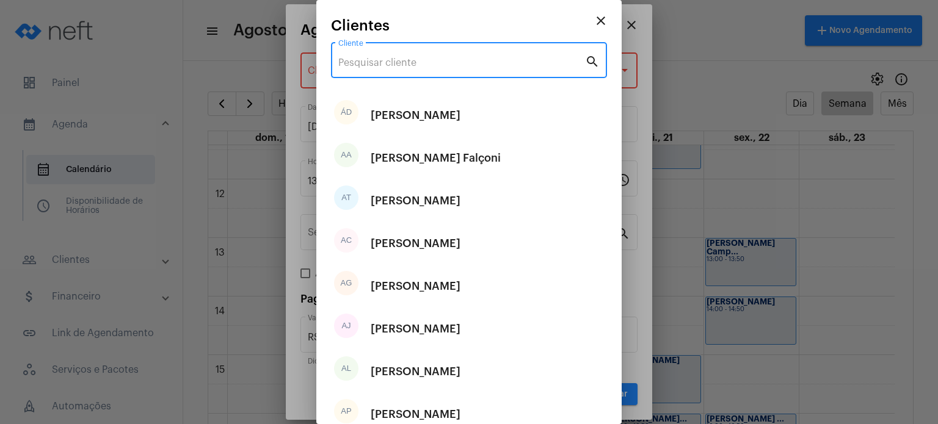
click at [487, 63] on input "Cliente" at bounding box center [461, 62] width 247 height 11
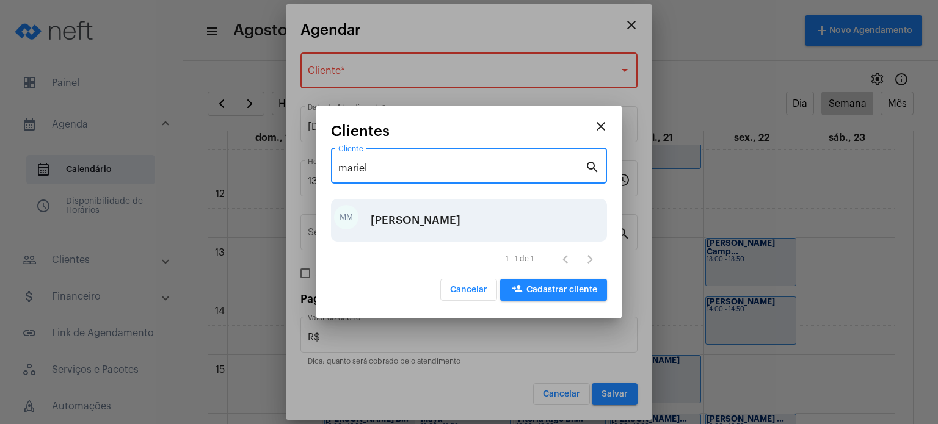
type input "mariel"
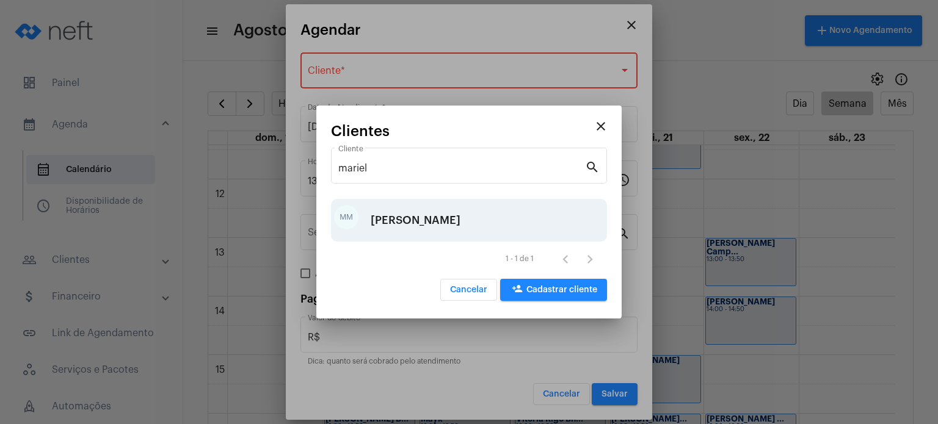
click at [420, 214] on div "[PERSON_NAME]" at bounding box center [416, 220] width 90 height 37
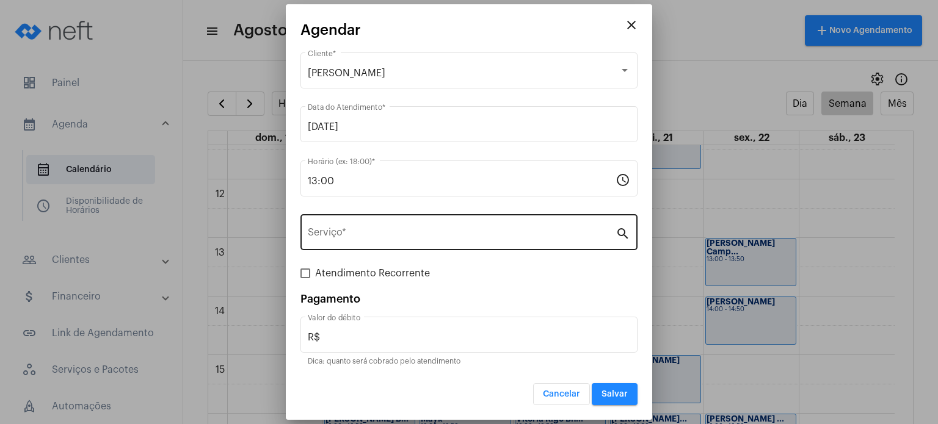
click at [397, 226] on div "Serviço *" at bounding box center [462, 231] width 308 height 38
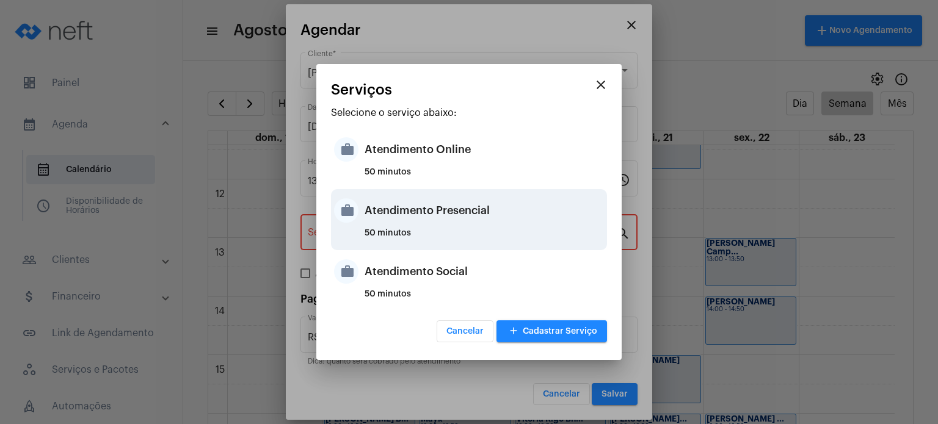
click at [424, 224] on div "Atendimento Presencial" at bounding box center [483, 210] width 239 height 37
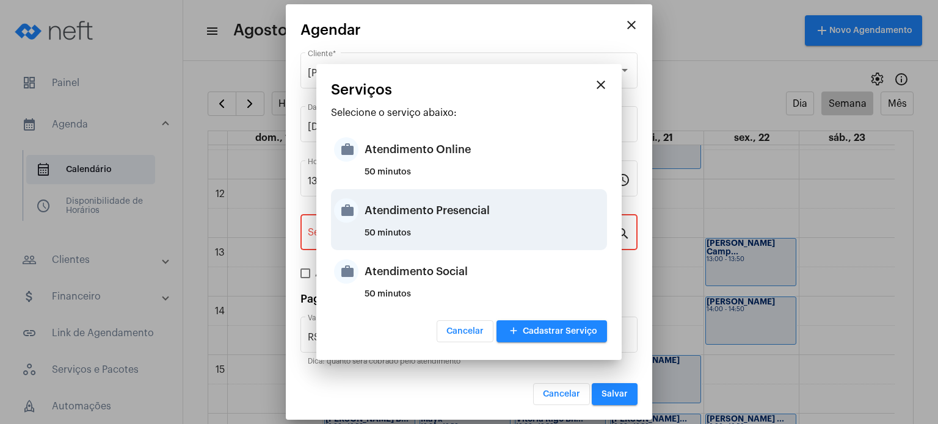
type input "Atendimento Presencial"
type input "R$ 170"
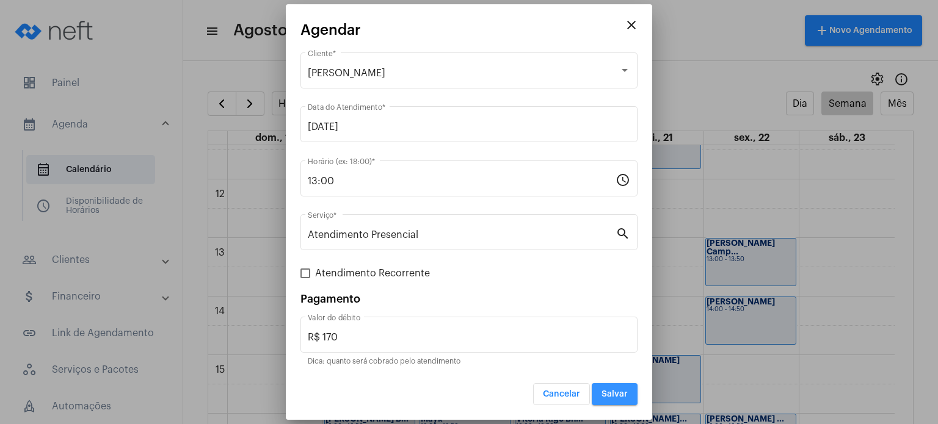
click at [613, 393] on span "Salvar" at bounding box center [614, 394] width 26 height 9
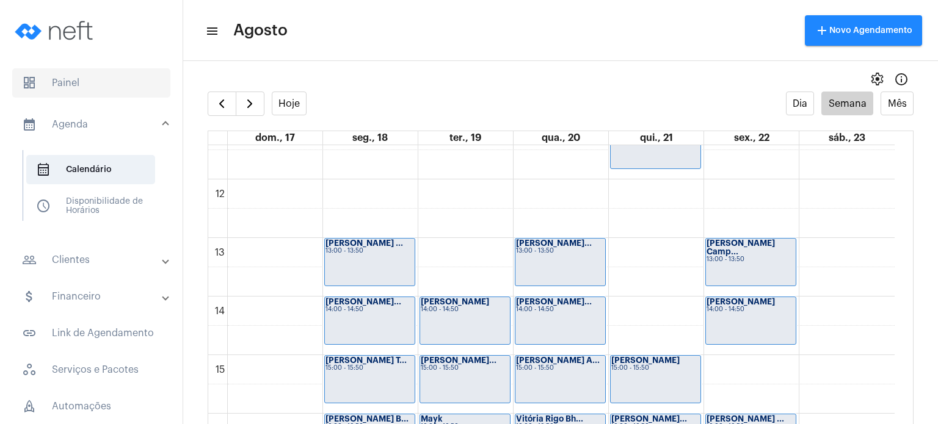
click at [110, 77] on span "dashboard Painel" at bounding box center [91, 82] width 158 height 29
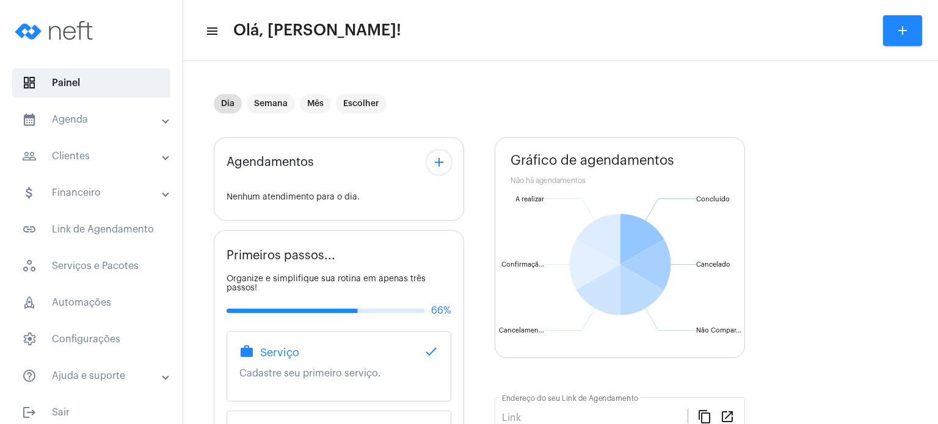
type input "[URL][DOMAIN_NAME]"
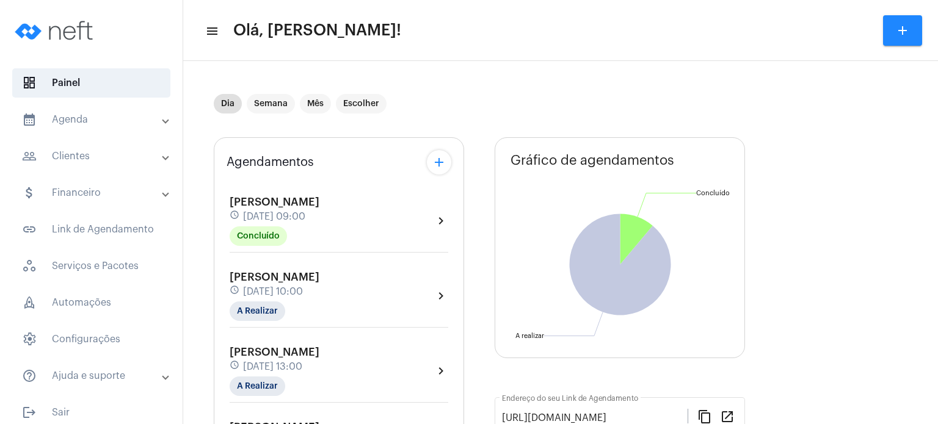
click at [265, 210] on div "schedule [DATE] 09:00" at bounding box center [275, 216] width 90 height 13
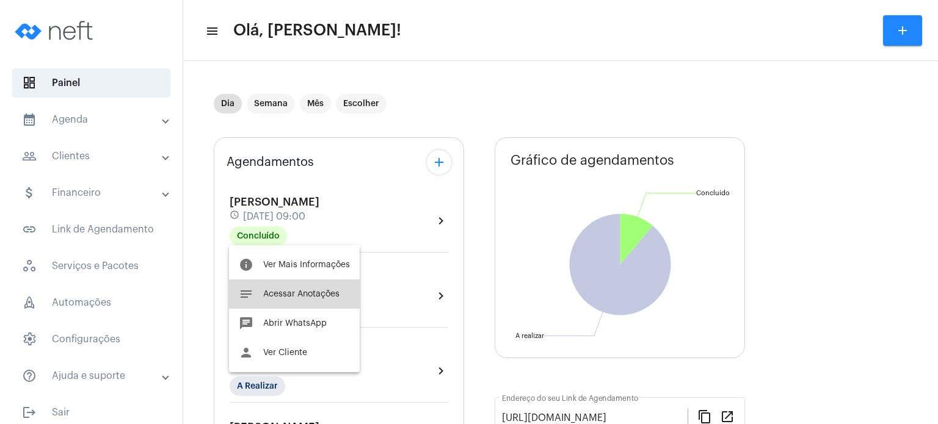
click at [264, 289] on button "notes Acessar Anotações" at bounding box center [294, 294] width 131 height 29
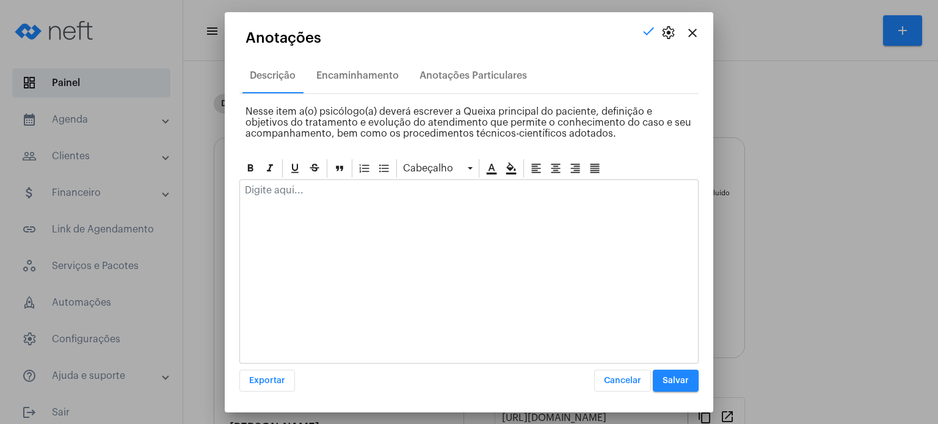
click at [288, 202] on div at bounding box center [469, 193] width 458 height 27
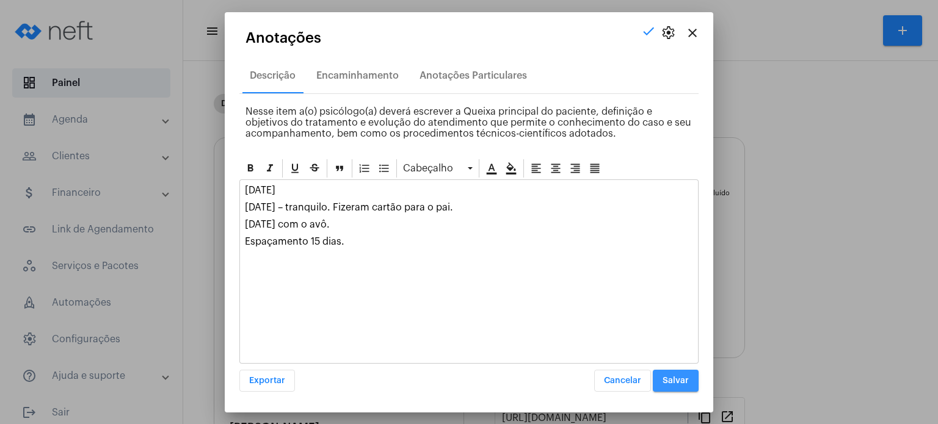
click at [669, 371] on button "Salvar" at bounding box center [676, 381] width 46 height 22
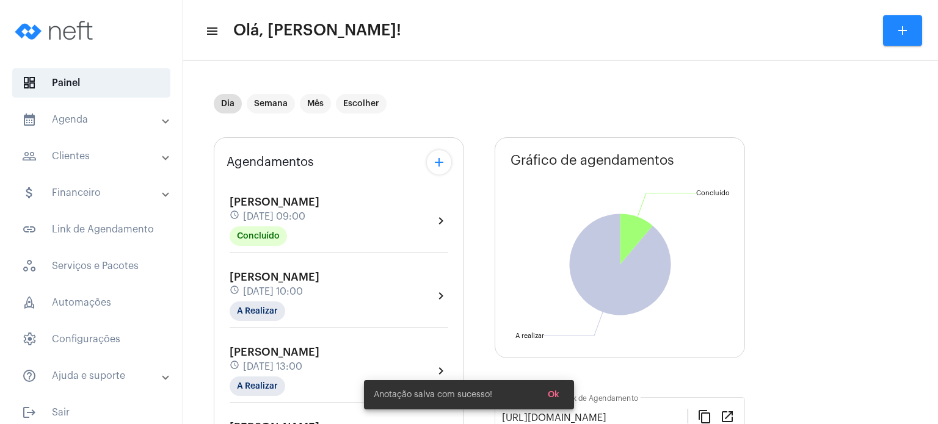
click at [319, 280] on span "[PERSON_NAME]" at bounding box center [275, 277] width 90 height 11
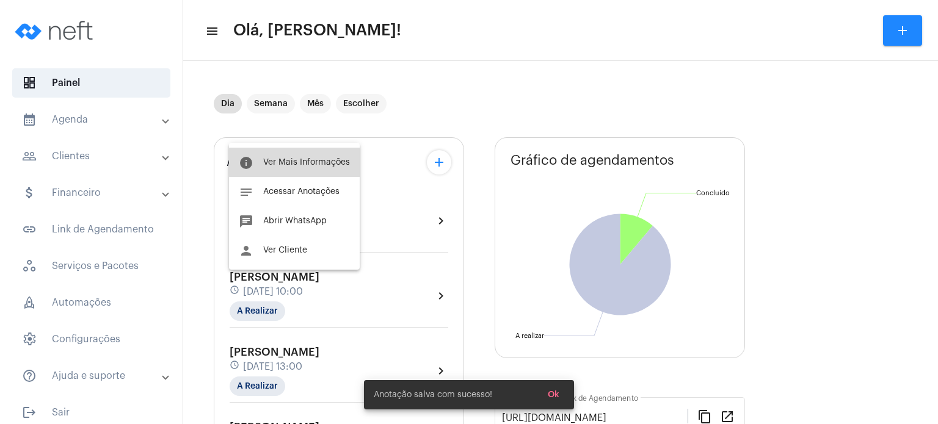
click at [303, 153] on button "info Ver Mais Informações" at bounding box center [294, 162] width 131 height 29
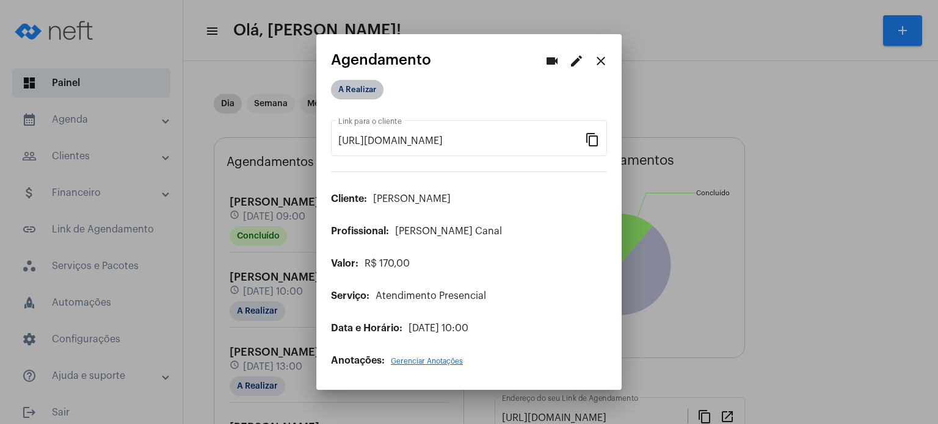
click at [354, 98] on mat-chip "A Realizar" at bounding box center [357, 90] width 52 height 20
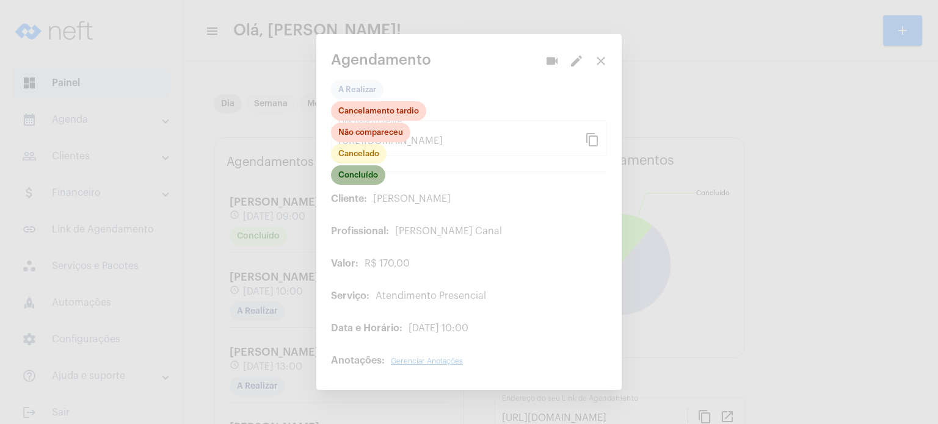
click at [367, 176] on mat-chip "Concluído" at bounding box center [358, 175] width 54 height 20
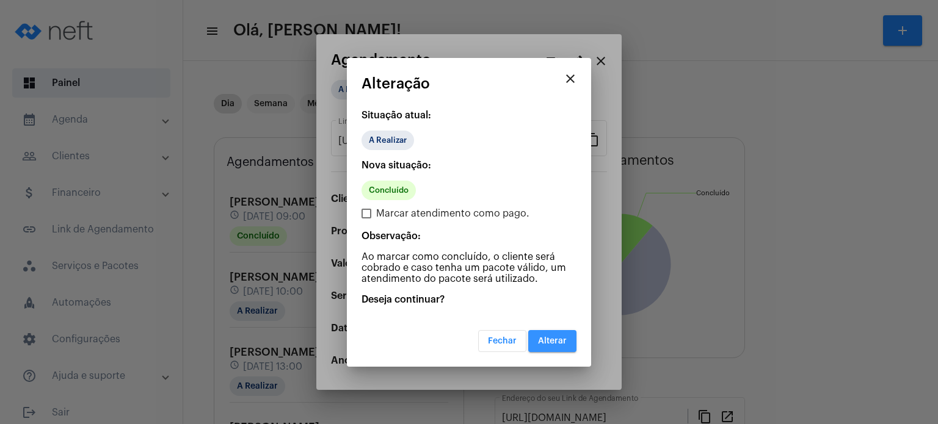
click at [567, 336] on button "Alterar" at bounding box center [552, 341] width 48 height 22
